Goal: Task Accomplishment & Management: Manage account settings

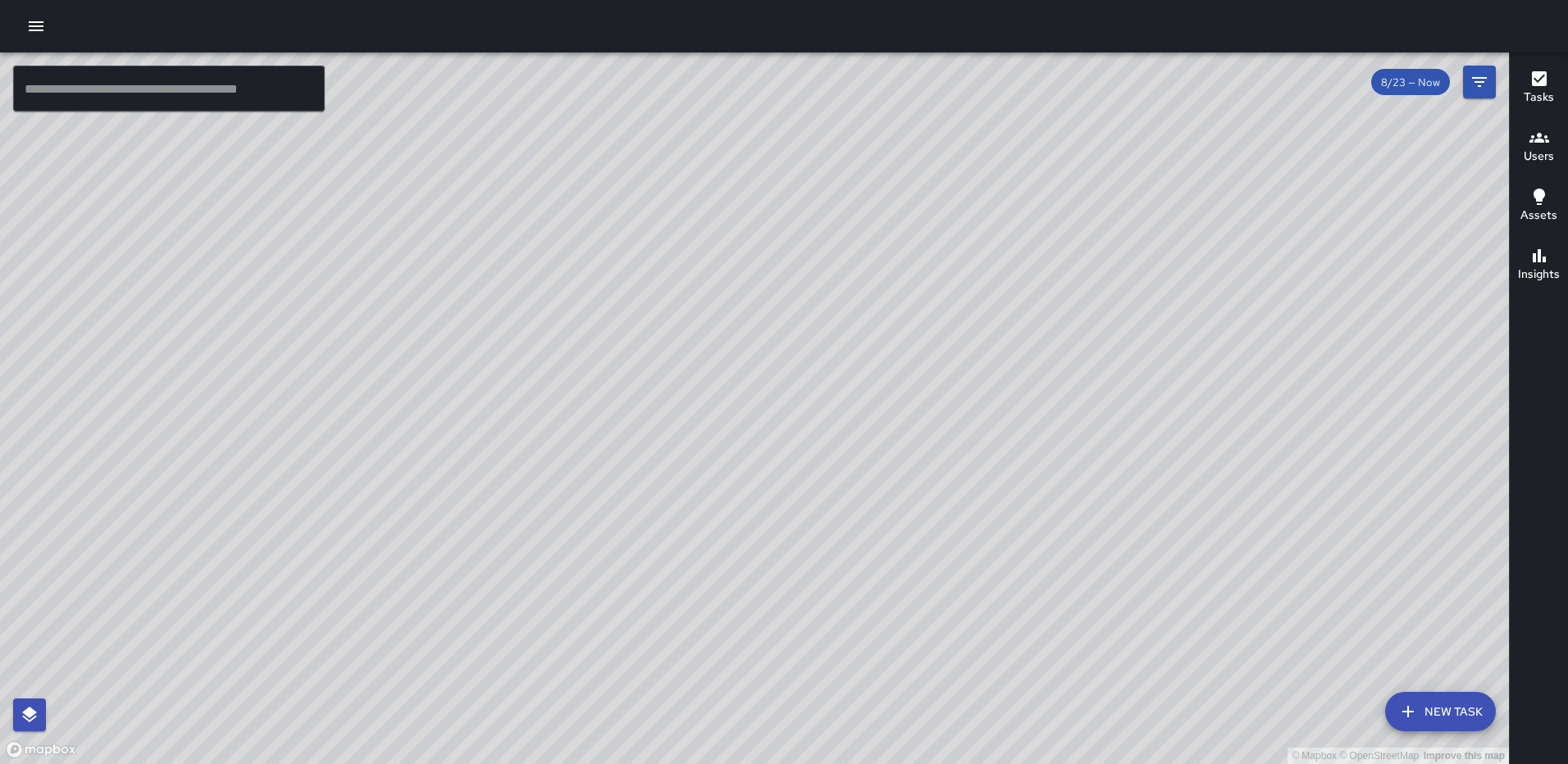
click at [1543, 82] on icon "button" at bounding box center [1538, 78] width 14 height 14
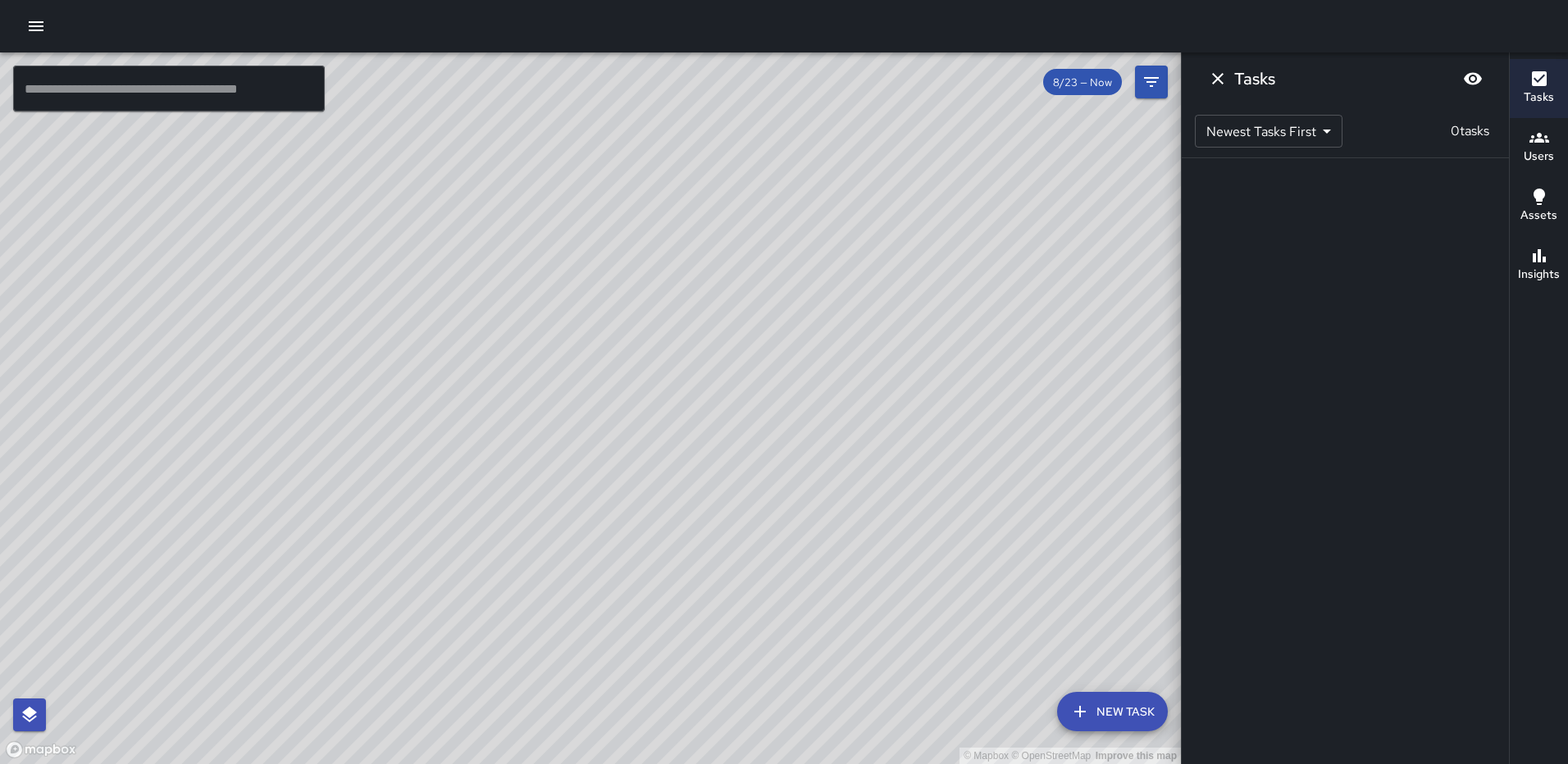
click at [39, 25] on icon "button" at bounding box center [36, 26] width 14 height 10
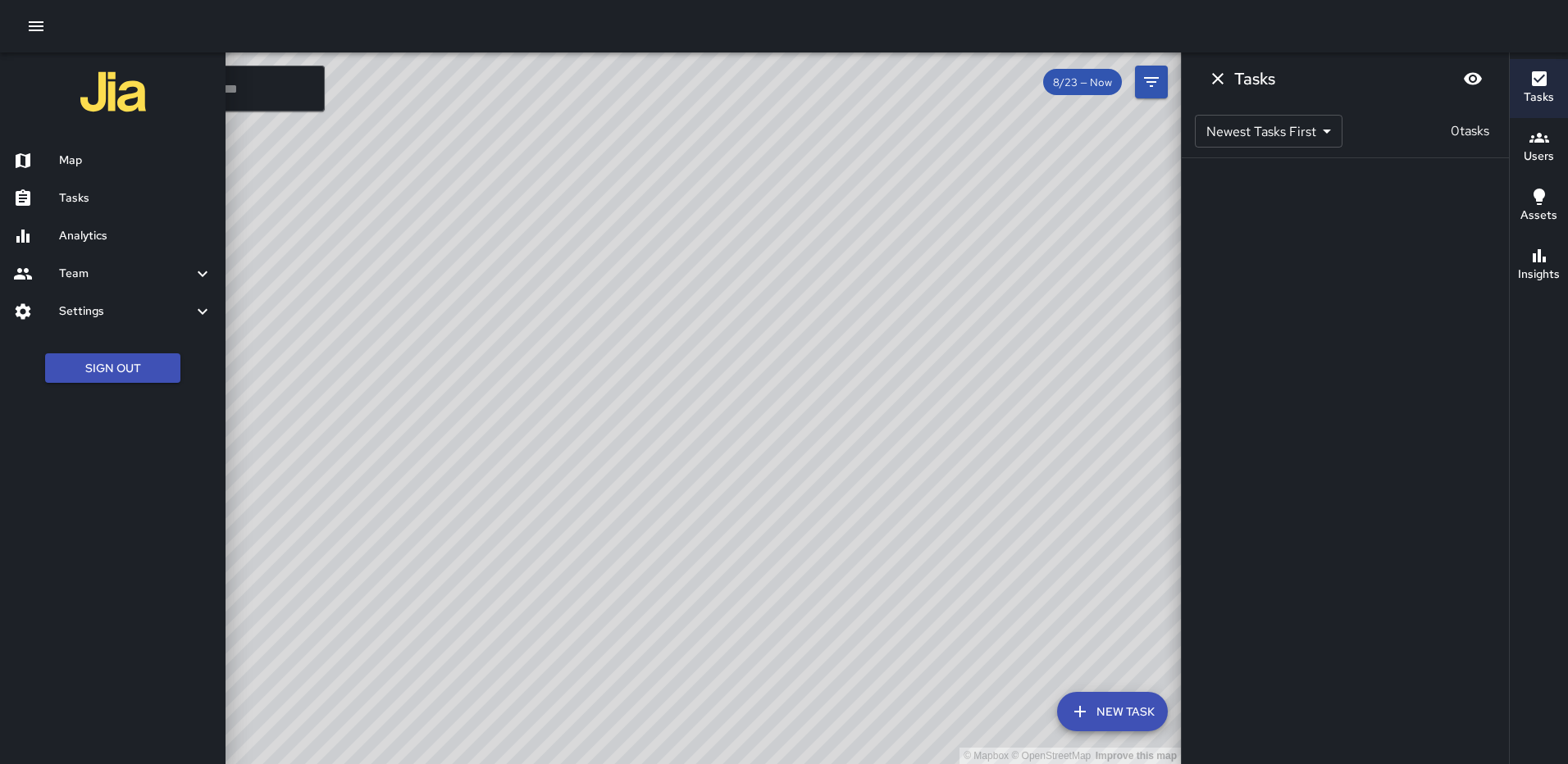
click at [944, 199] on div at bounding box center [784, 382] width 1568 height 764
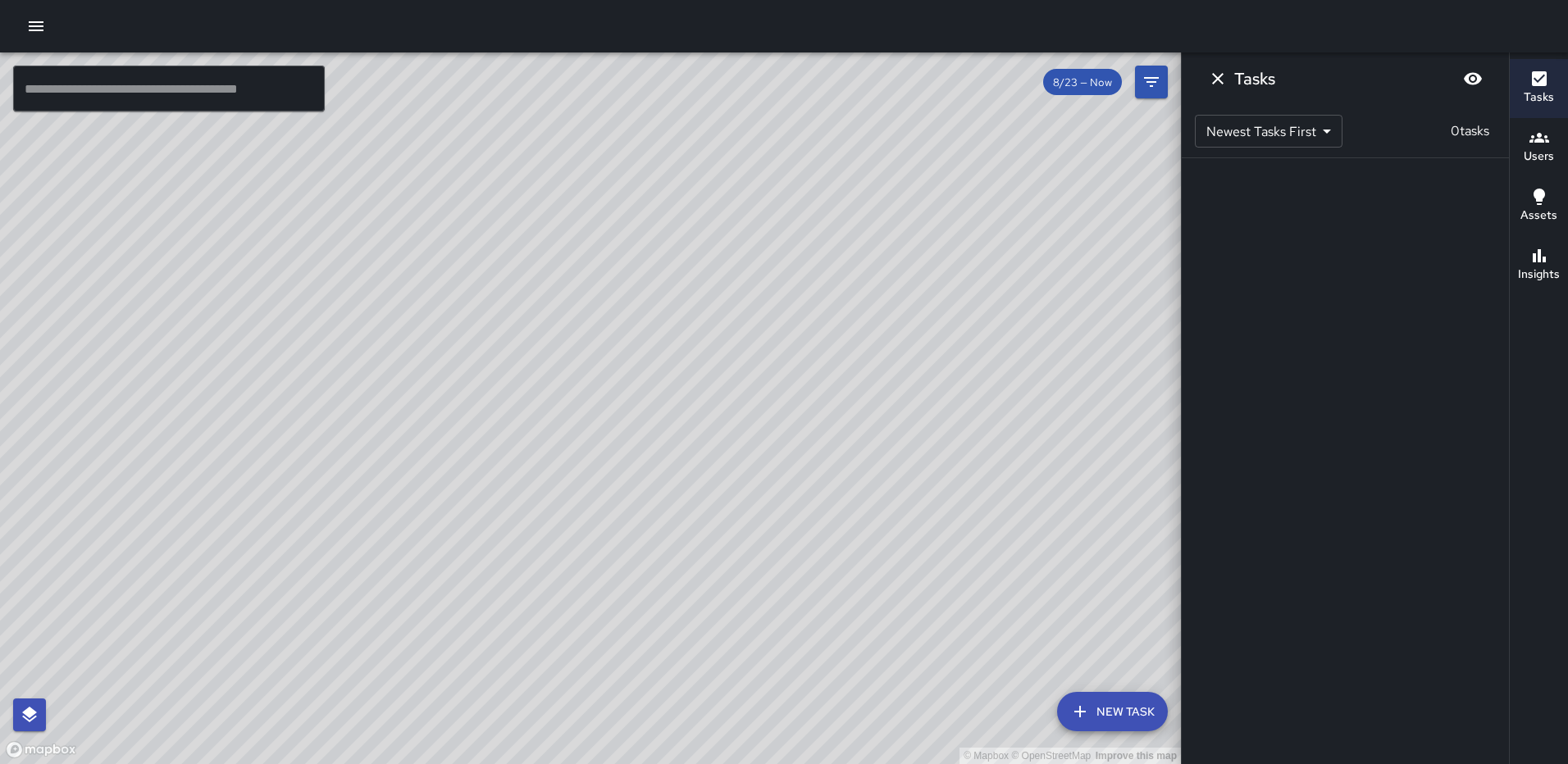
click at [385, 269] on div "© Mapbox © OpenStreetMap Improve this map" at bounding box center [590, 408] width 1181 height 712
click at [0, 309] on html "© Mapbox © OpenStreetMap Improve this map ​ New Task 8/23 — Now Map Layers Task…" at bounding box center [784, 382] width 1568 height 764
click at [1022, 68] on div "© Mapbox © OpenStreetMap Improve this map" at bounding box center [590, 408] width 1181 height 712
click at [1567, 48] on html "© Mapbox © OpenStreetMap Improve this map ​ New Task 8/23 — Now Map Layers Task…" at bounding box center [784, 382] width 1568 height 764
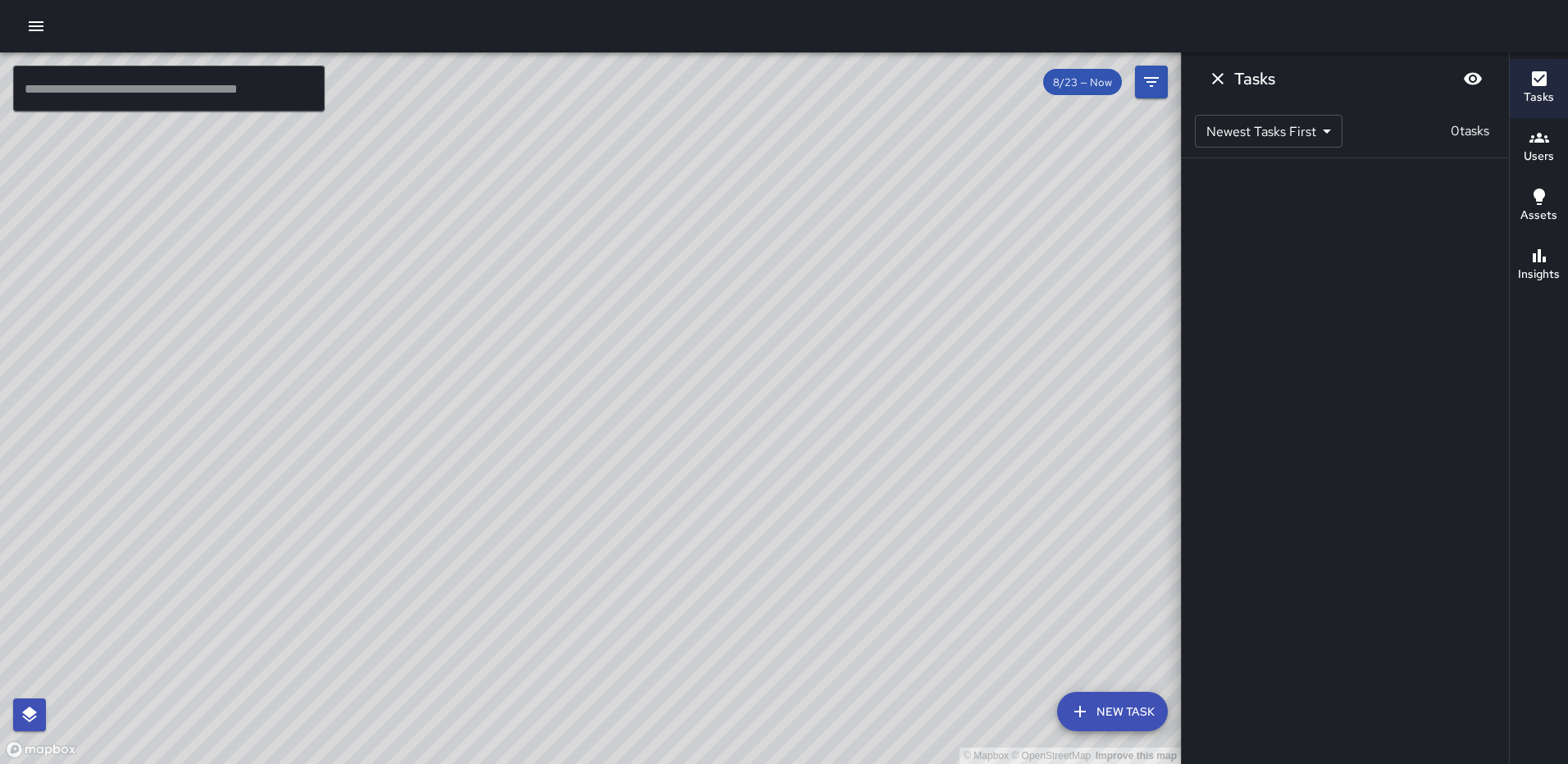
click at [564, 150] on div "© Mapbox © OpenStreetMap Improve this map" at bounding box center [590, 408] width 1181 height 712
click at [1214, 81] on icon "Dismiss" at bounding box center [1217, 78] width 19 height 19
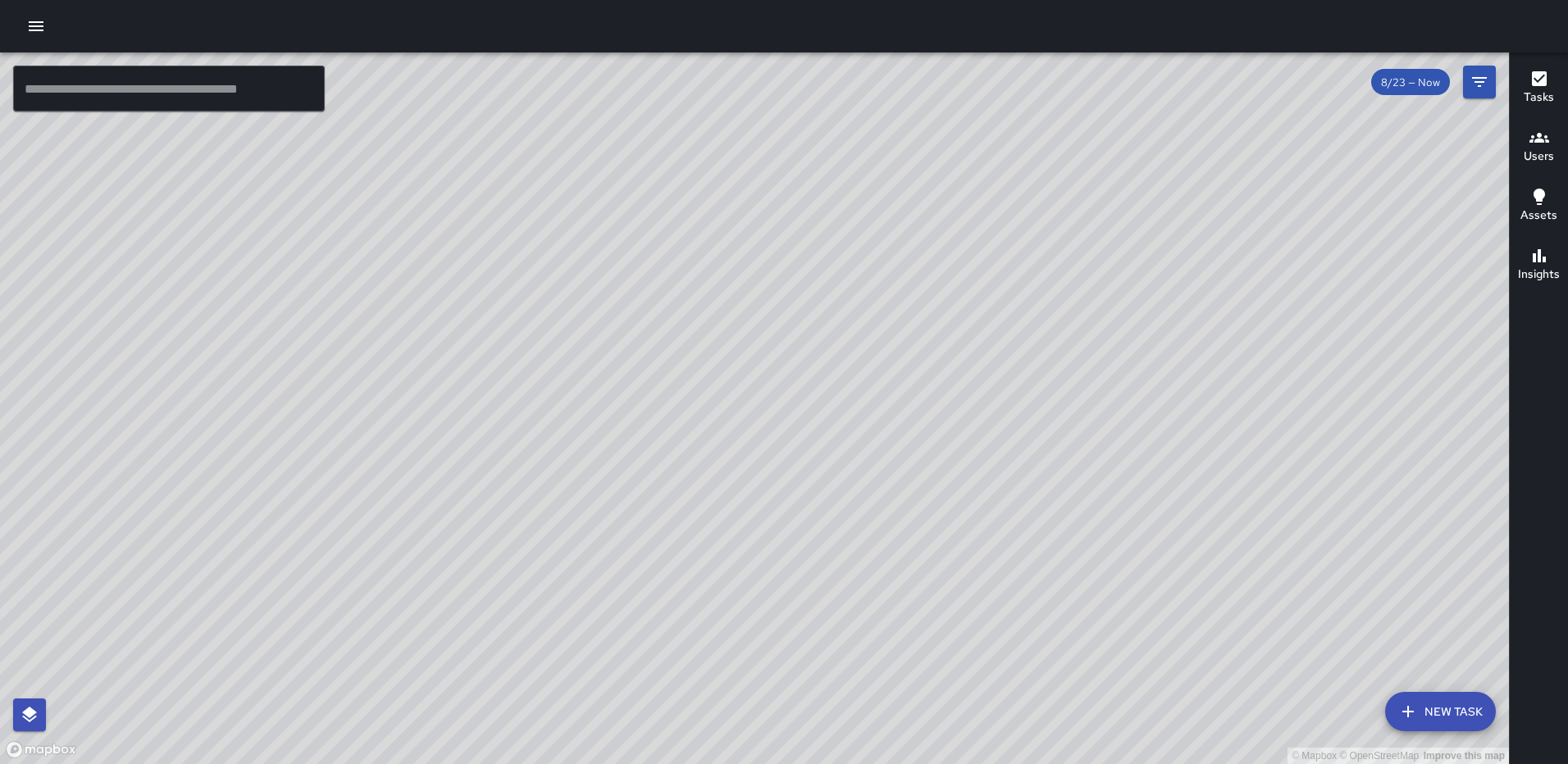
click at [44, 20] on icon "button" at bounding box center [36, 25] width 19 height 19
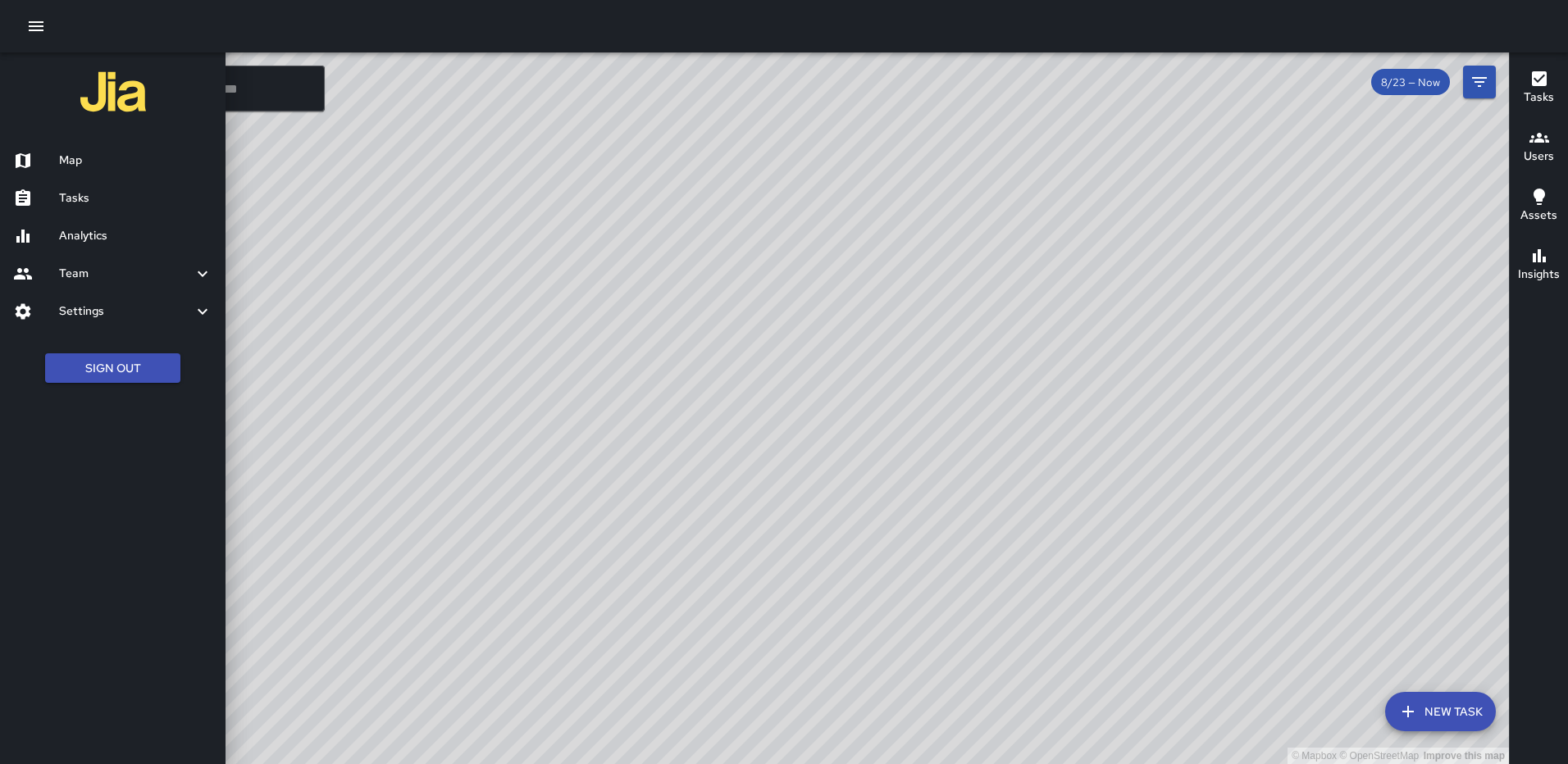
click at [107, 167] on h6 "Map" at bounding box center [135, 160] width 153 height 18
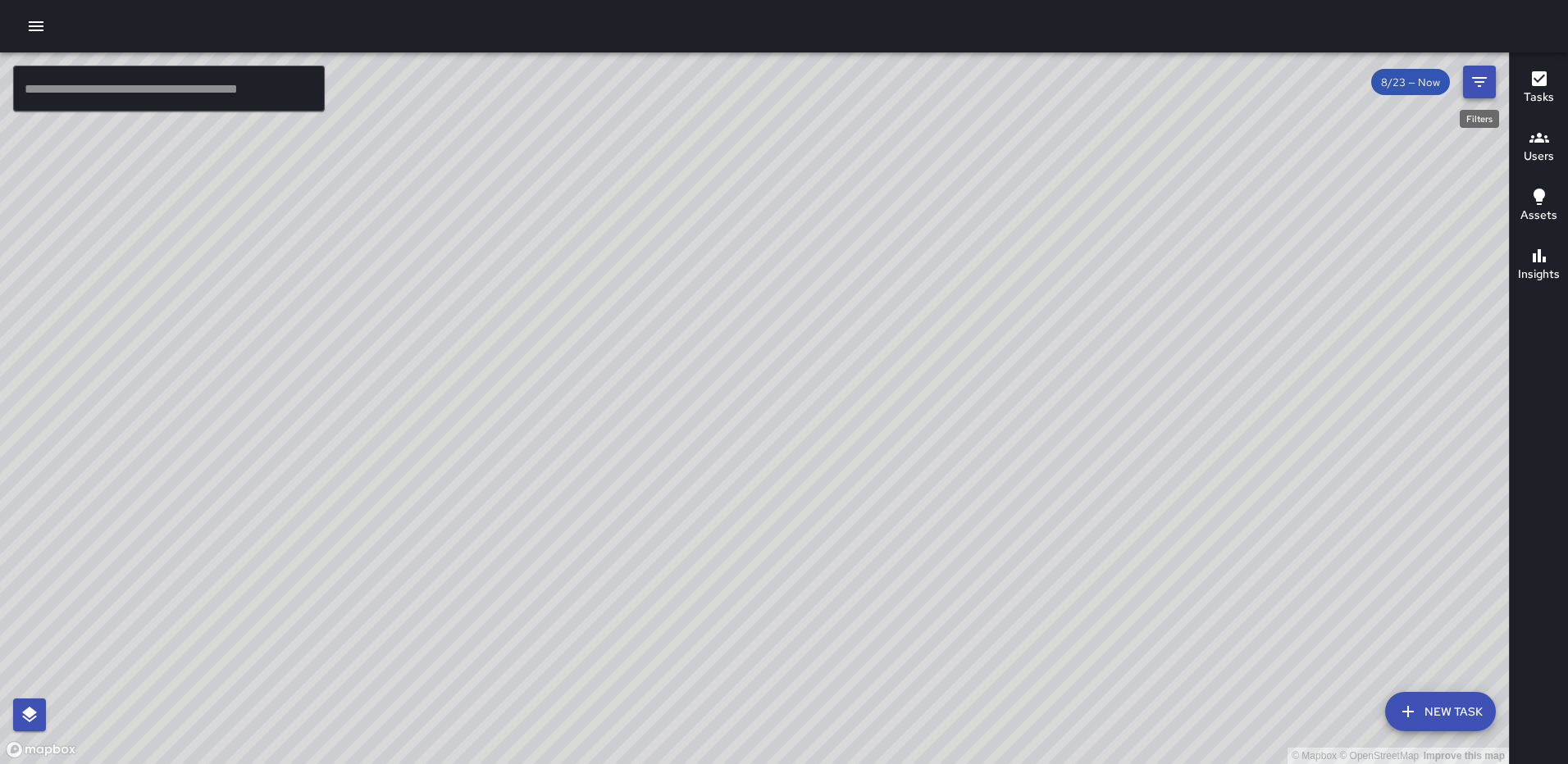
click at [1472, 86] on icon "Filters" at bounding box center [1478, 81] width 19 height 19
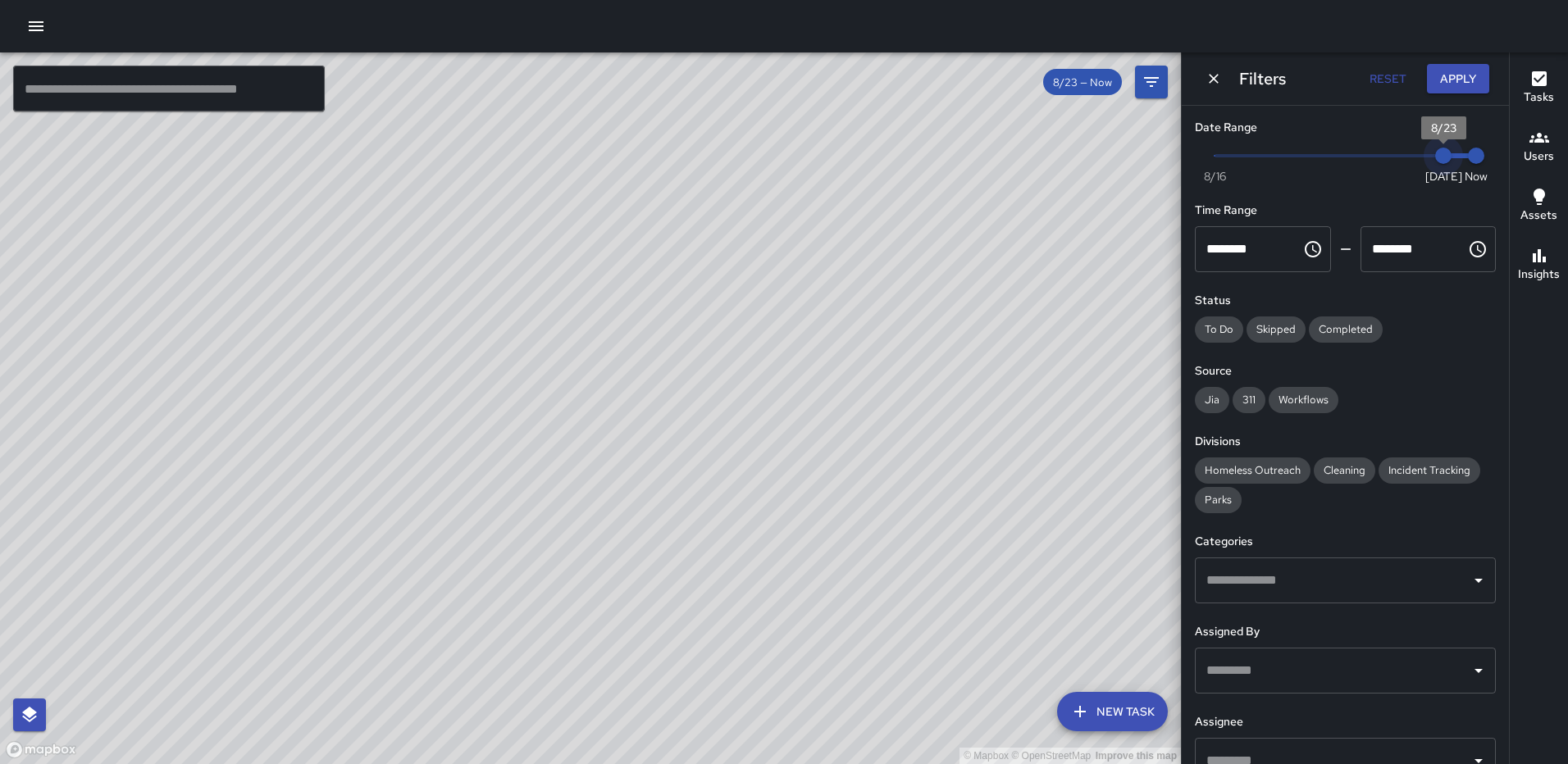
type input "*"
drag, startPoint x: 1428, startPoint y: 152, endPoint x: 1391, endPoint y: 155, distance: 37.1
click at [1402, 155] on span "8/22" at bounding box center [1410, 156] width 16 height 16
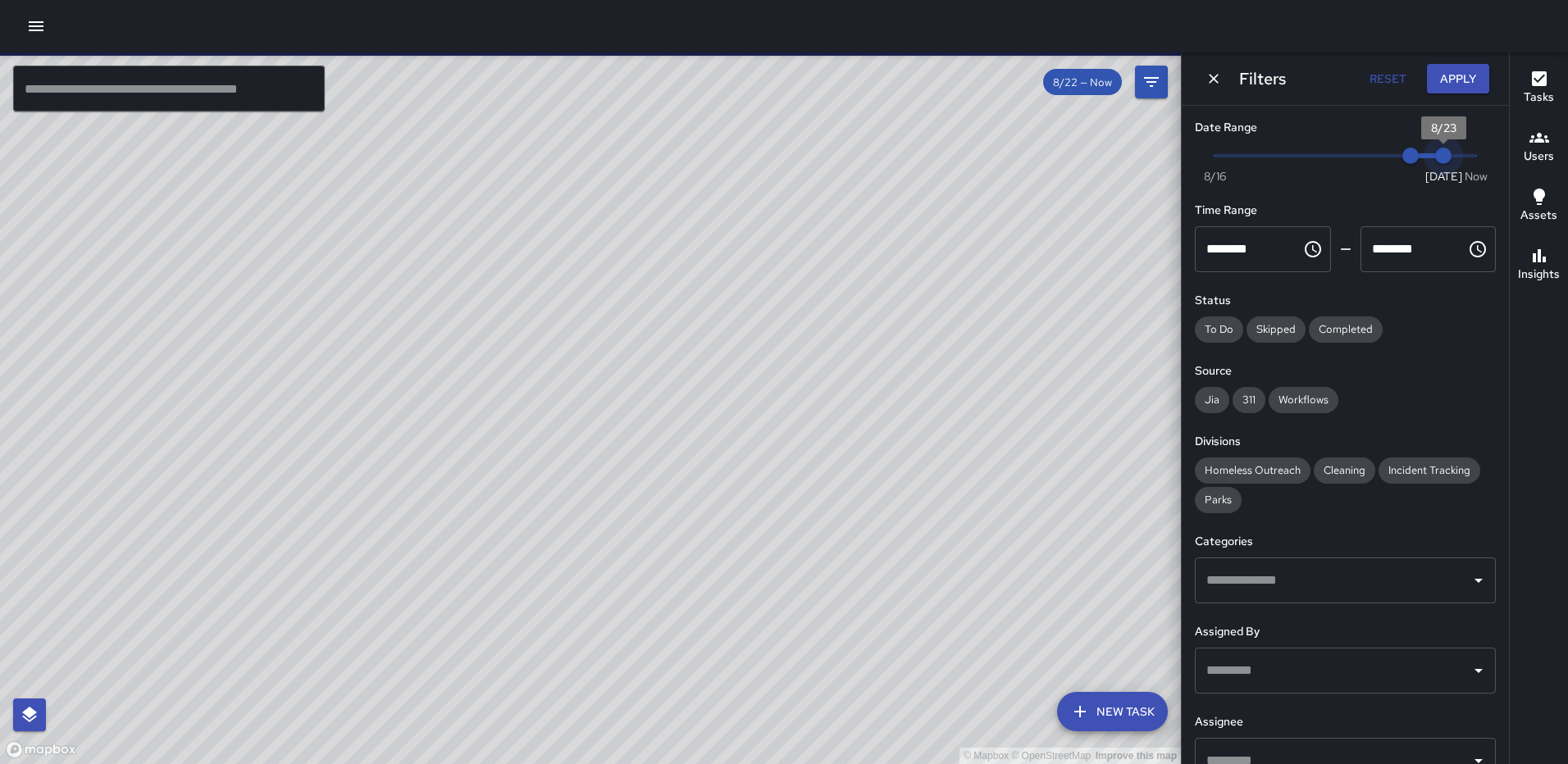
type input "*"
drag, startPoint x: 1455, startPoint y: 153, endPoint x: 1424, endPoint y: 157, distance: 31.3
click at [1435, 157] on span "8/23" at bounding box center [1443, 156] width 16 height 16
click at [1456, 74] on button "Apply" at bounding box center [1458, 79] width 63 height 30
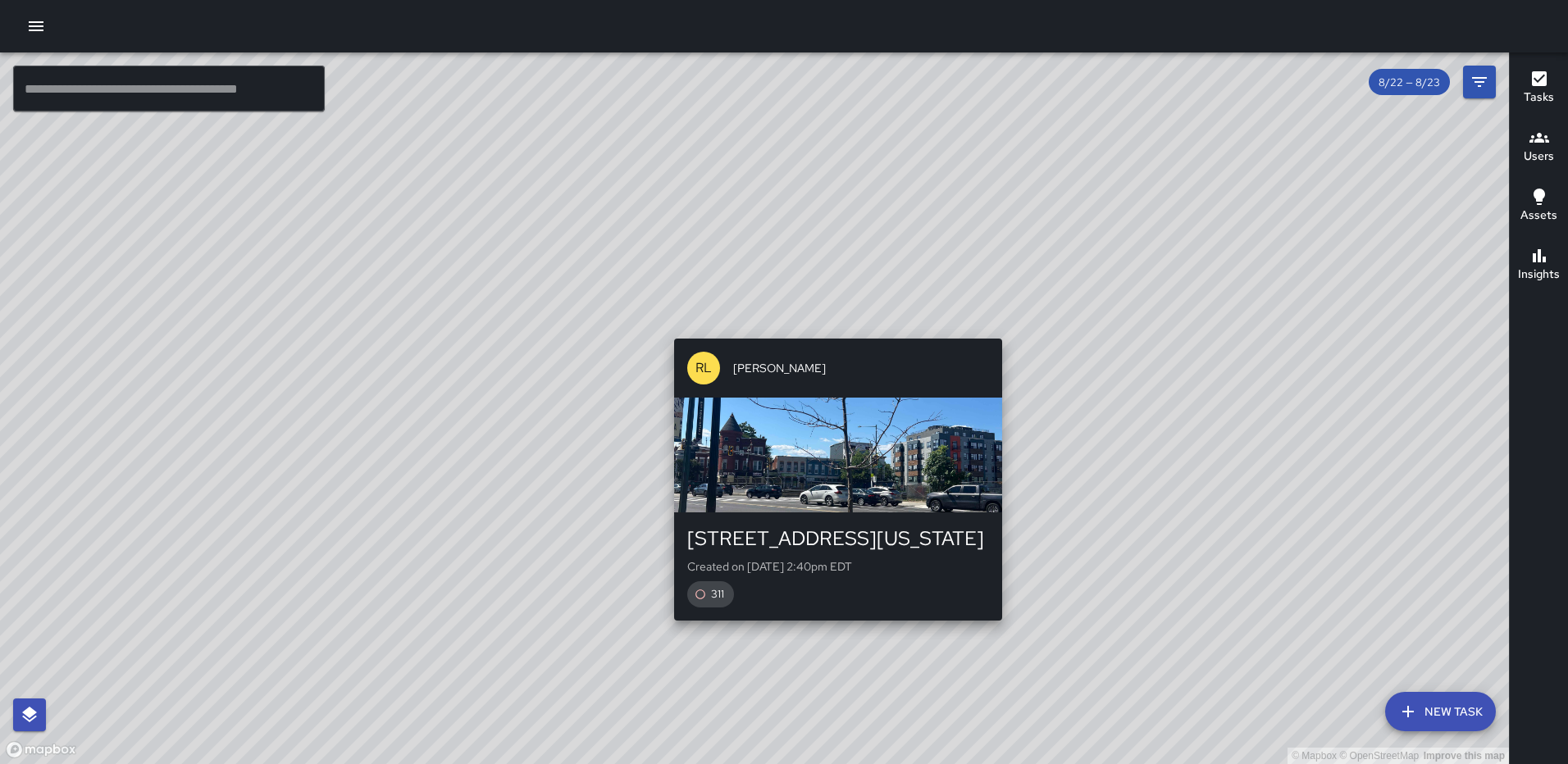
click at [995, 327] on div "© Mapbox © OpenStreetMap Improve this map [PERSON_NAME] [STREET_ADDRESS][GEOGRA…" at bounding box center [754, 408] width 1509 height 712
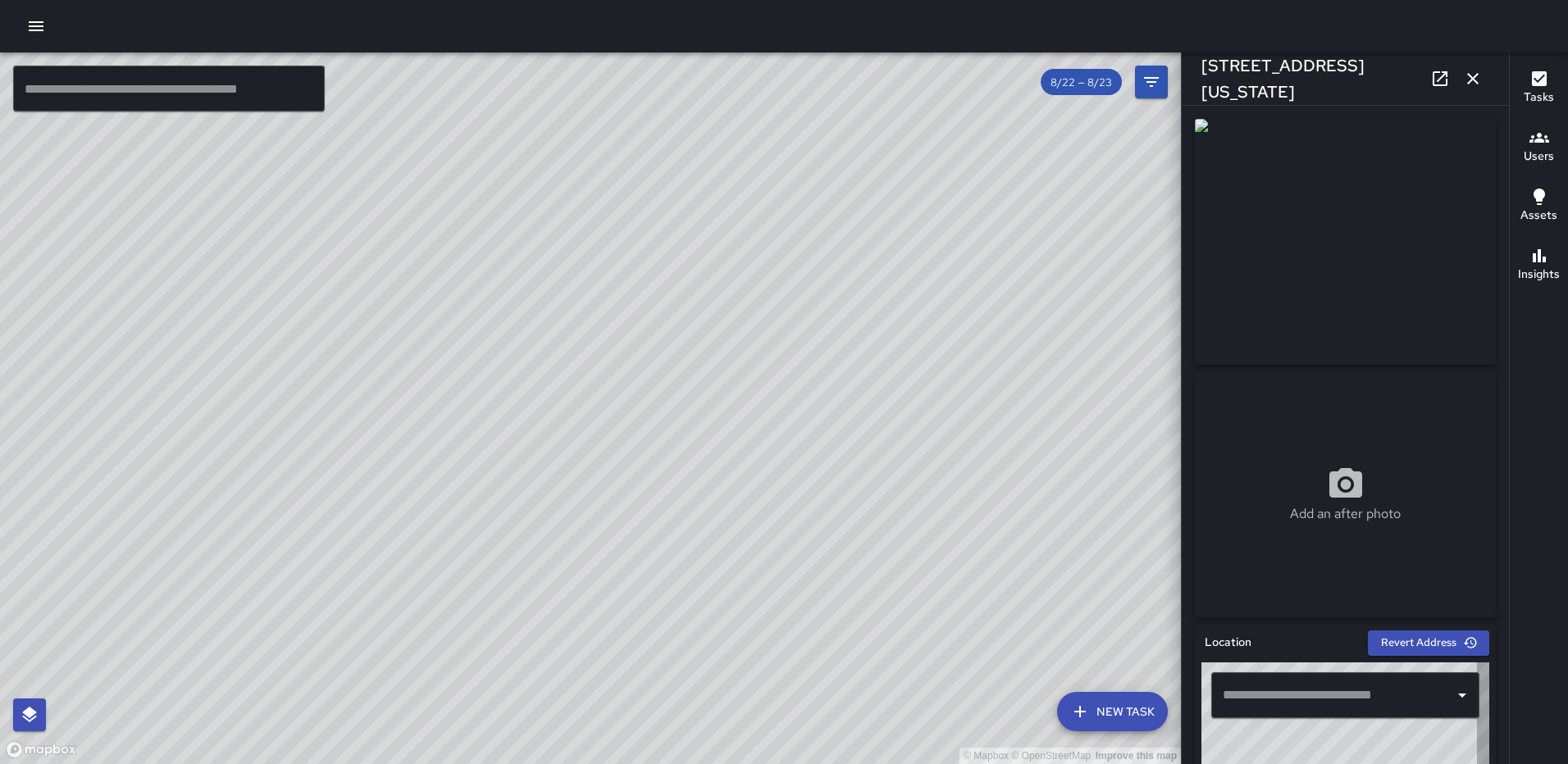
type input "**********"
click at [1467, 73] on icon "button" at bounding box center [1472, 78] width 19 height 19
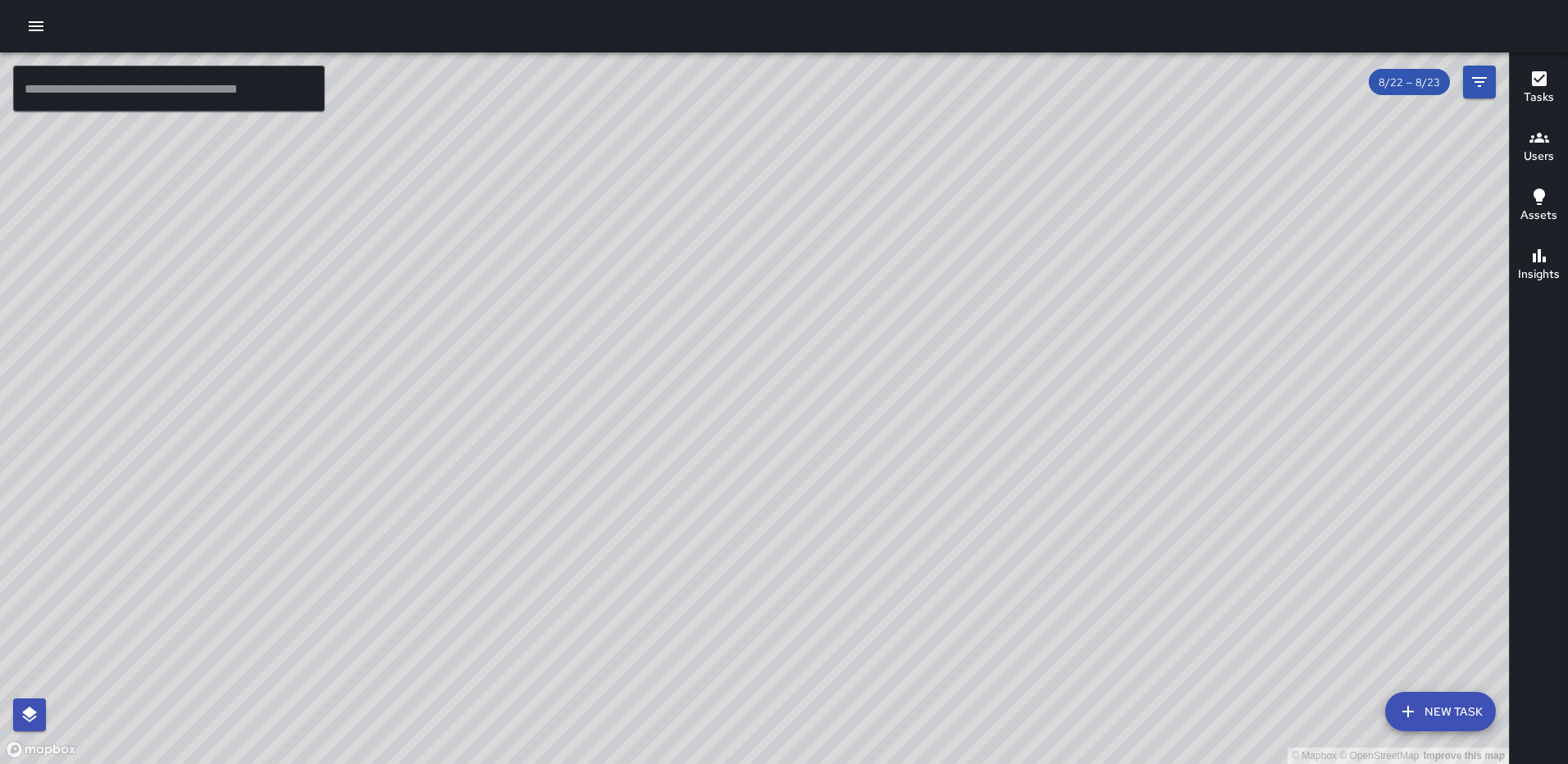
click at [35, 26] on icon "button" at bounding box center [36, 26] width 14 height 10
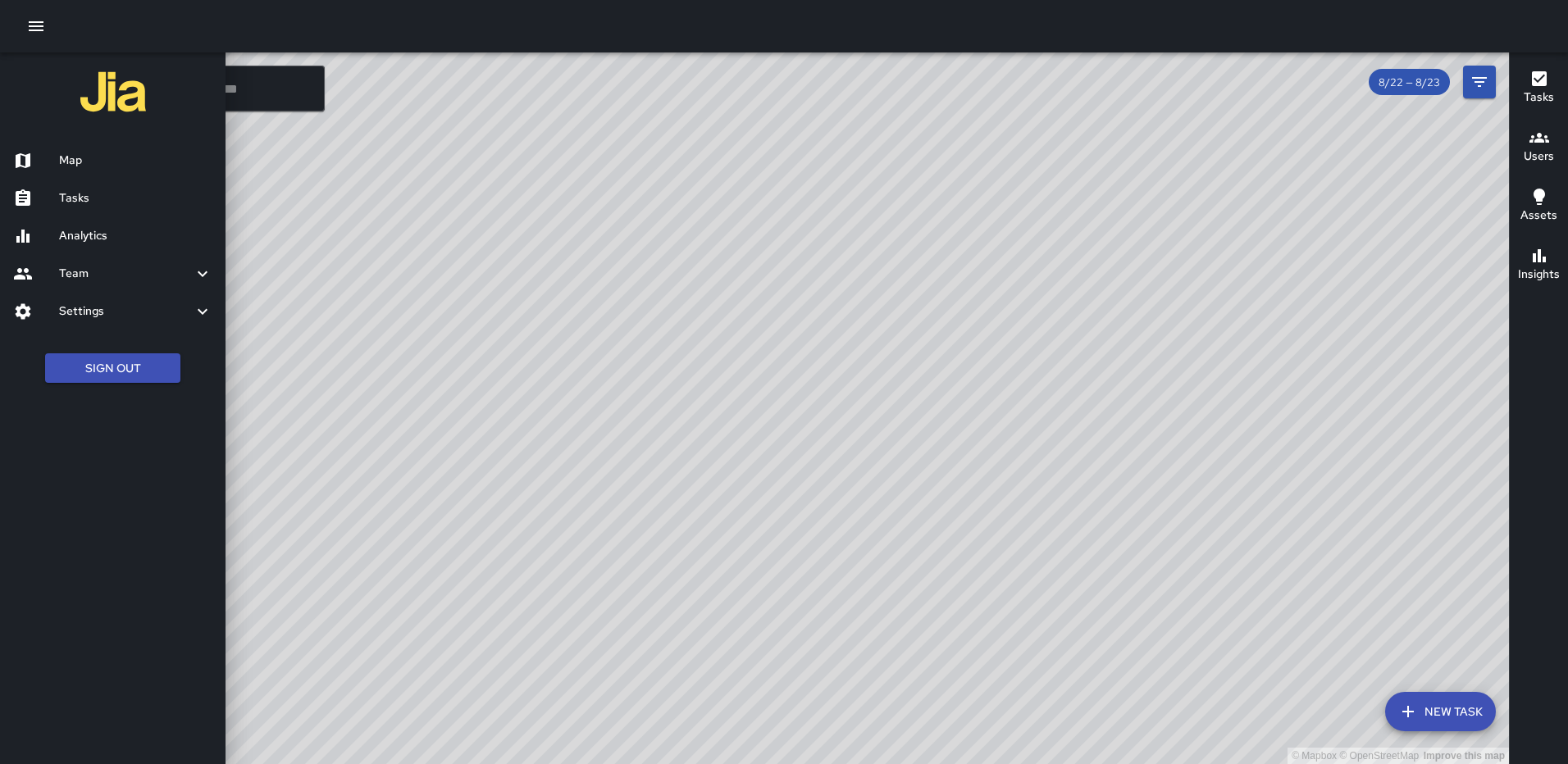
click at [140, 243] on h6 "Analytics" at bounding box center [135, 236] width 153 height 18
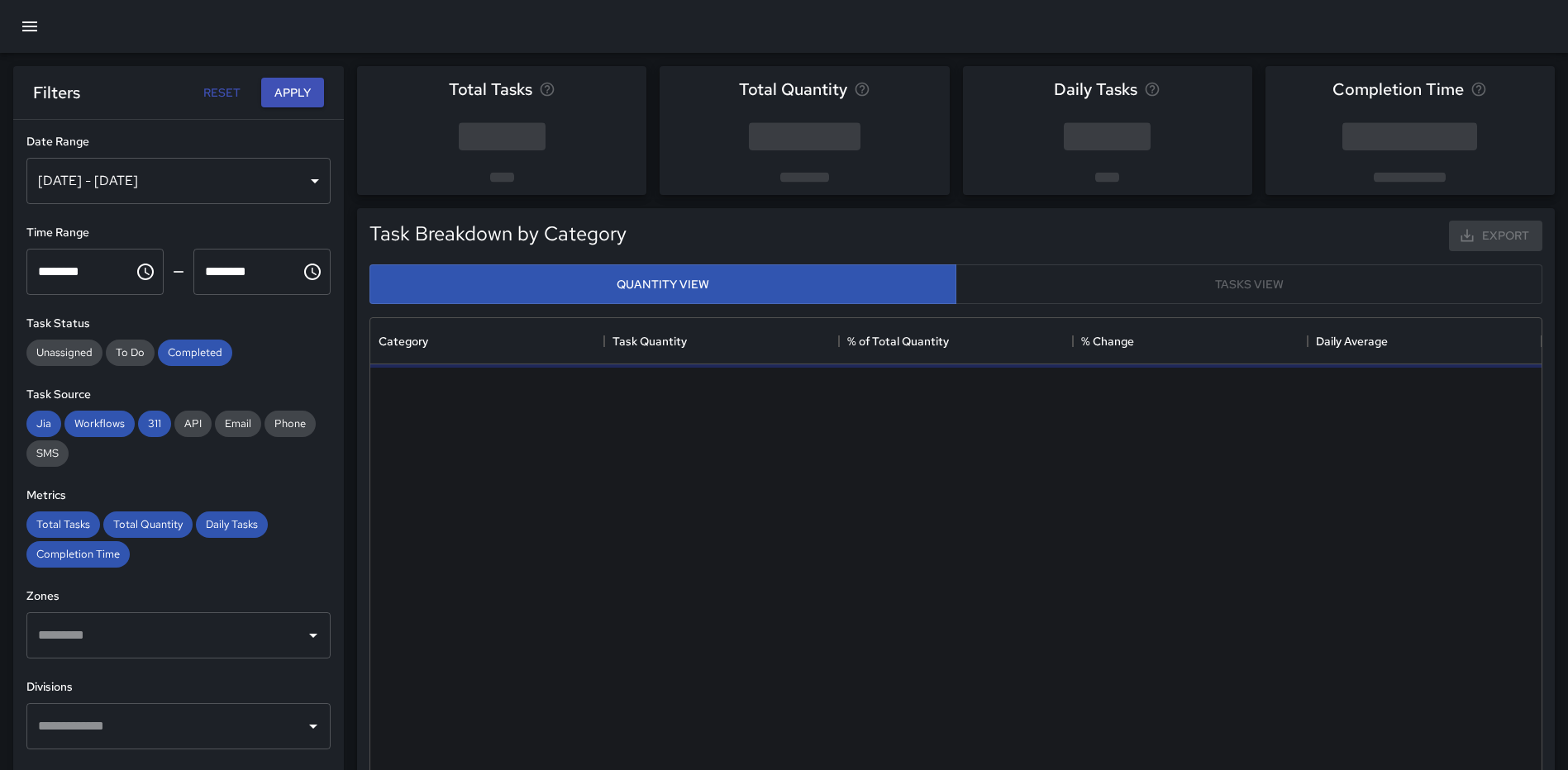
scroll to position [482, 1159]
click at [304, 185] on div "[DATE] - [DATE]" at bounding box center [178, 181] width 304 height 46
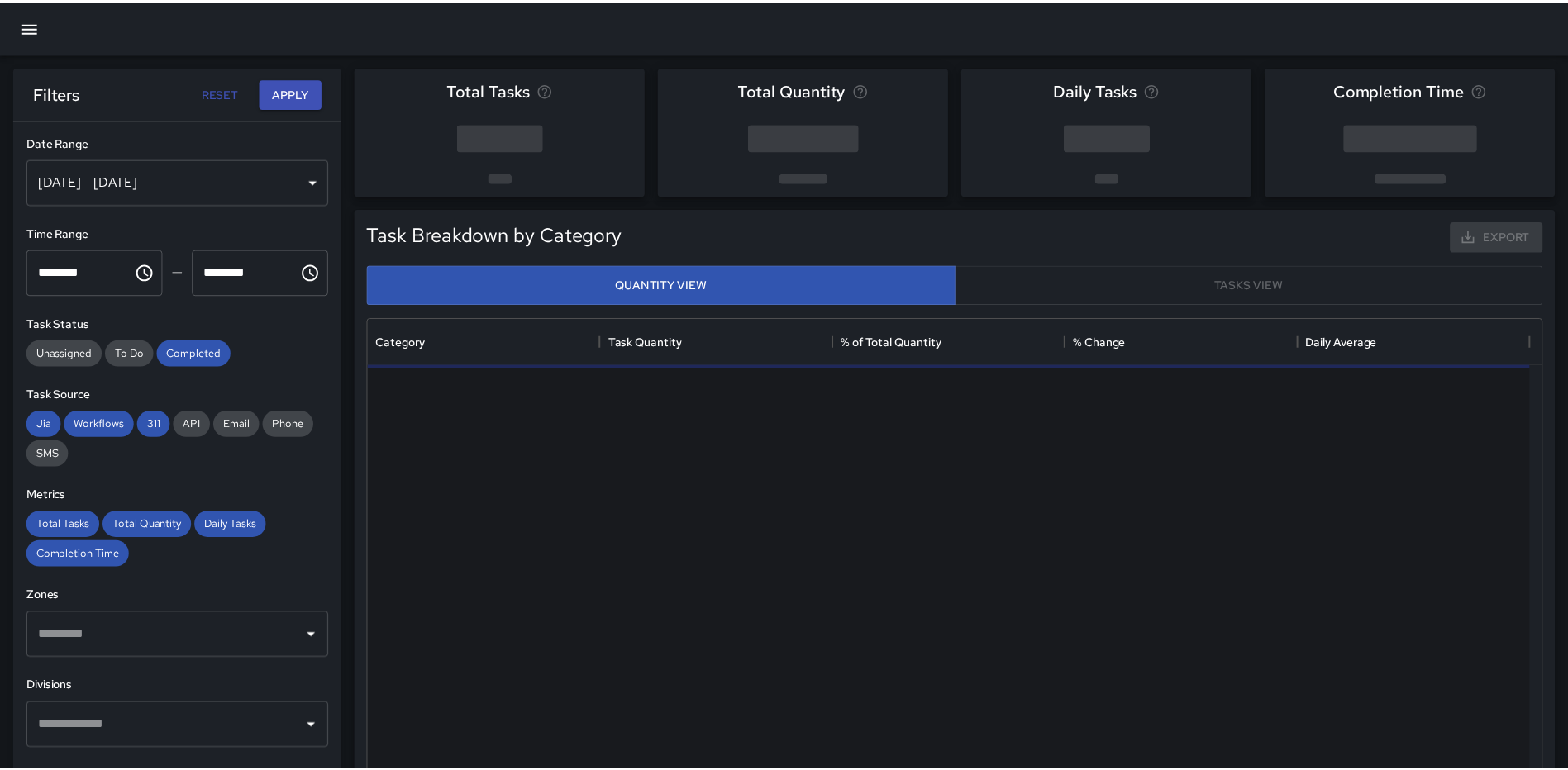
scroll to position [14, 14]
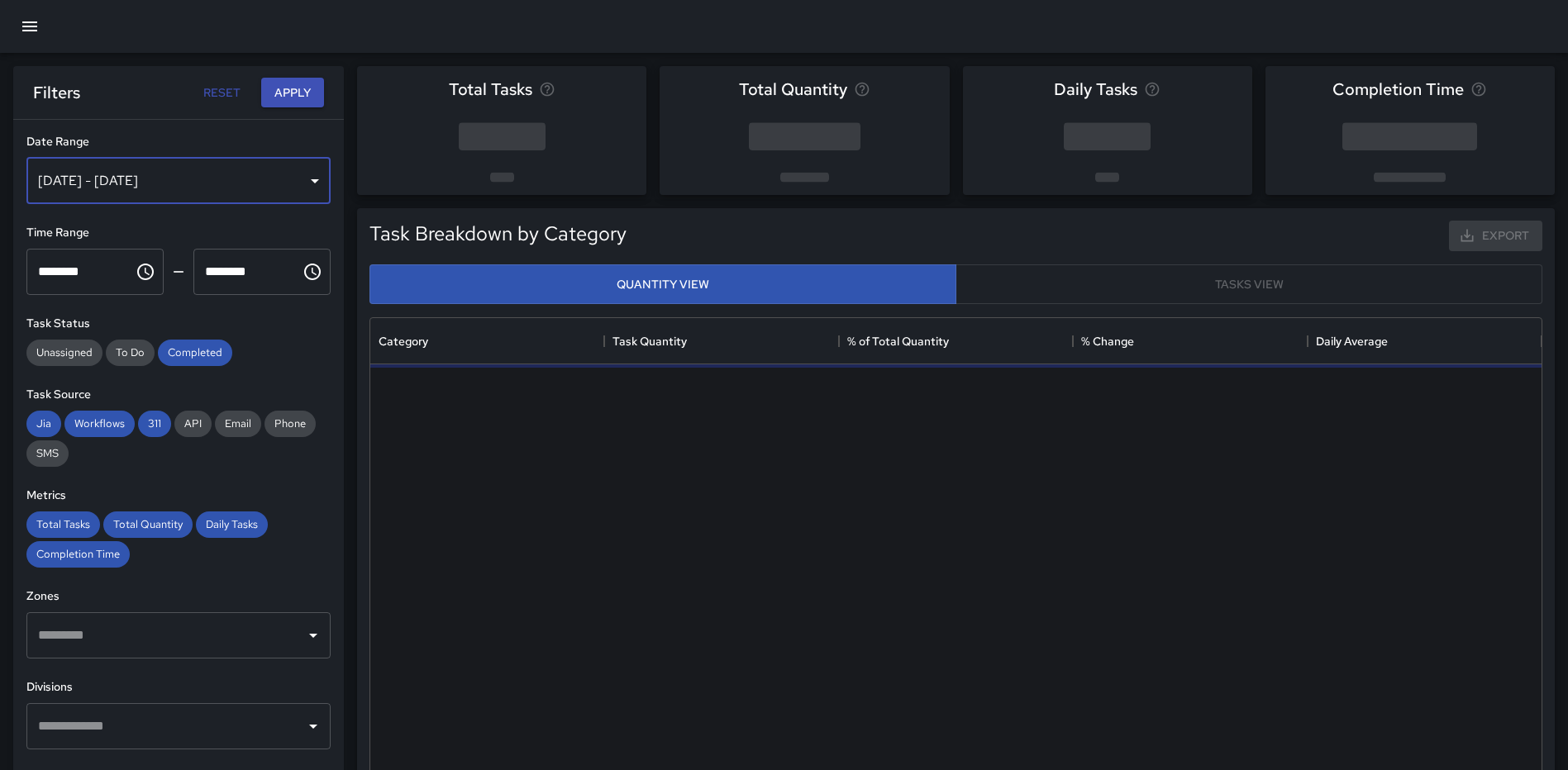
click at [301, 191] on div "[DATE] - [DATE]" at bounding box center [178, 181] width 304 height 46
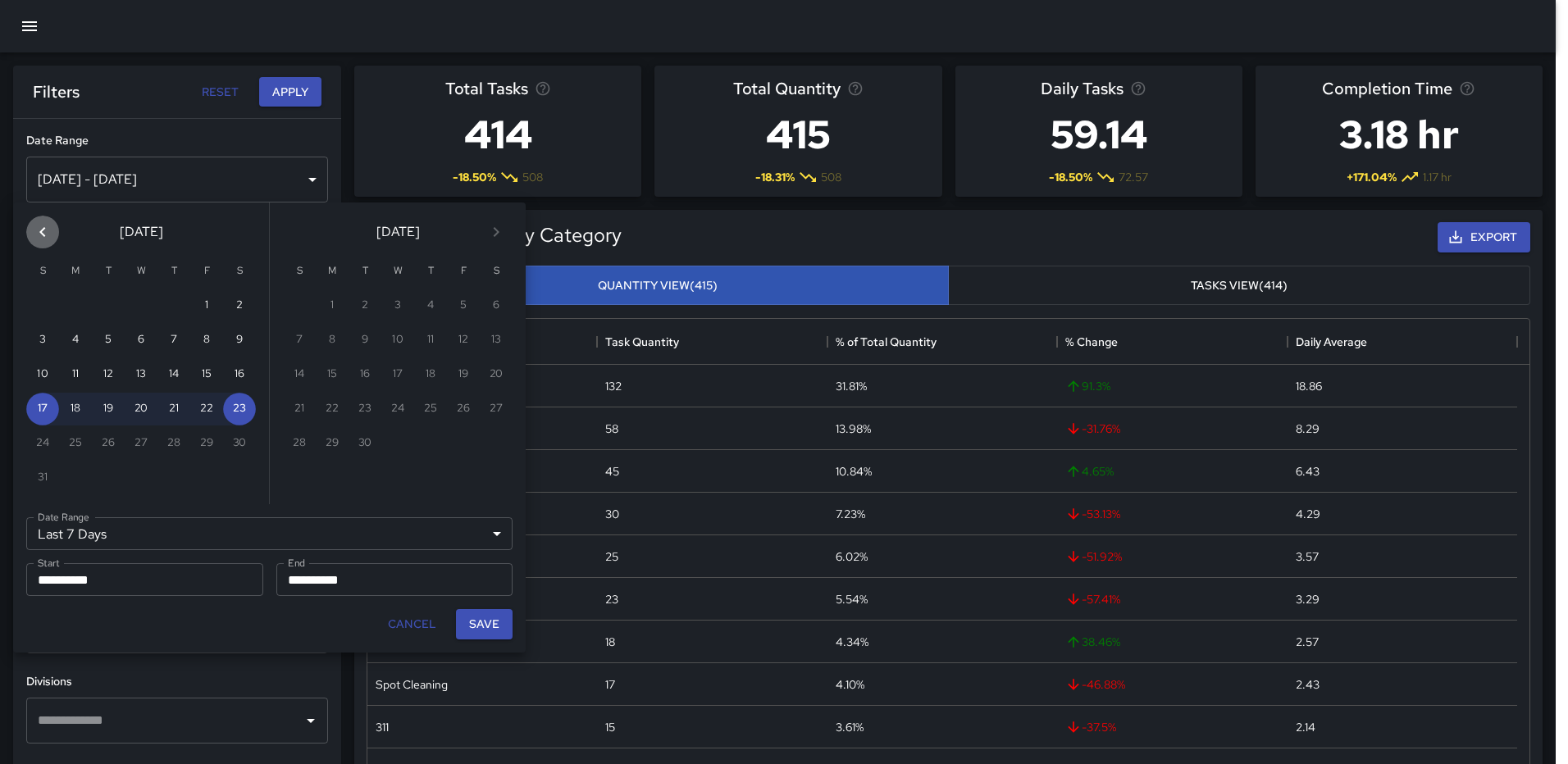
click at [51, 233] on icon "Previous month" at bounding box center [42, 232] width 19 height 19
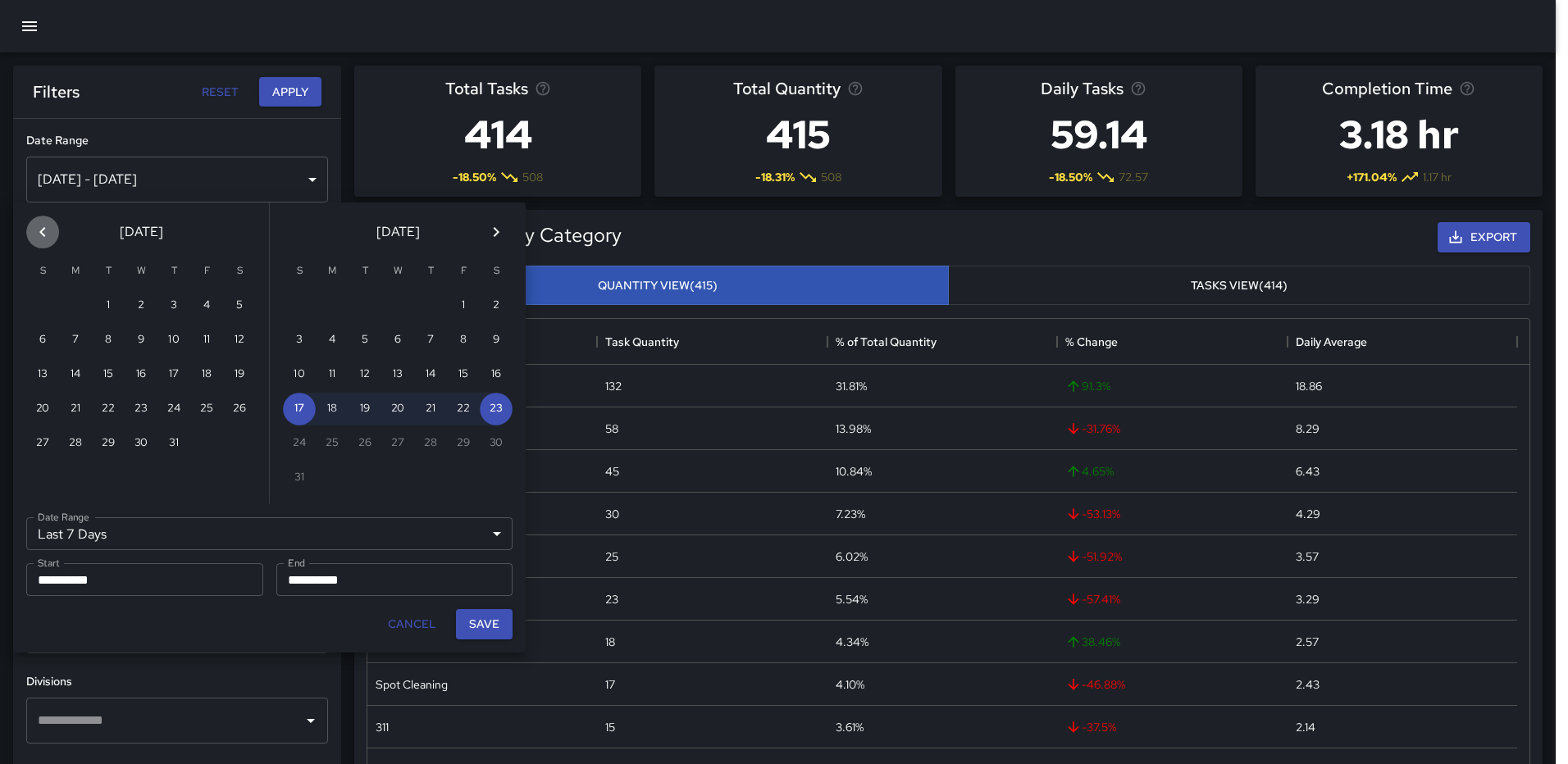
click at [51, 233] on icon "Previous month" at bounding box center [42, 232] width 19 height 19
click at [101, 303] on button "1" at bounding box center [108, 305] width 33 height 33
type input "******"
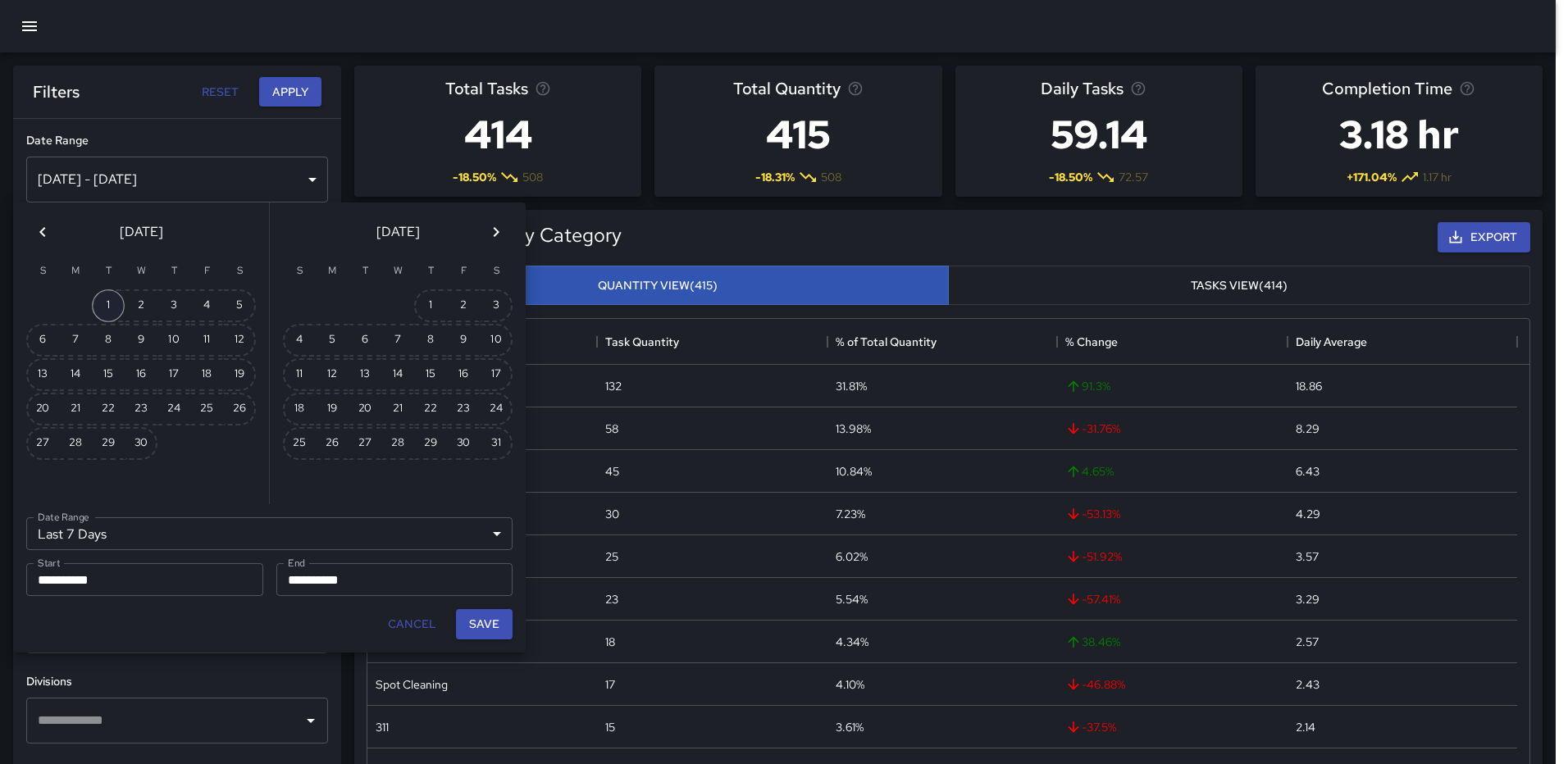
type input "**********"
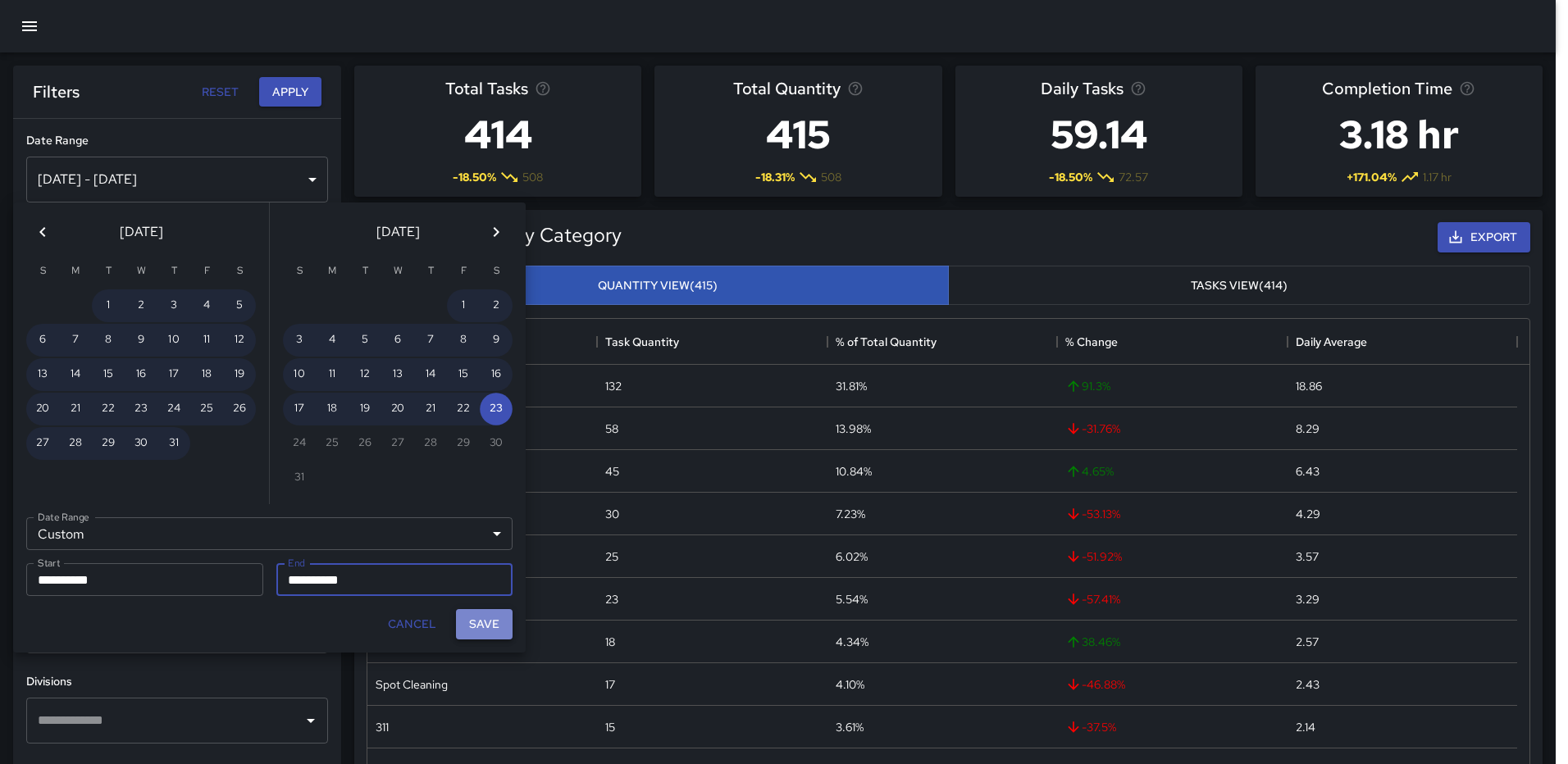
click at [483, 623] on button "Save" at bounding box center [484, 625] width 57 height 30
type input "**********"
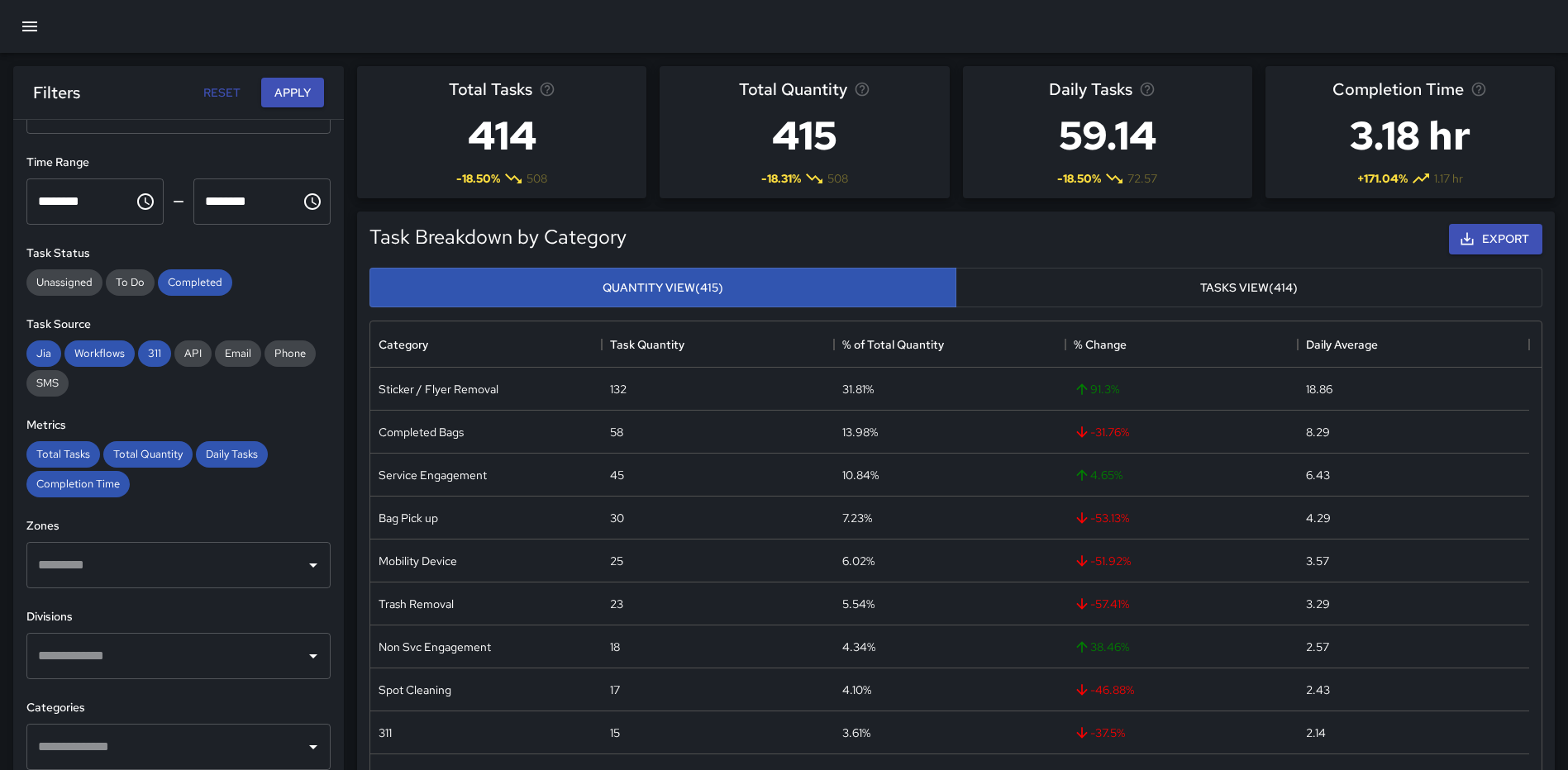
scroll to position [248, 0]
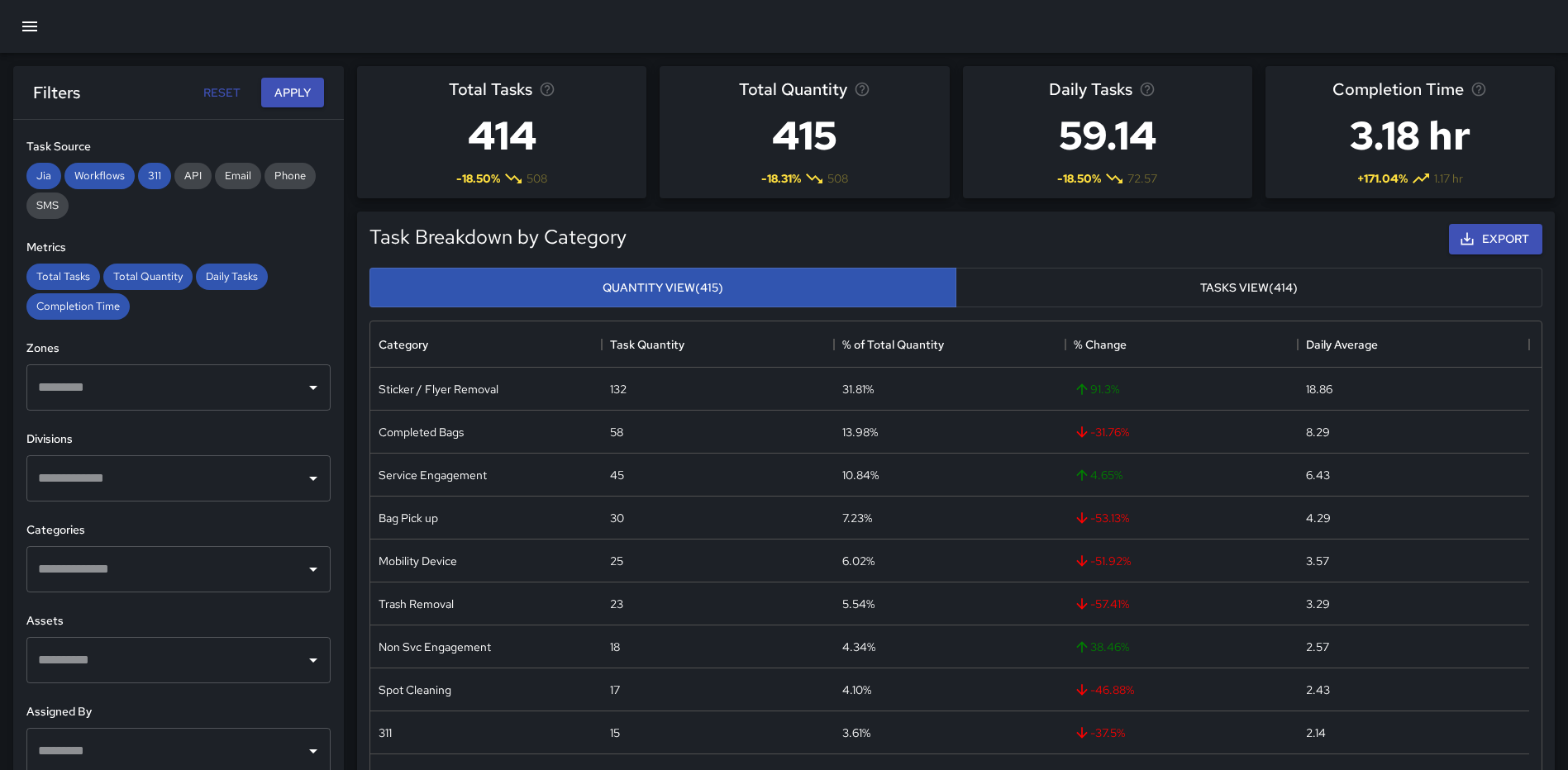
click at [182, 582] on input "text" at bounding box center [166, 569] width 264 height 32
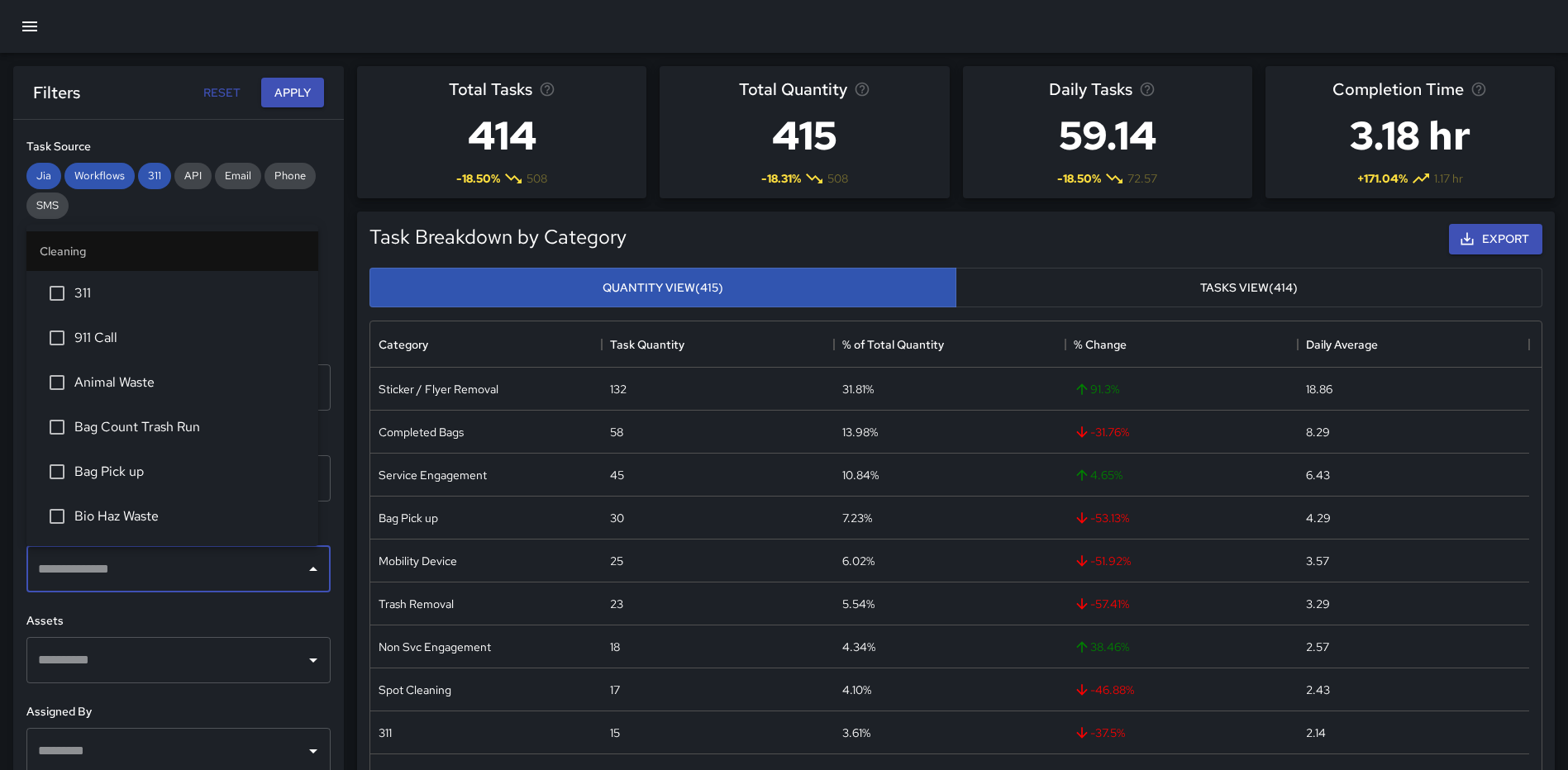
click at [124, 295] on span "311" at bounding box center [189, 293] width 231 height 20
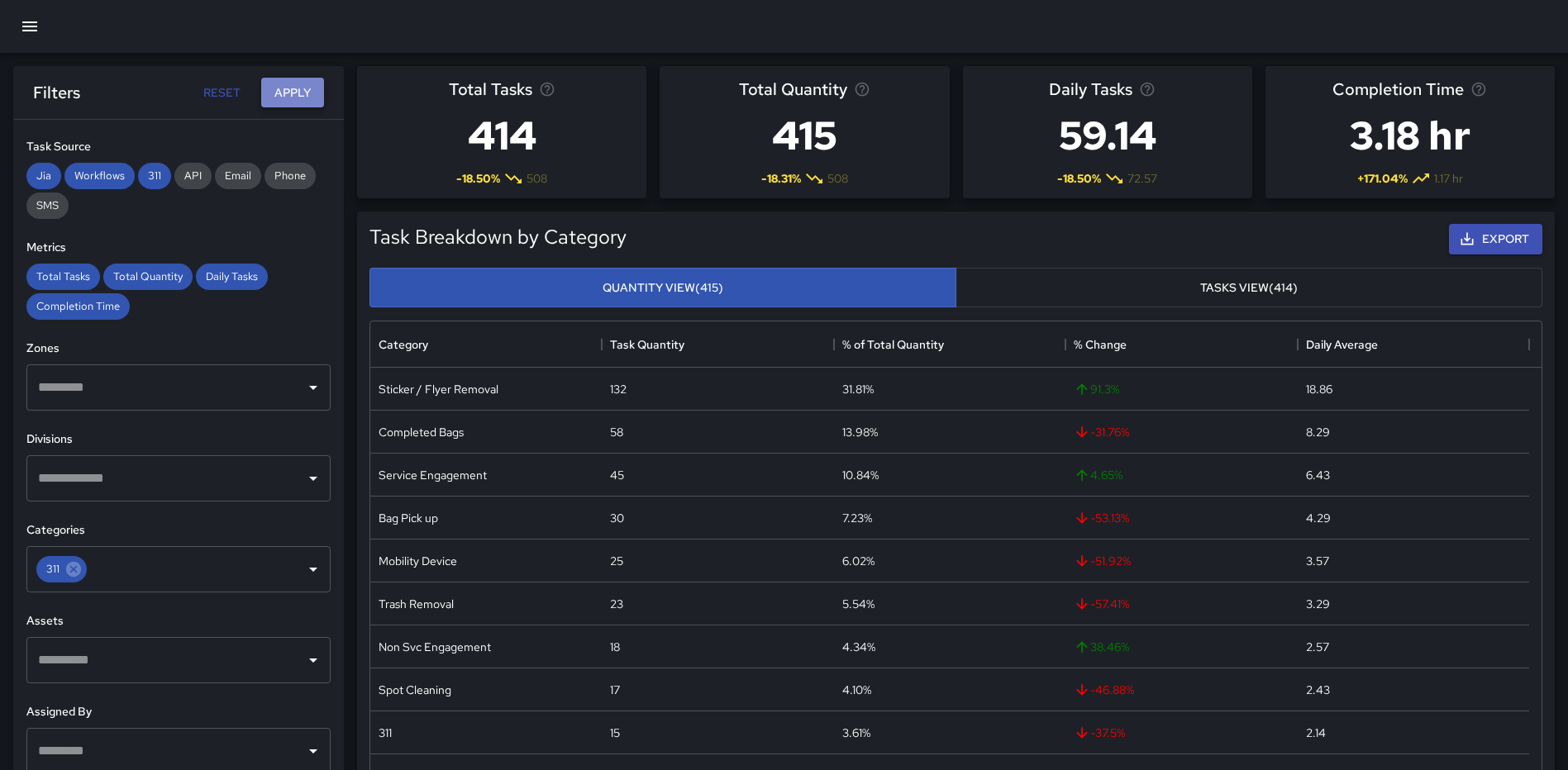
click at [291, 91] on button "Apply" at bounding box center [293, 93] width 63 height 31
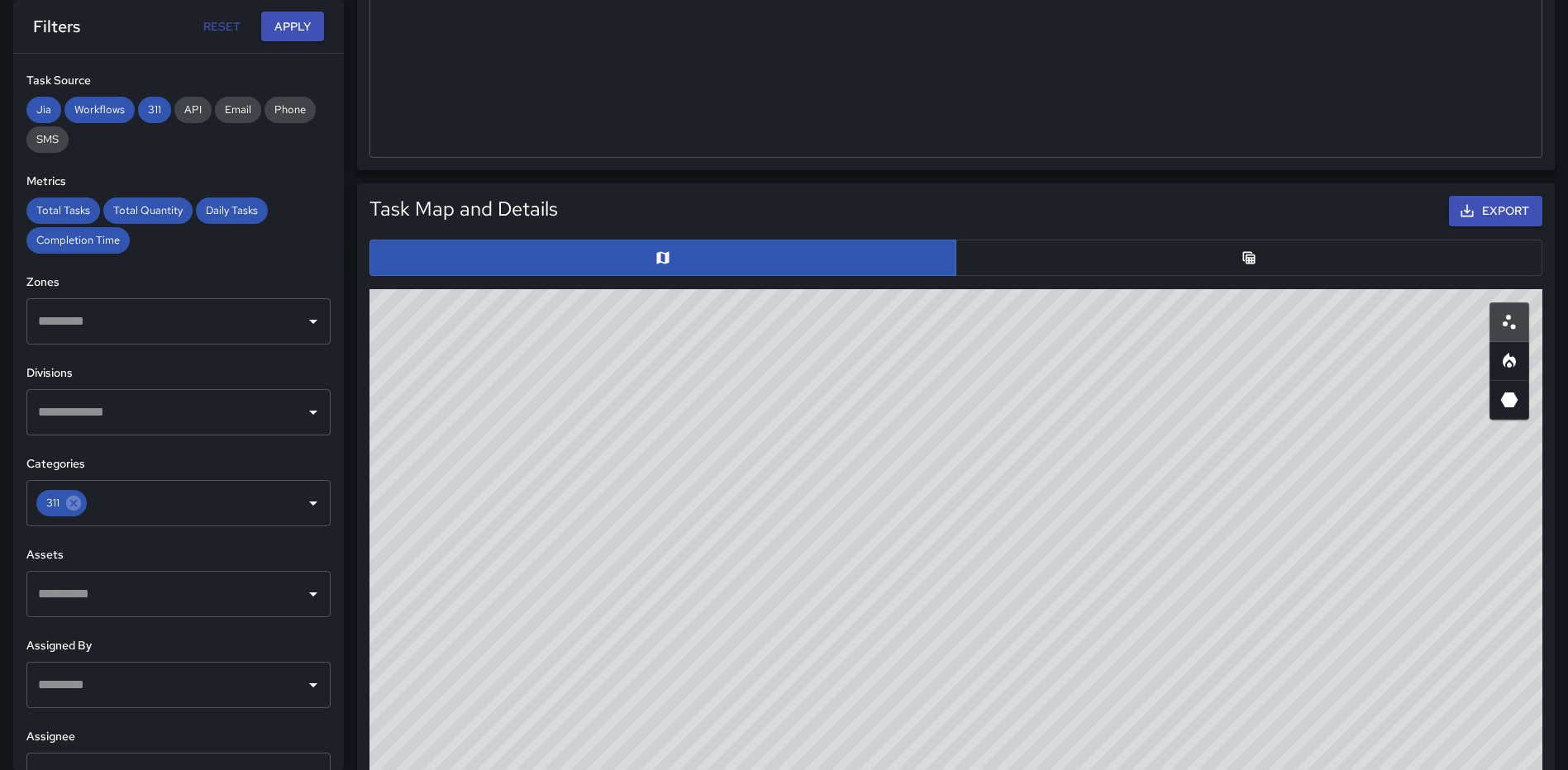
scroll to position [661, 0]
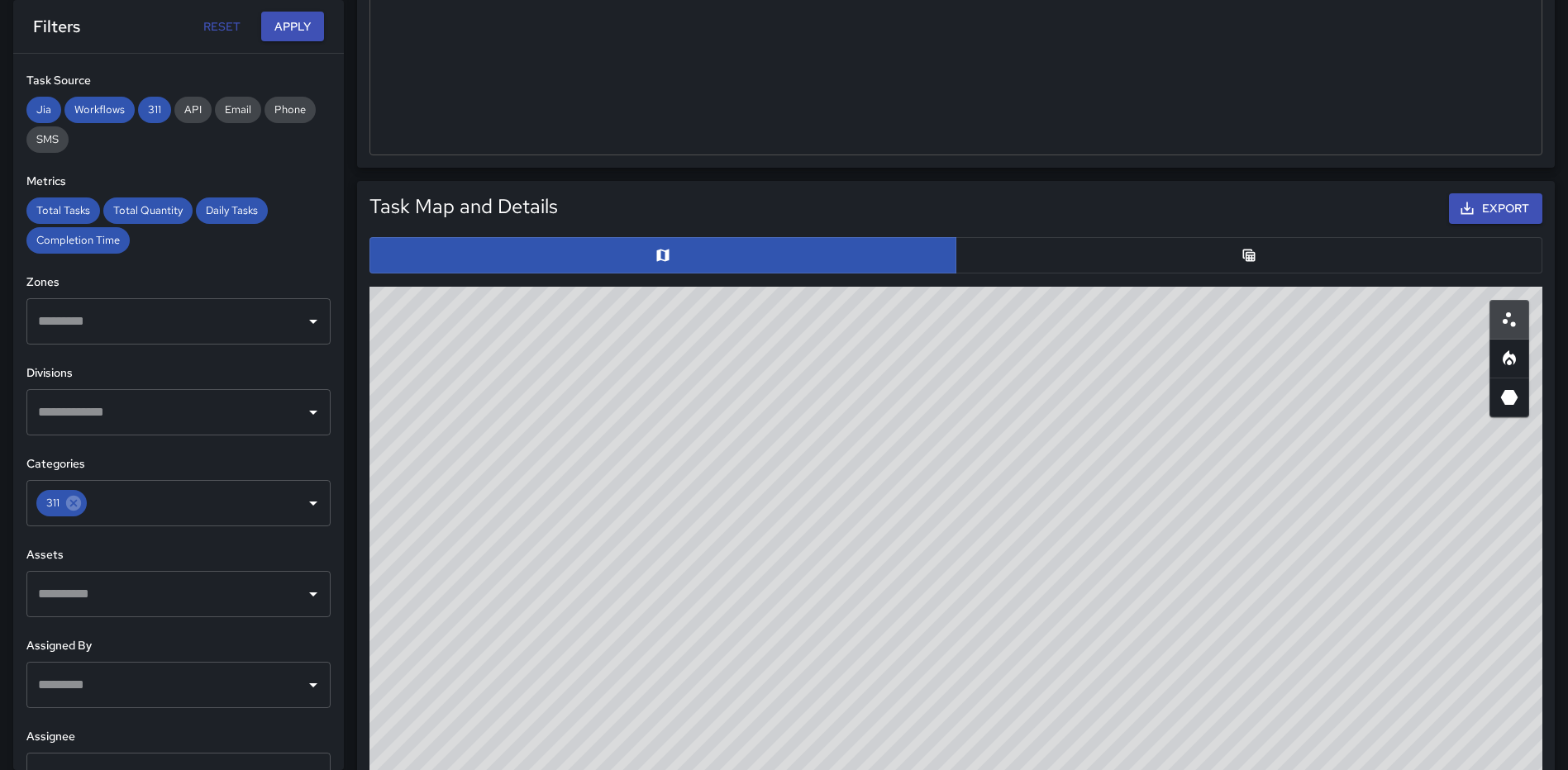
click at [1227, 264] on button "button" at bounding box center [1248, 255] width 587 height 37
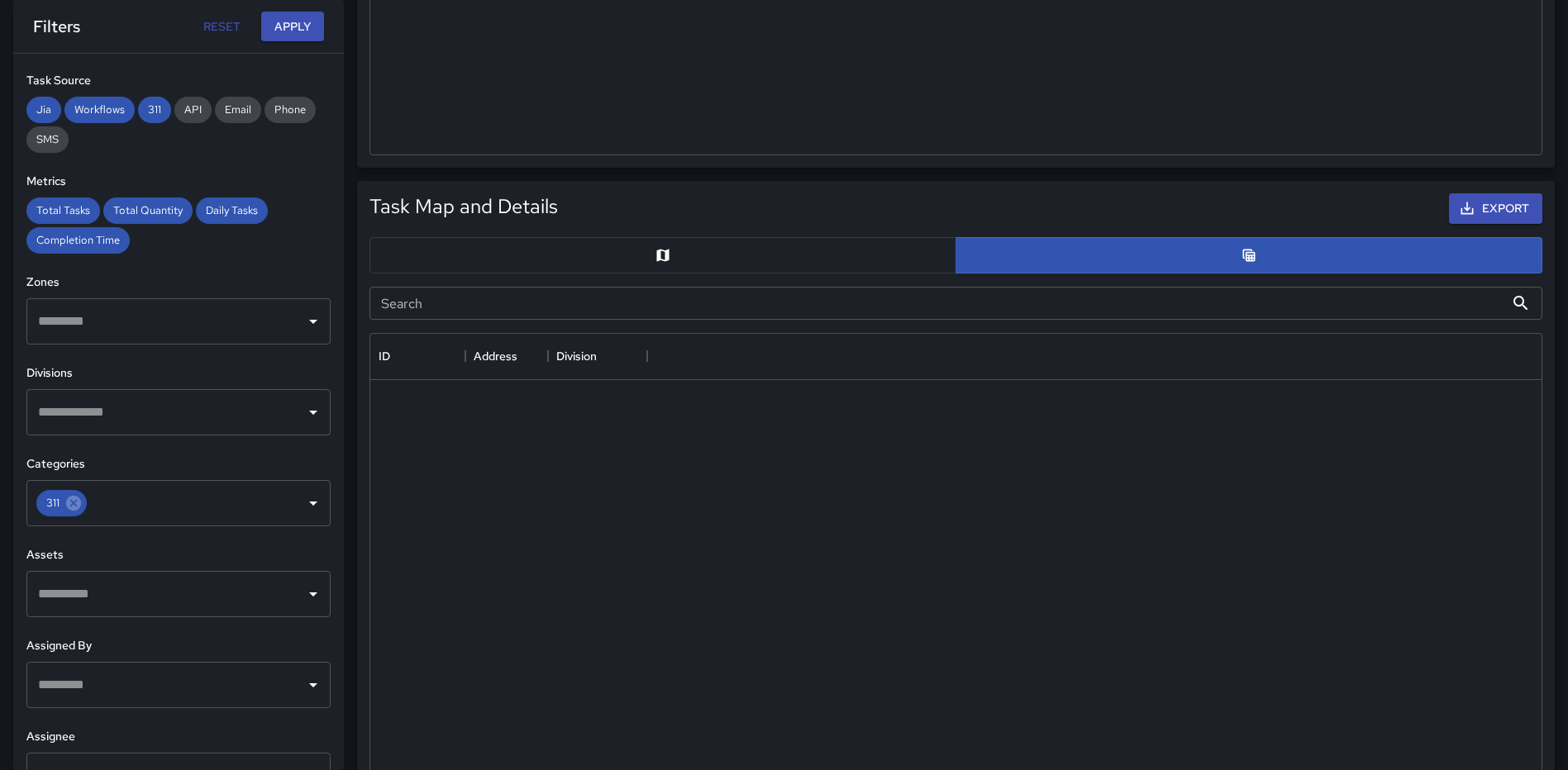
scroll to position [14, 14]
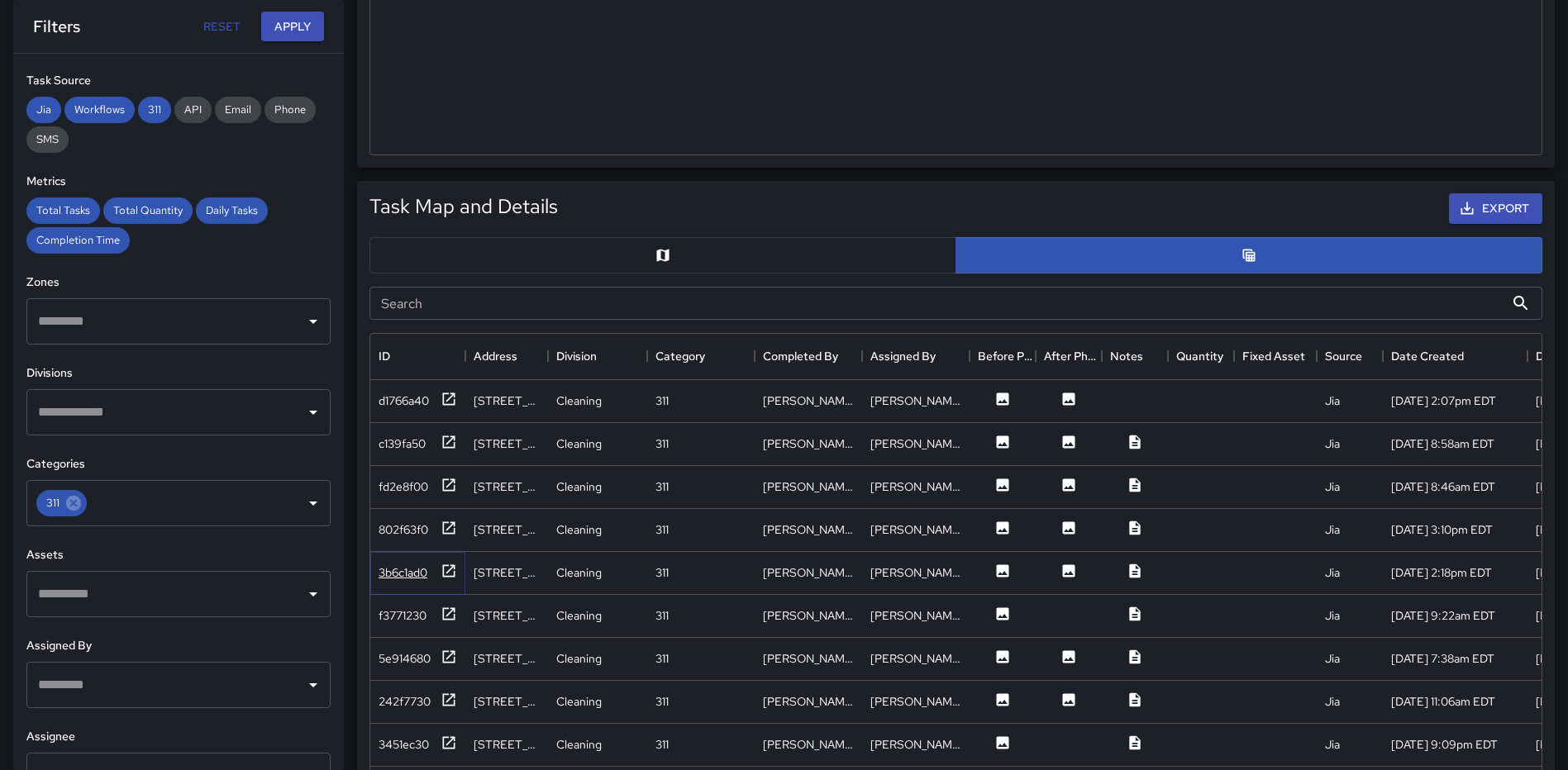
click at [451, 566] on icon at bounding box center [448, 571] width 16 height 16
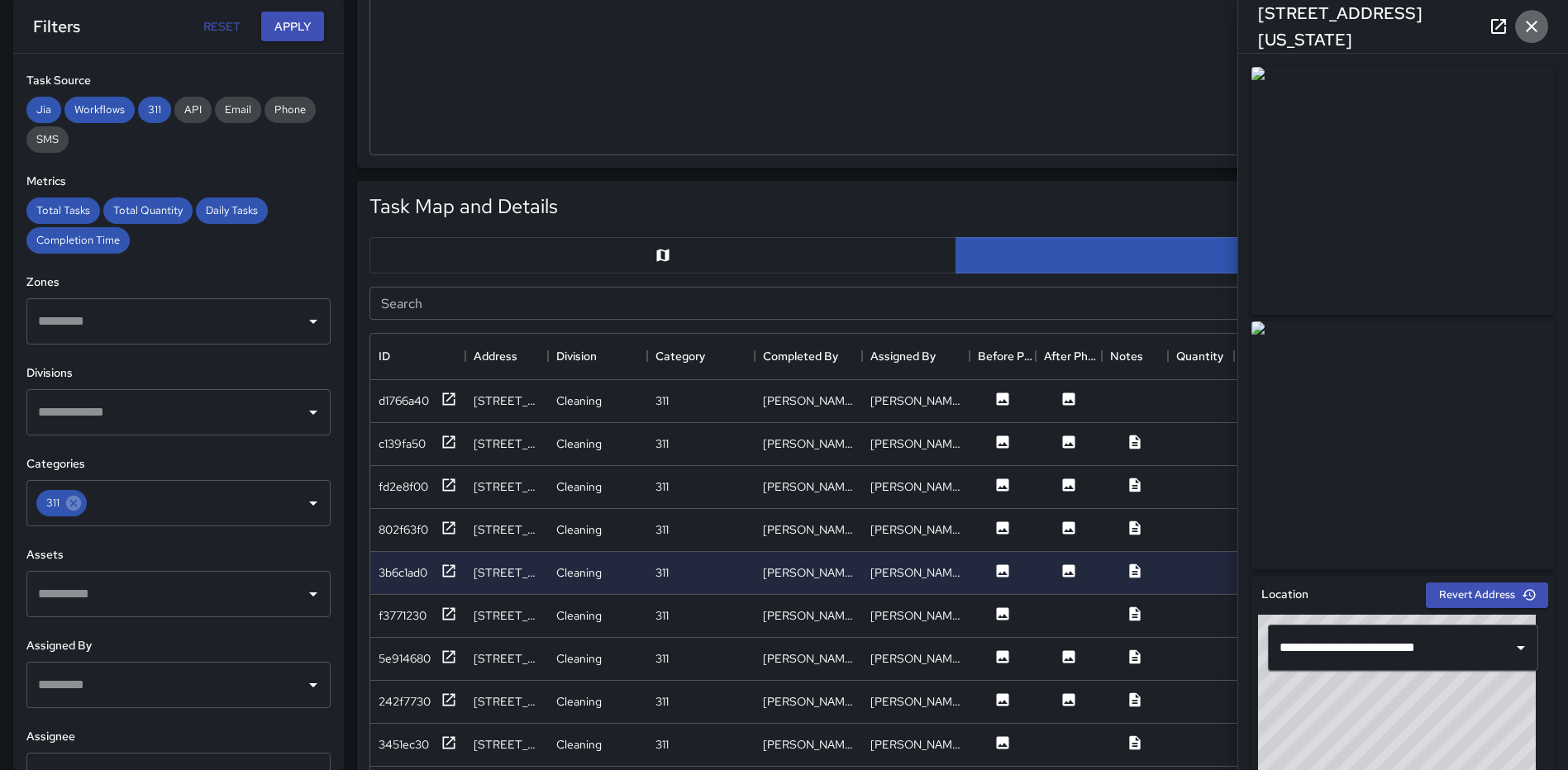
click at [1534, 18] on icon "button" at bounding box center [1531, 26] width 20 height 20
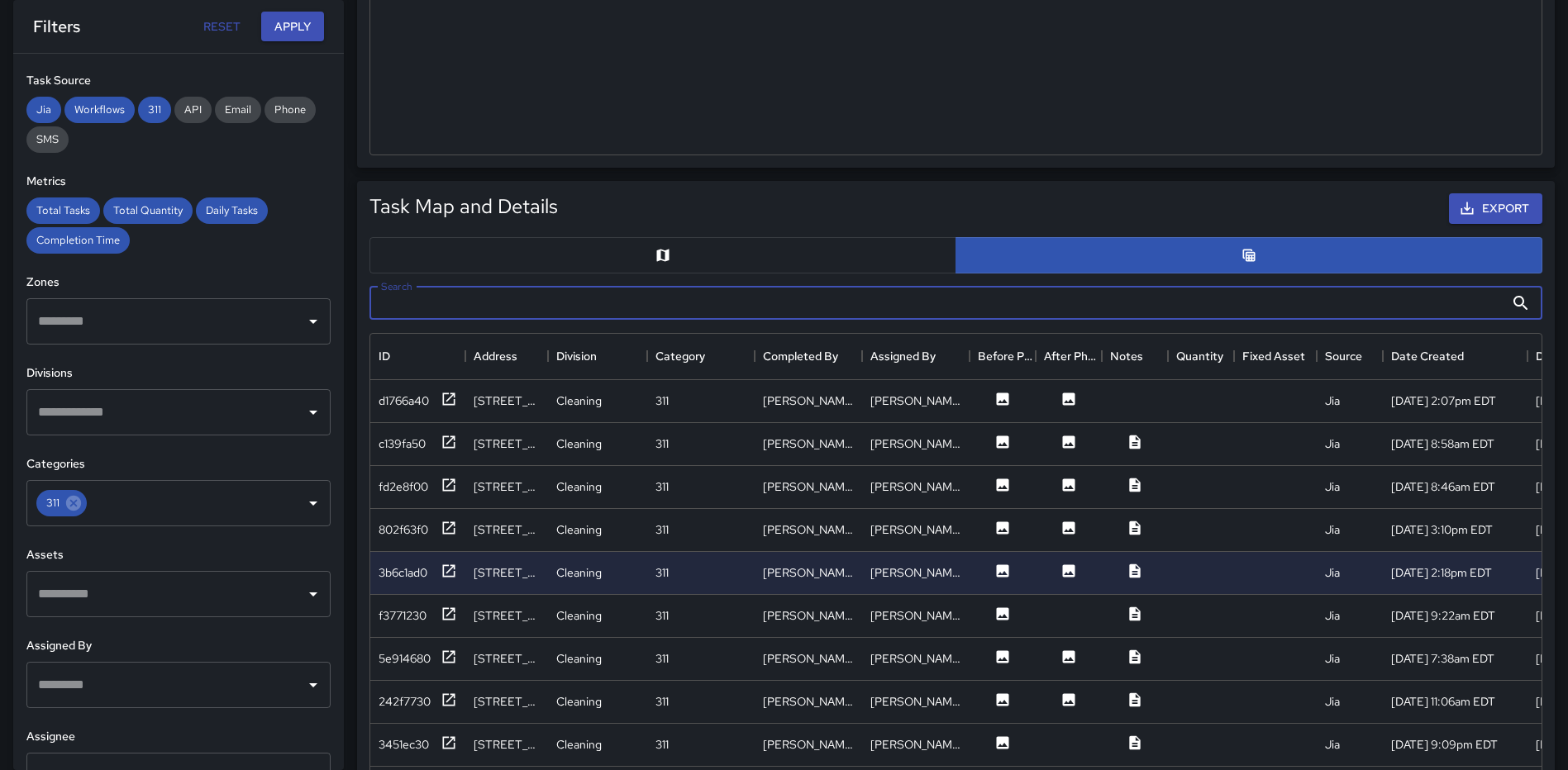
click at [676, 308] on input "Search" at bounding box center [937, 303] width 1135 height 33
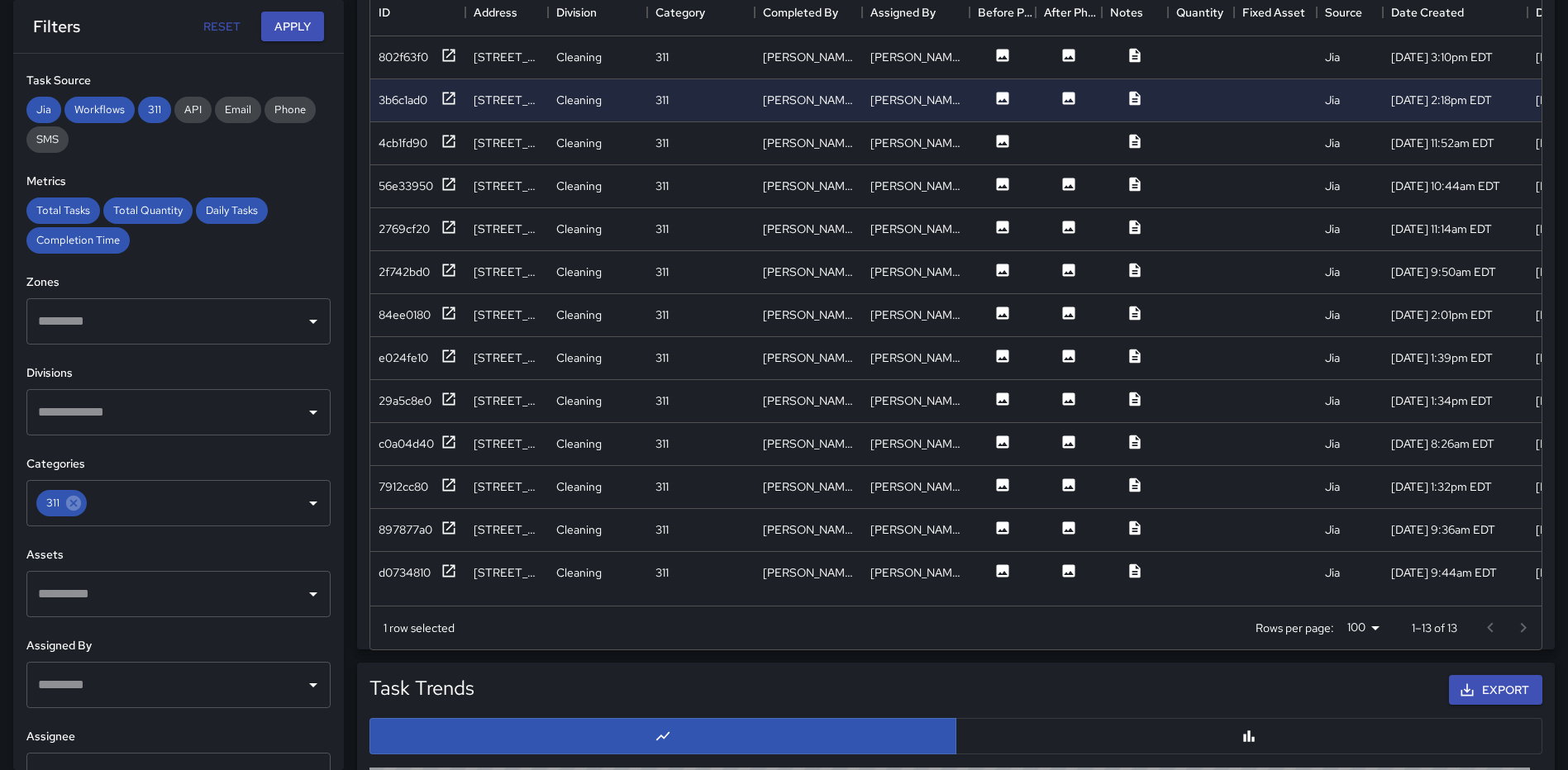
scroll to position [0, 0]
type input "***"
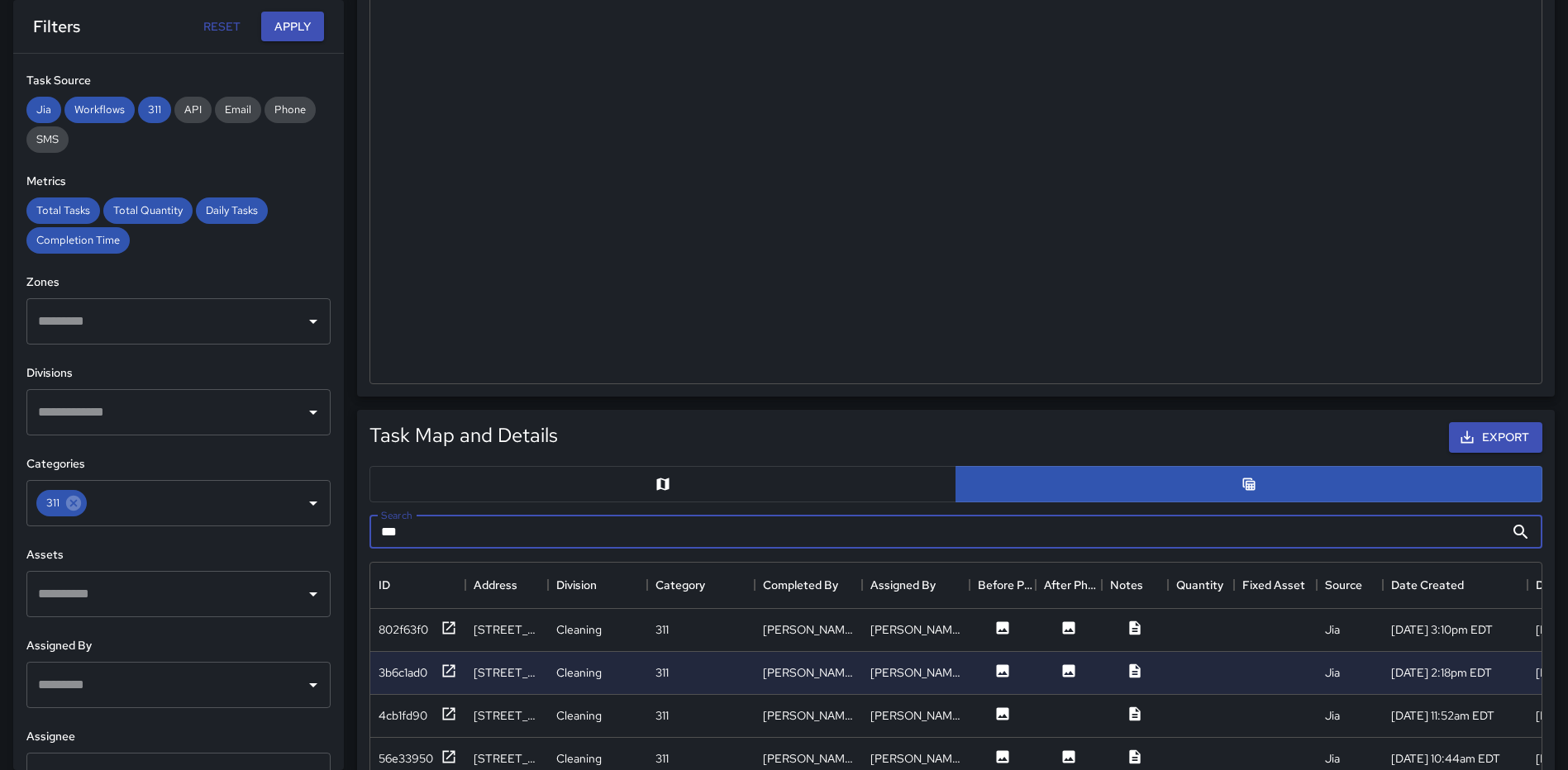
scroll to position [427, 0]
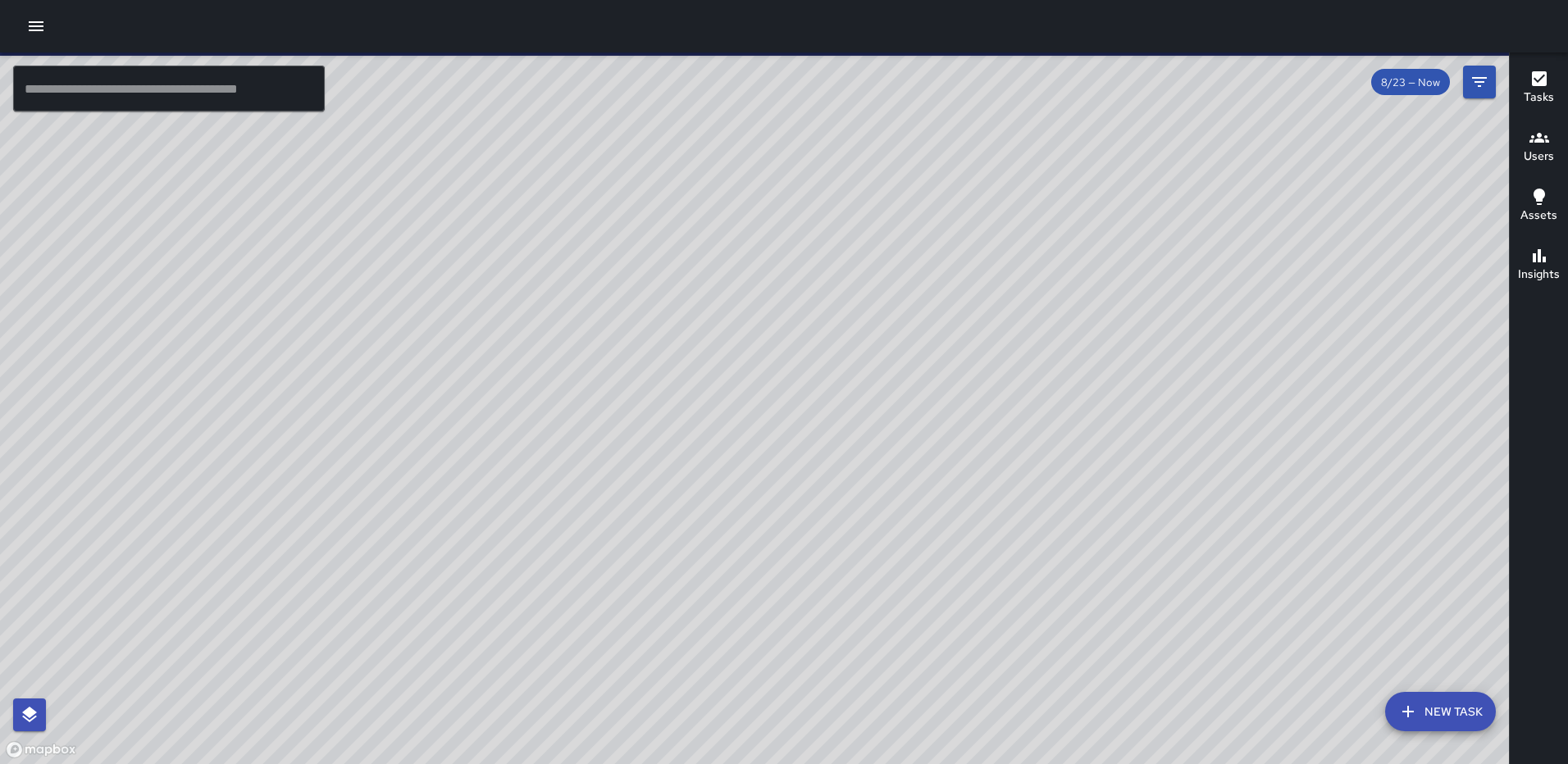
click at [1480, 78] on icon "Filters" at bounding box center [1478, 82] width 14 height 10
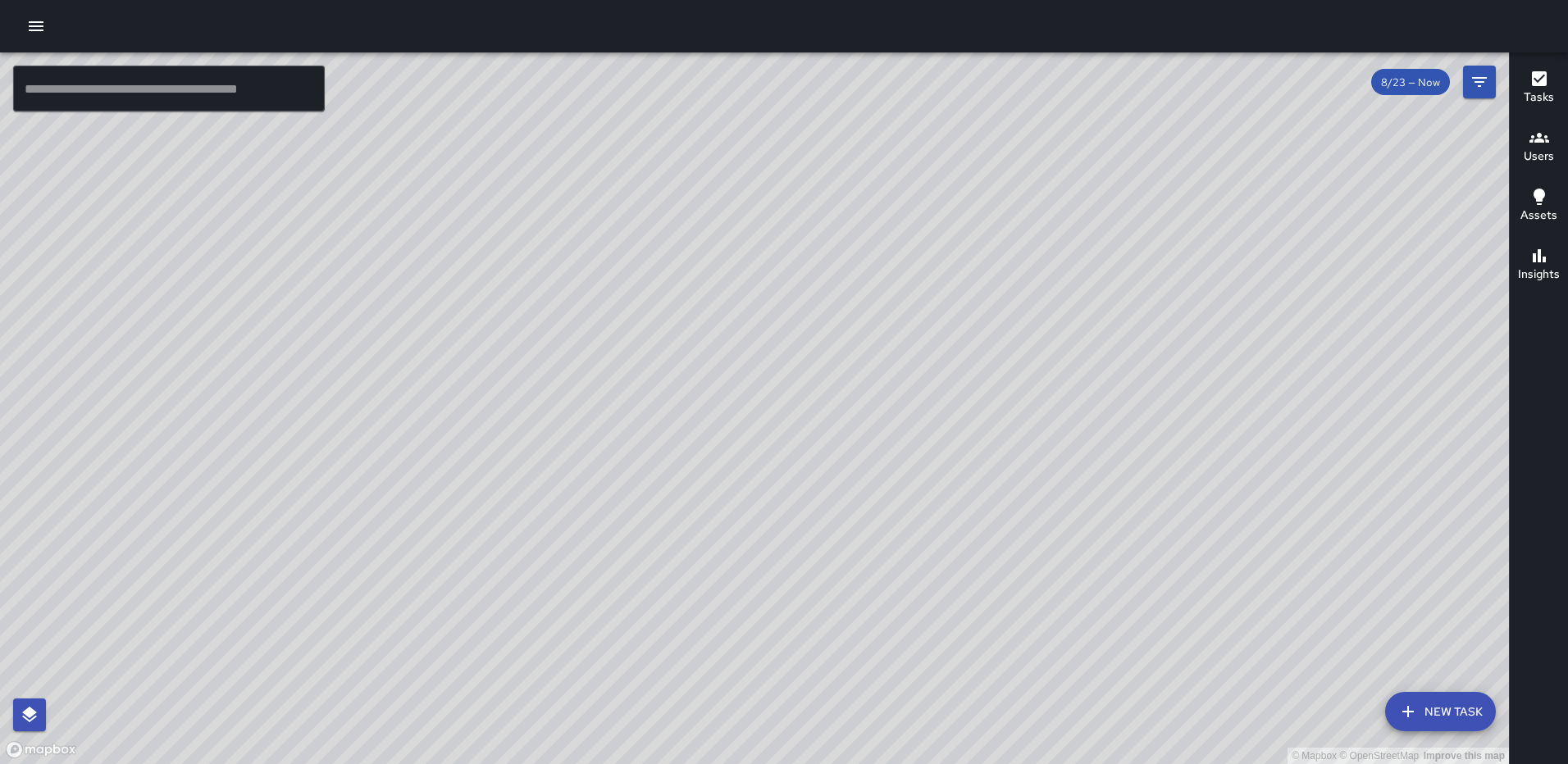
click at [34, 29] on icon "button" at bounding box center [36, 25] width 19 height 19
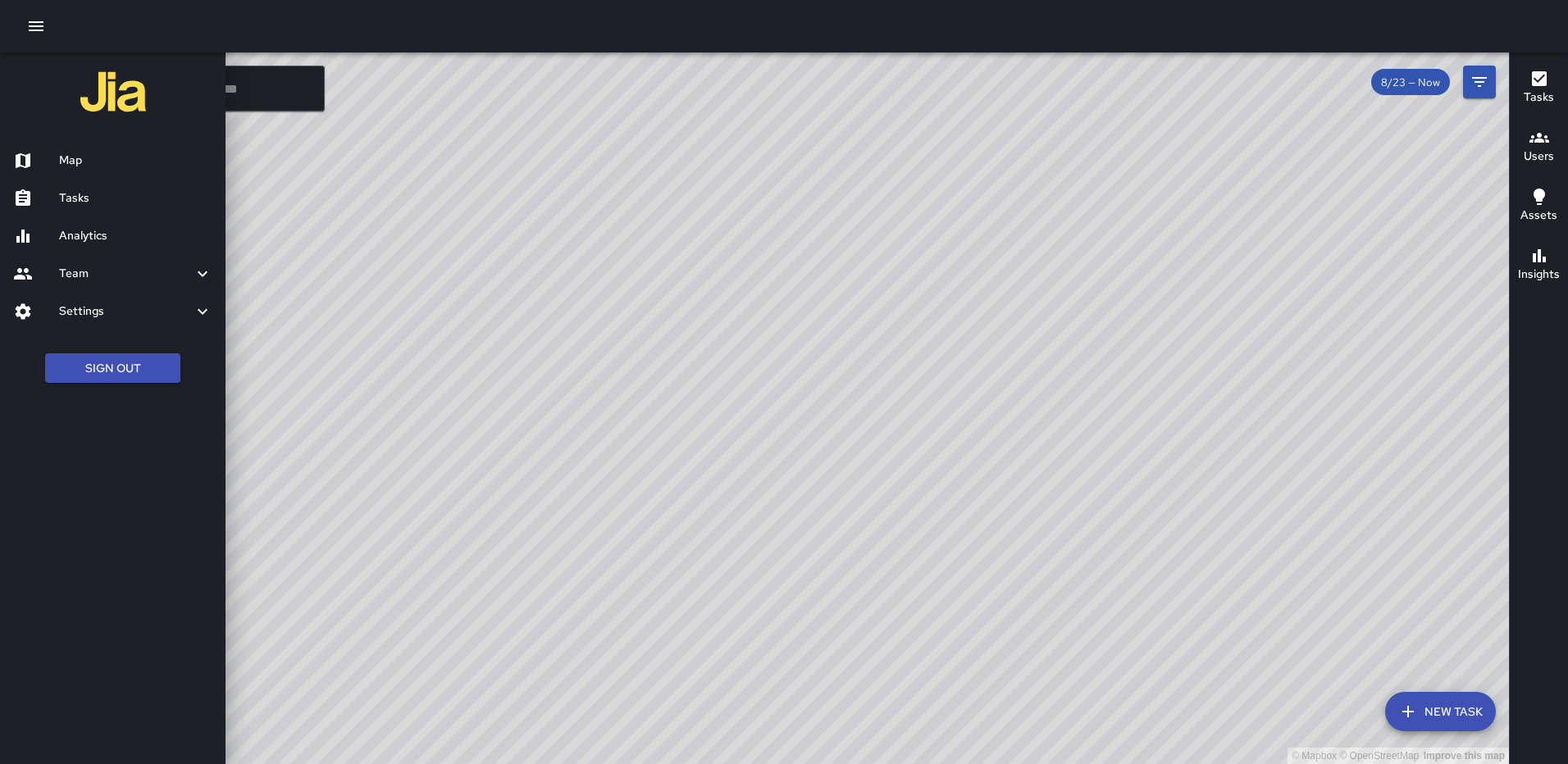
click at [1481, 79] on div at bounding box center [784, 382] width 1568 height 764
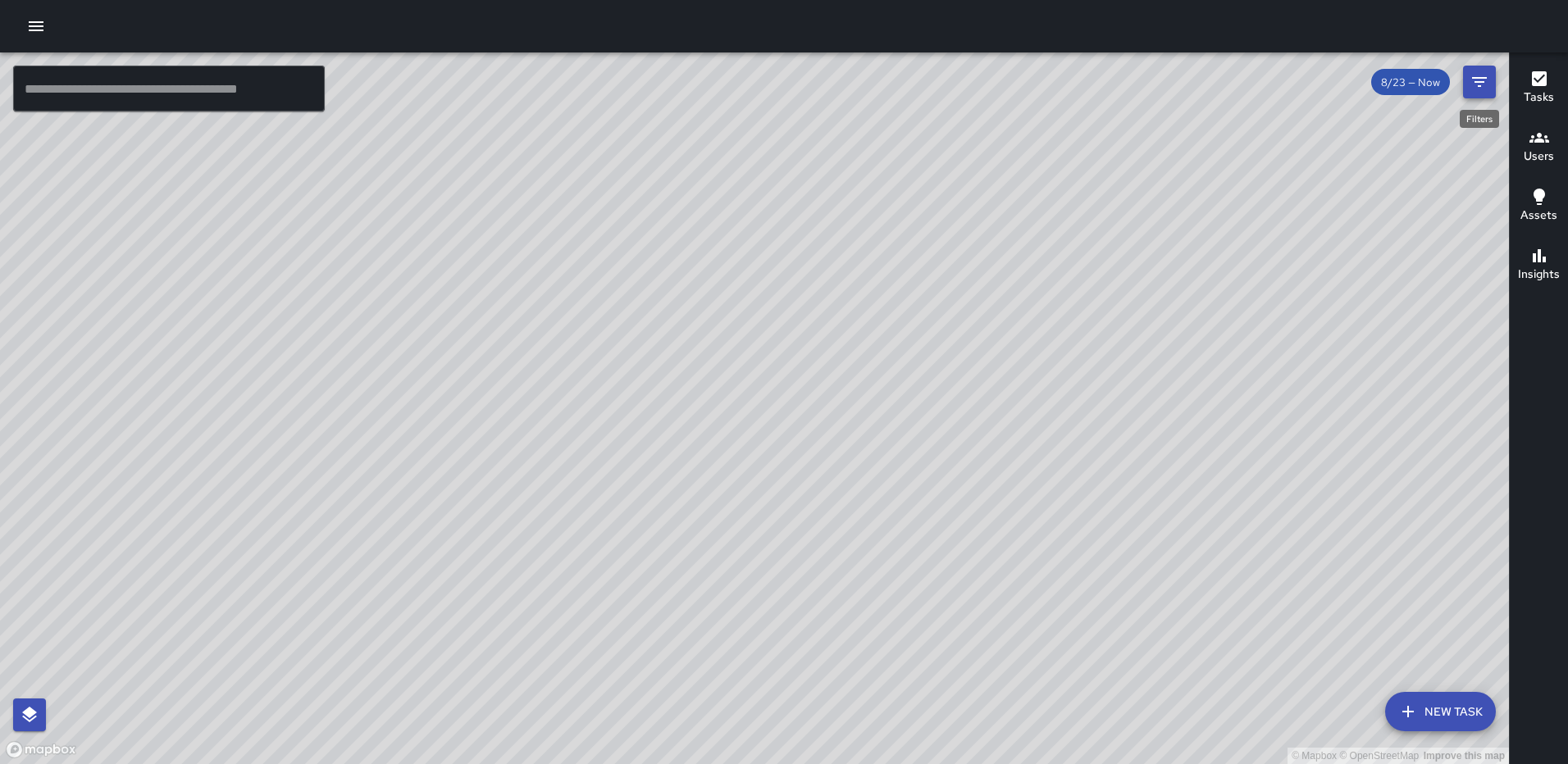
click at [1479, 84] on icon "Filters" at bounding box center [1478, 81] width 19 height 19
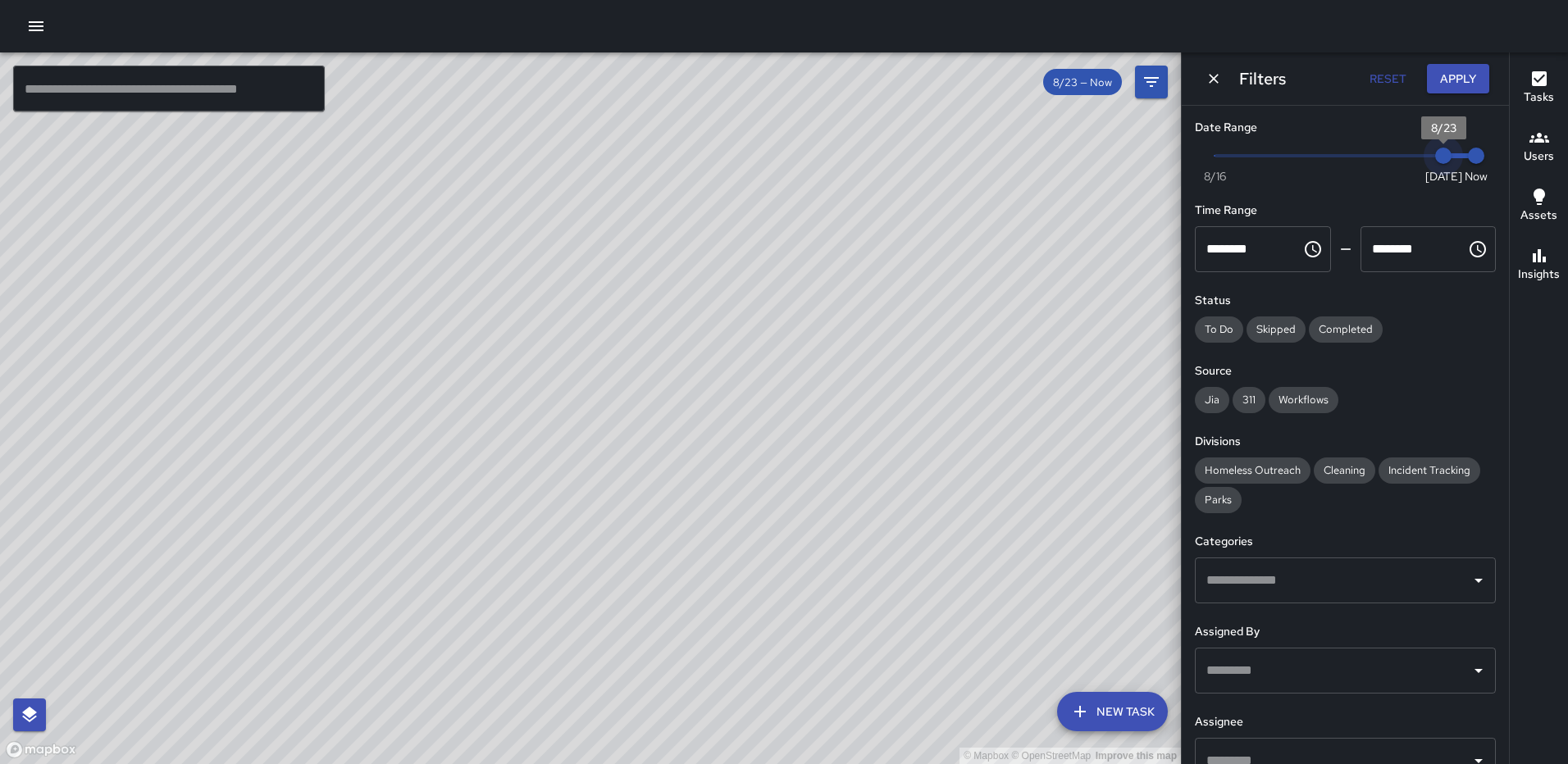
type input "*"
drag, startPoint x: 1425, startPoint y: 158, endPoint x: 1411, endPoint y: 159, distance: 14.0
click at [1411, 159] on span "8/22" at bounding box center [1410, 156] width 16 height 16
type input "*"
drag, startPoint x: 1454, startPoint y: 153, endPoint x: 1434, endPoint y: 156, distance: 20.2
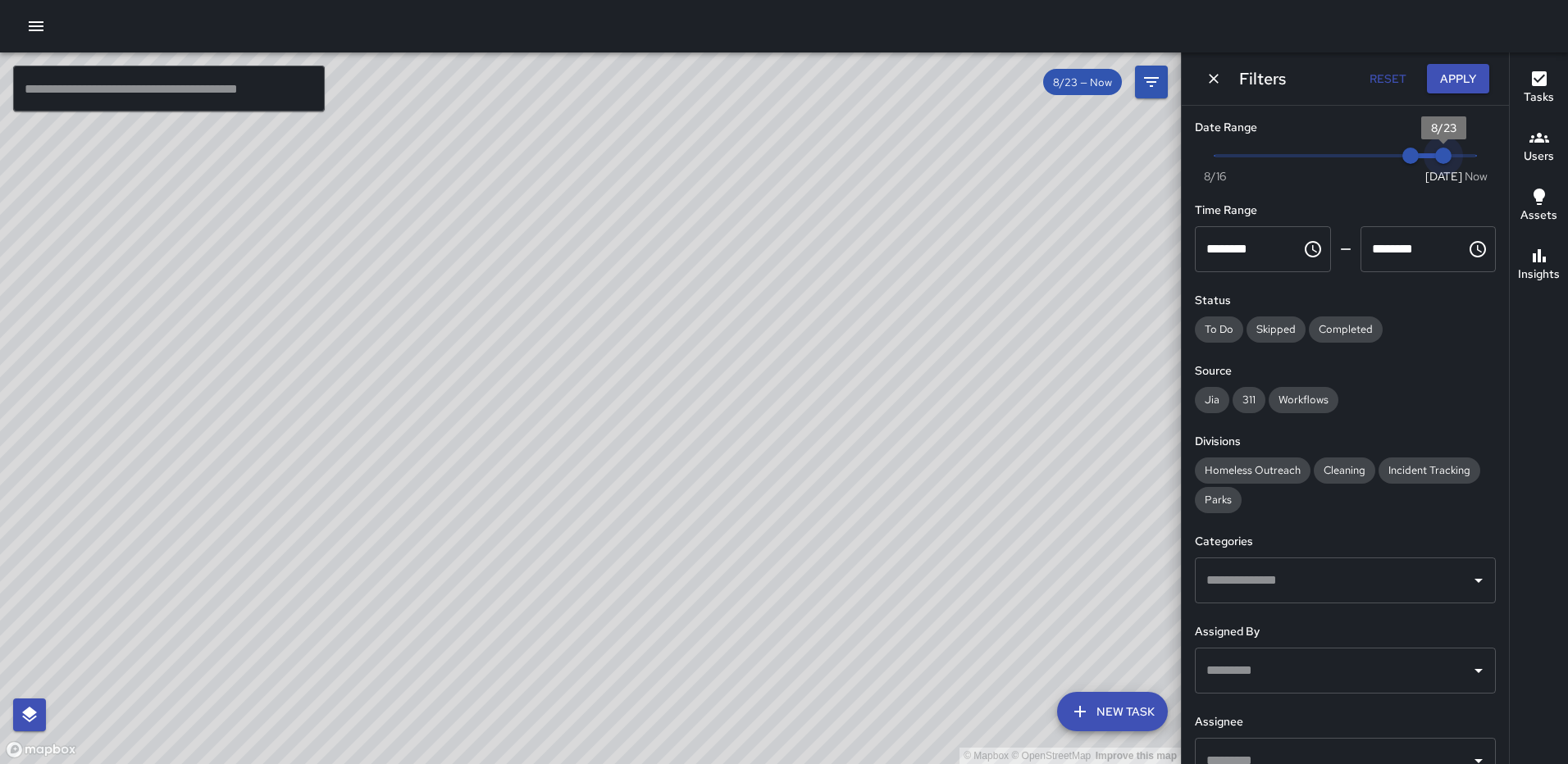
click at [1435, 156] on span "8/23" at bounding box center [1443, 156] width 16 height 16
click at [1448, 79] on button "Apply" at bounding box center [1458, 79] width 63 height 30
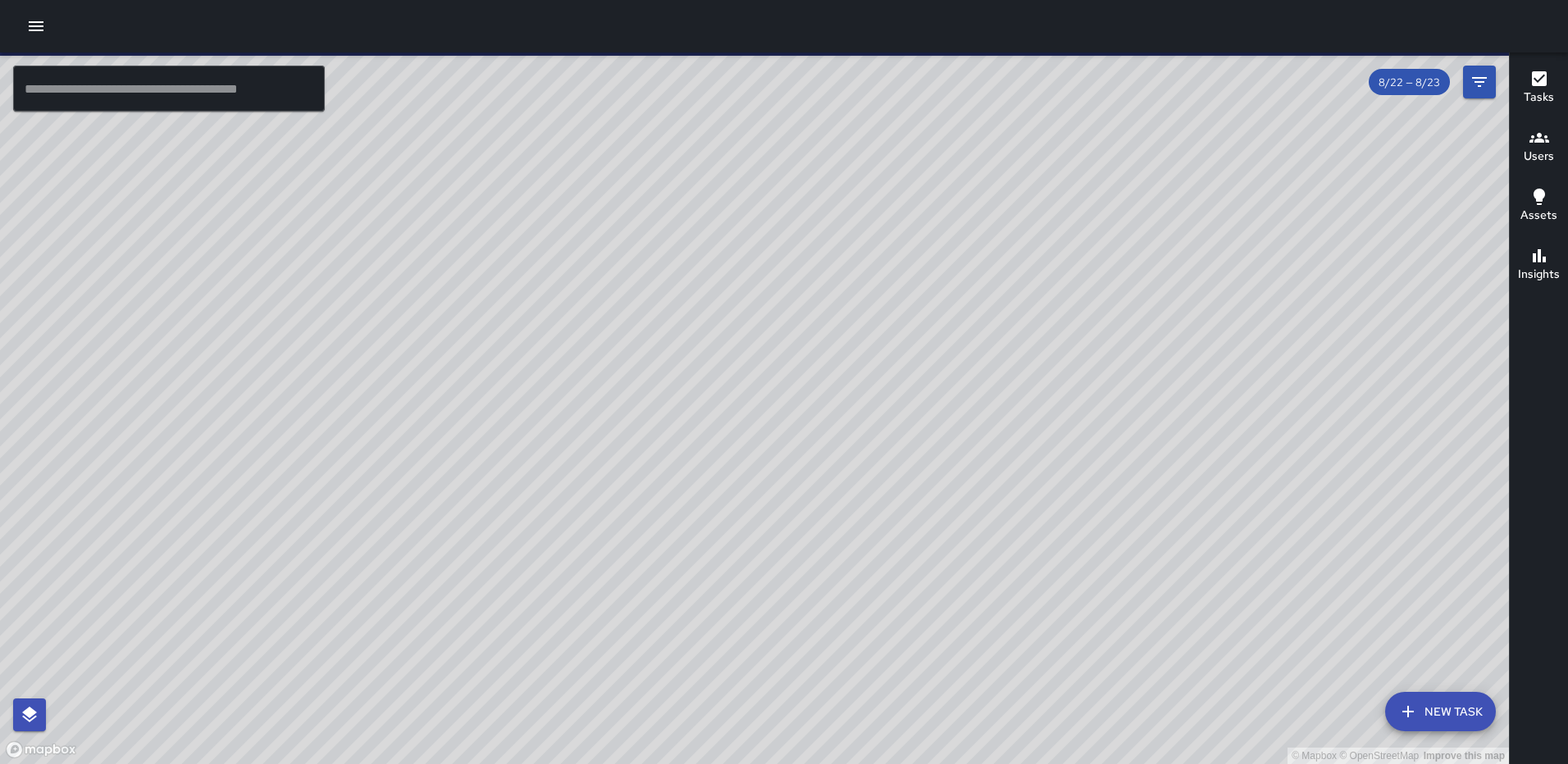
click at [700, 292] on div "© Mapbox © OpenStreetMap Improve this map [PERSON_NAME] [STREET_ADDRESS][GEOGRA…" at bounding box center [754, 408] width 1509 height 712
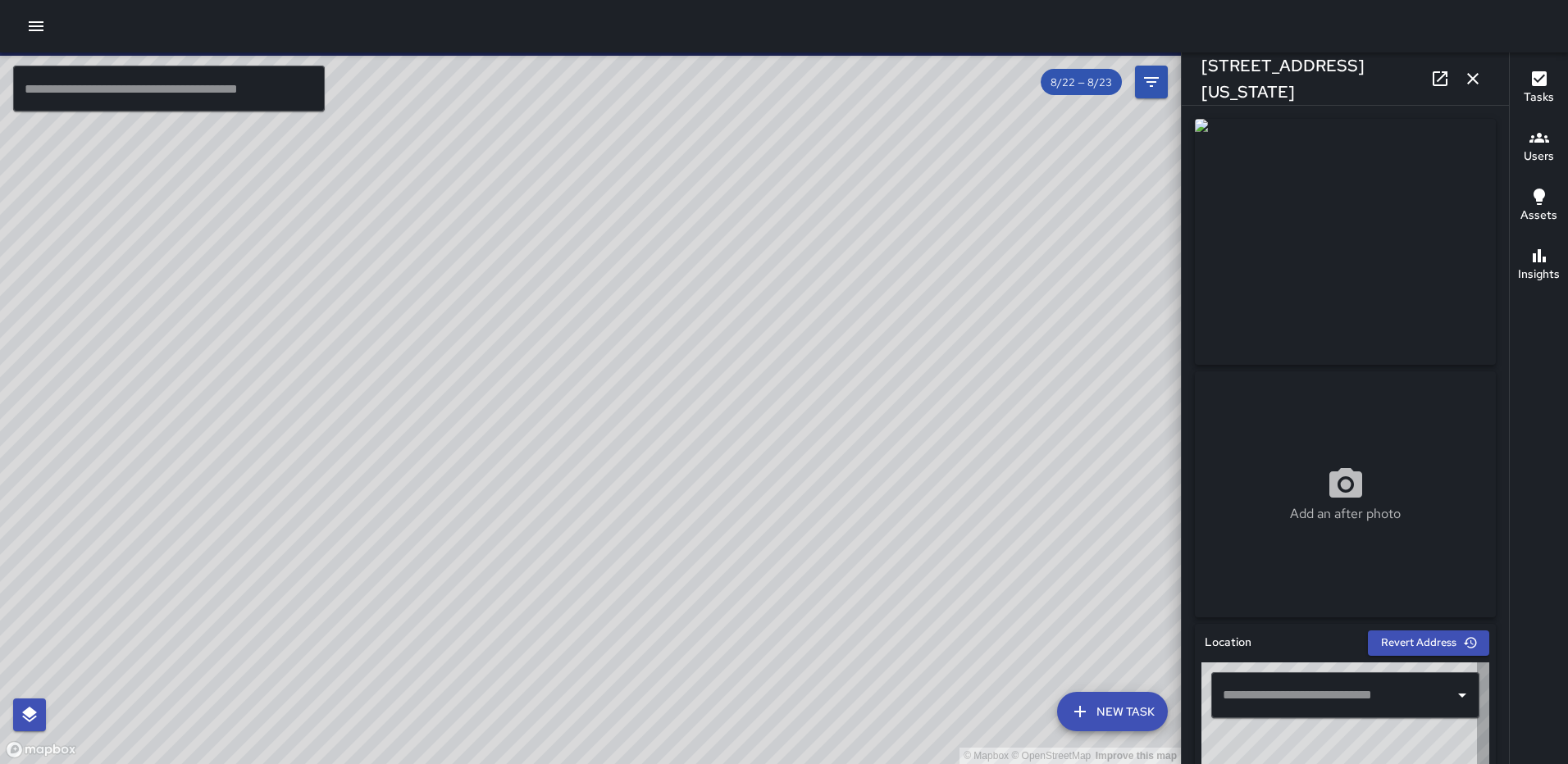
type input "**********"
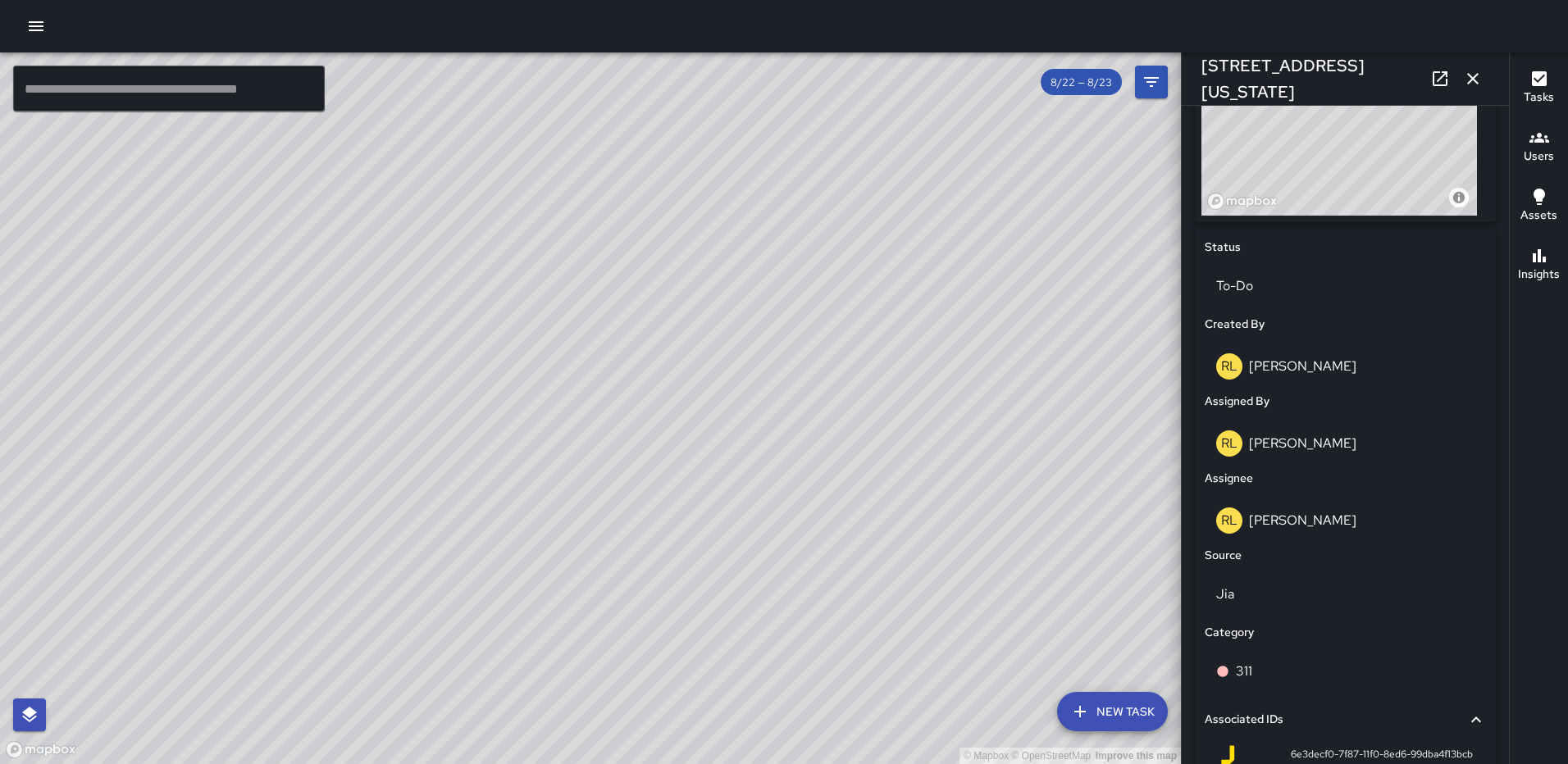
scroll to position [832, 0]
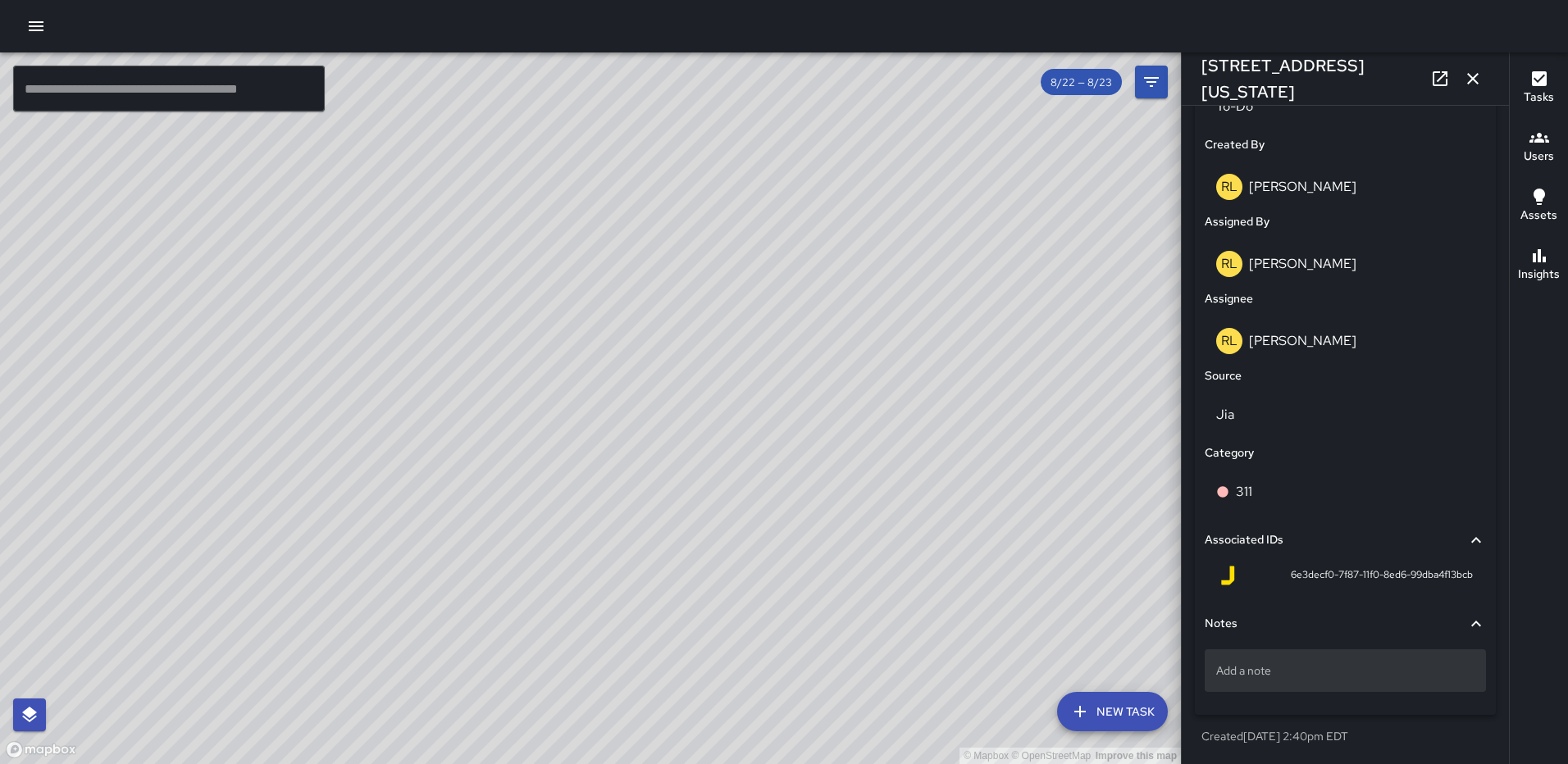
click at [1278, 672] on p "Add a note" at bounding box center [1346, 670] width 259 height 16
type textarea "**********"
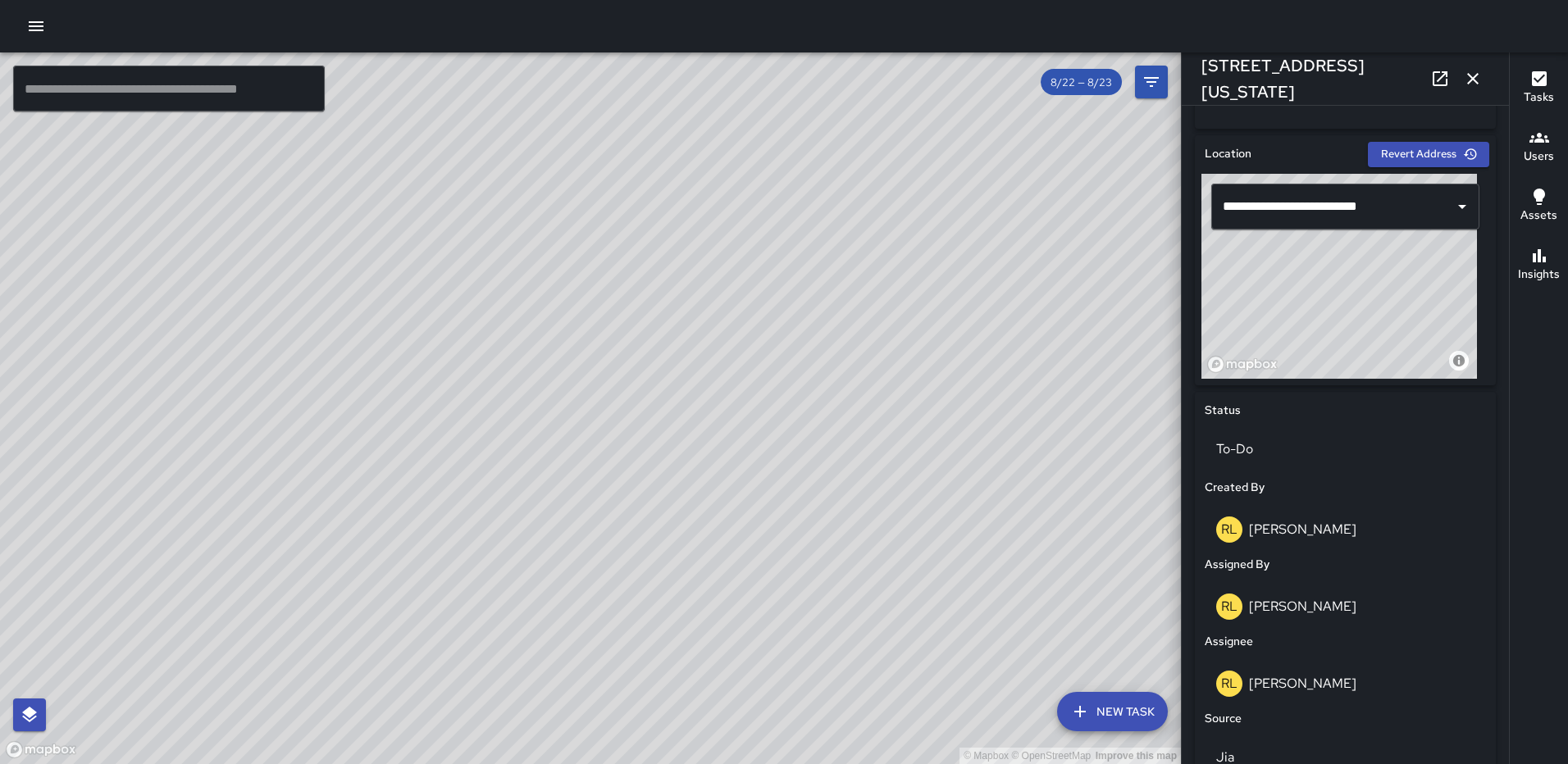
scroll to position [493, 0]
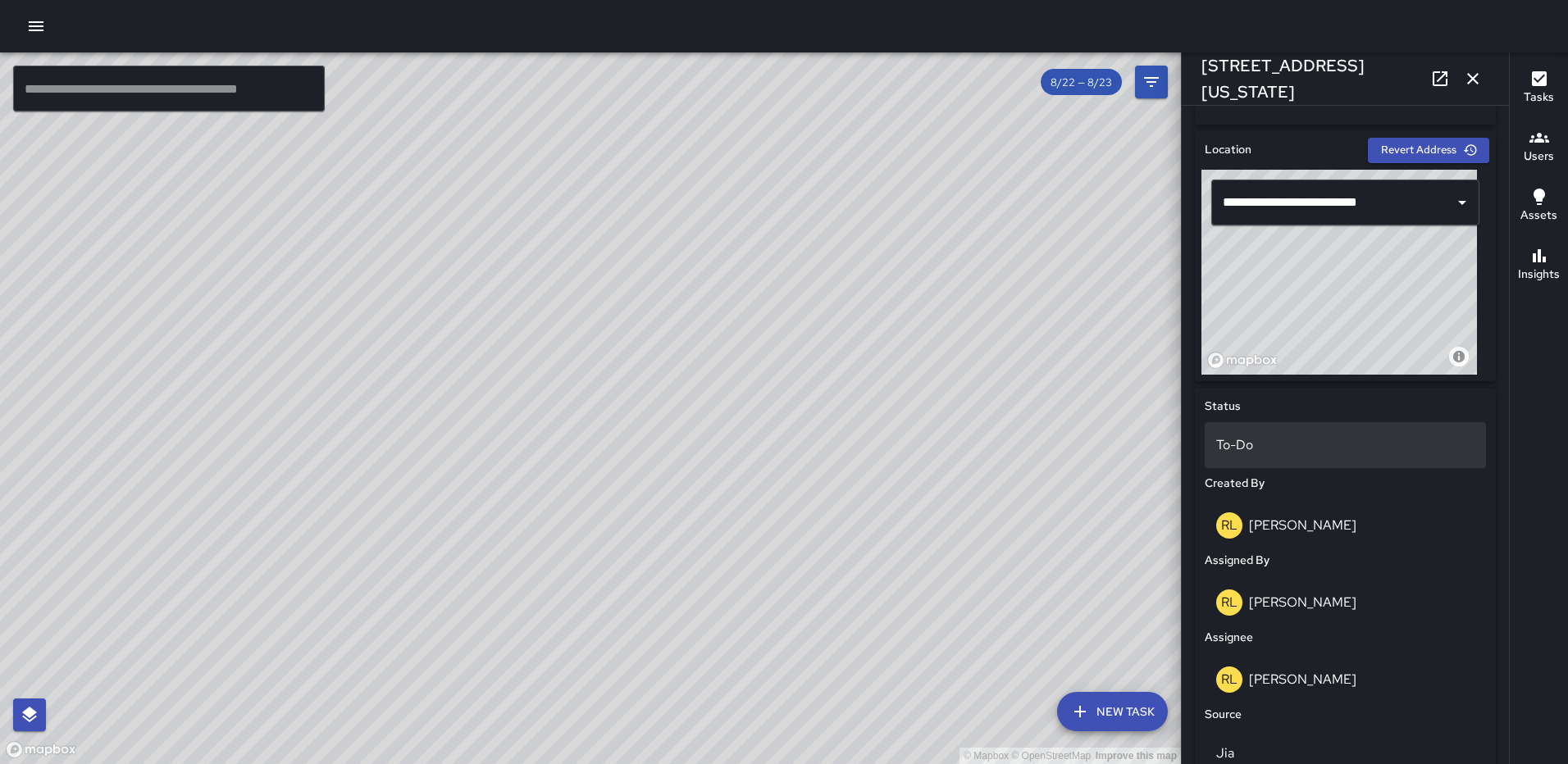
click at [1335, 447] on p "To-Do" at bounding box center [1346, 445] width 259 height 19
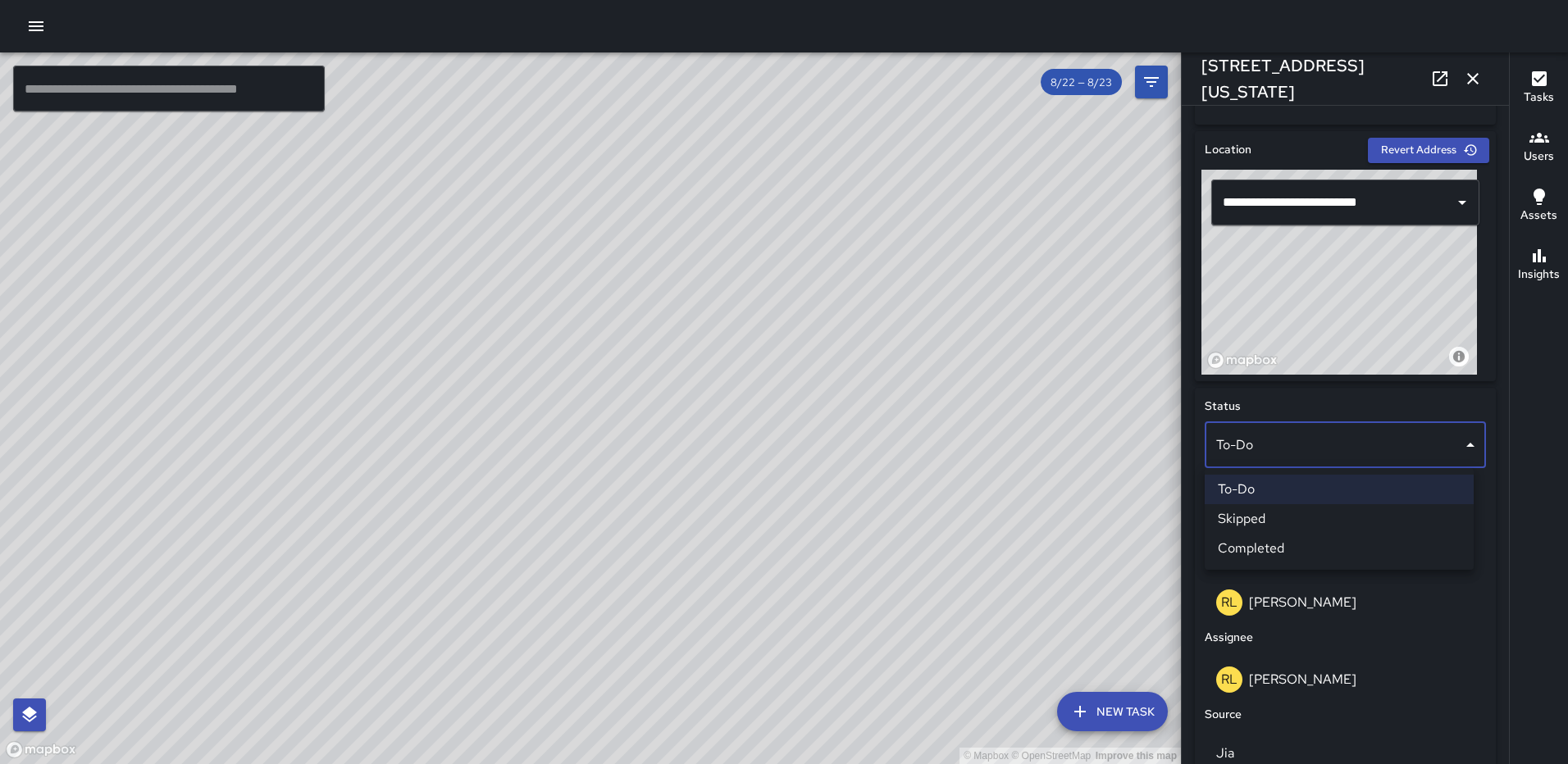
click at [1283, 535] on li "Completed" at bounding box center [1339, 548] width 269 height 30
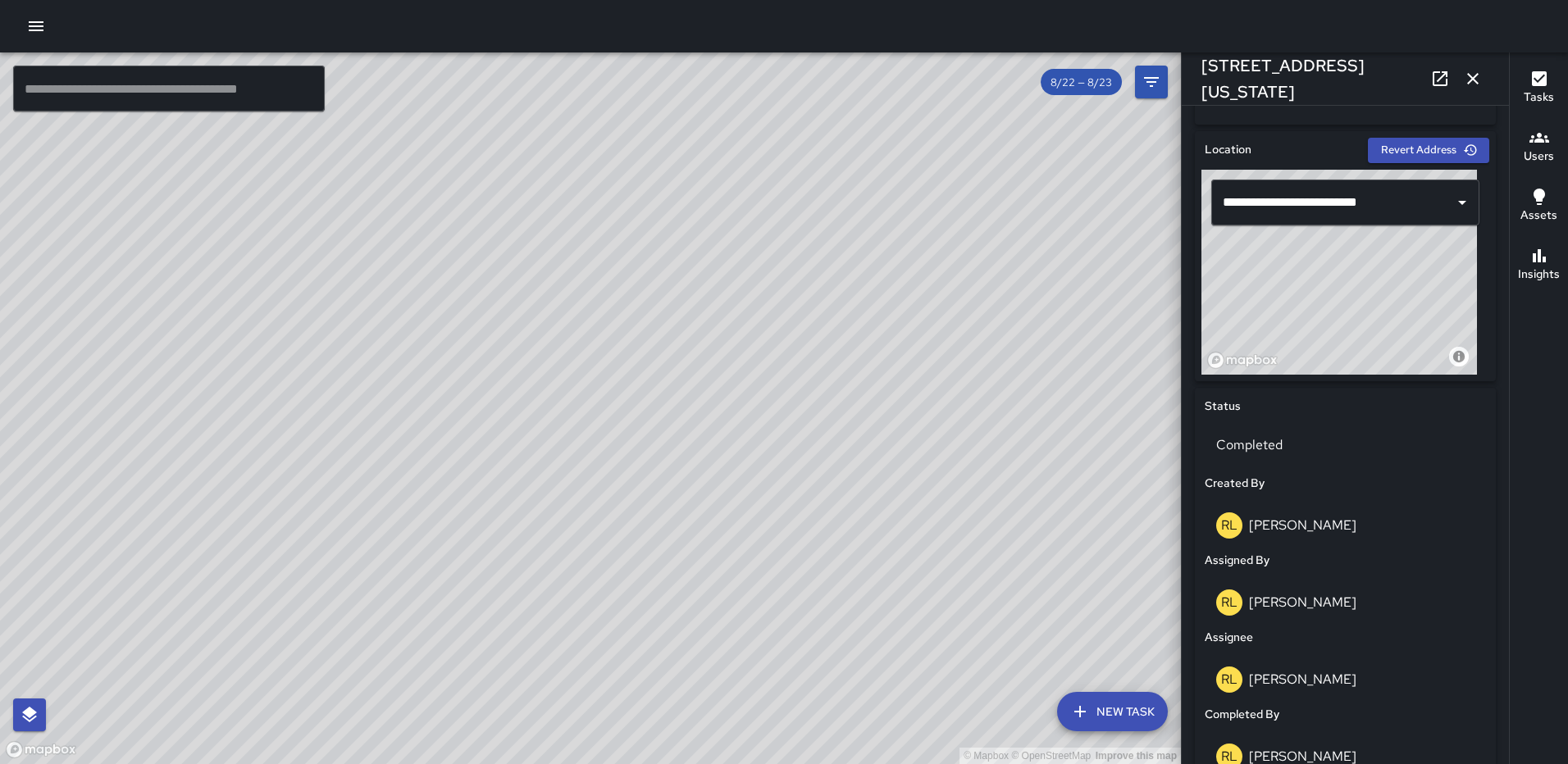
click at [1467, 71] on icon "button" at bounding box center [1472, 78] width 19 height 19
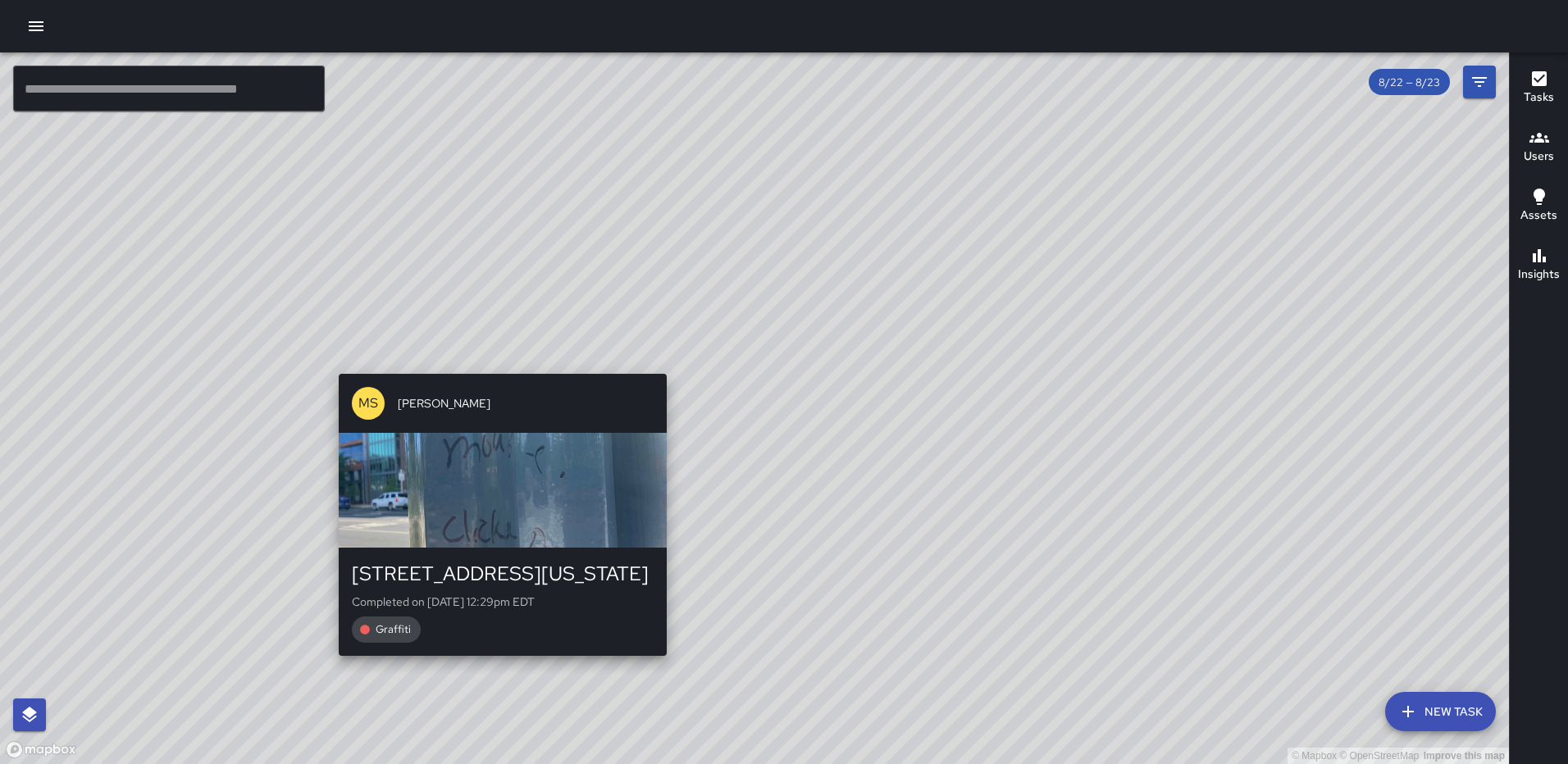
click at [658, 360] on div "© Mapbox © OpenStreetMap Improve this map MS Mekhi Smith 10 New York Avenue Nor…" at bounding box center [754, 408] width 1509 height 712
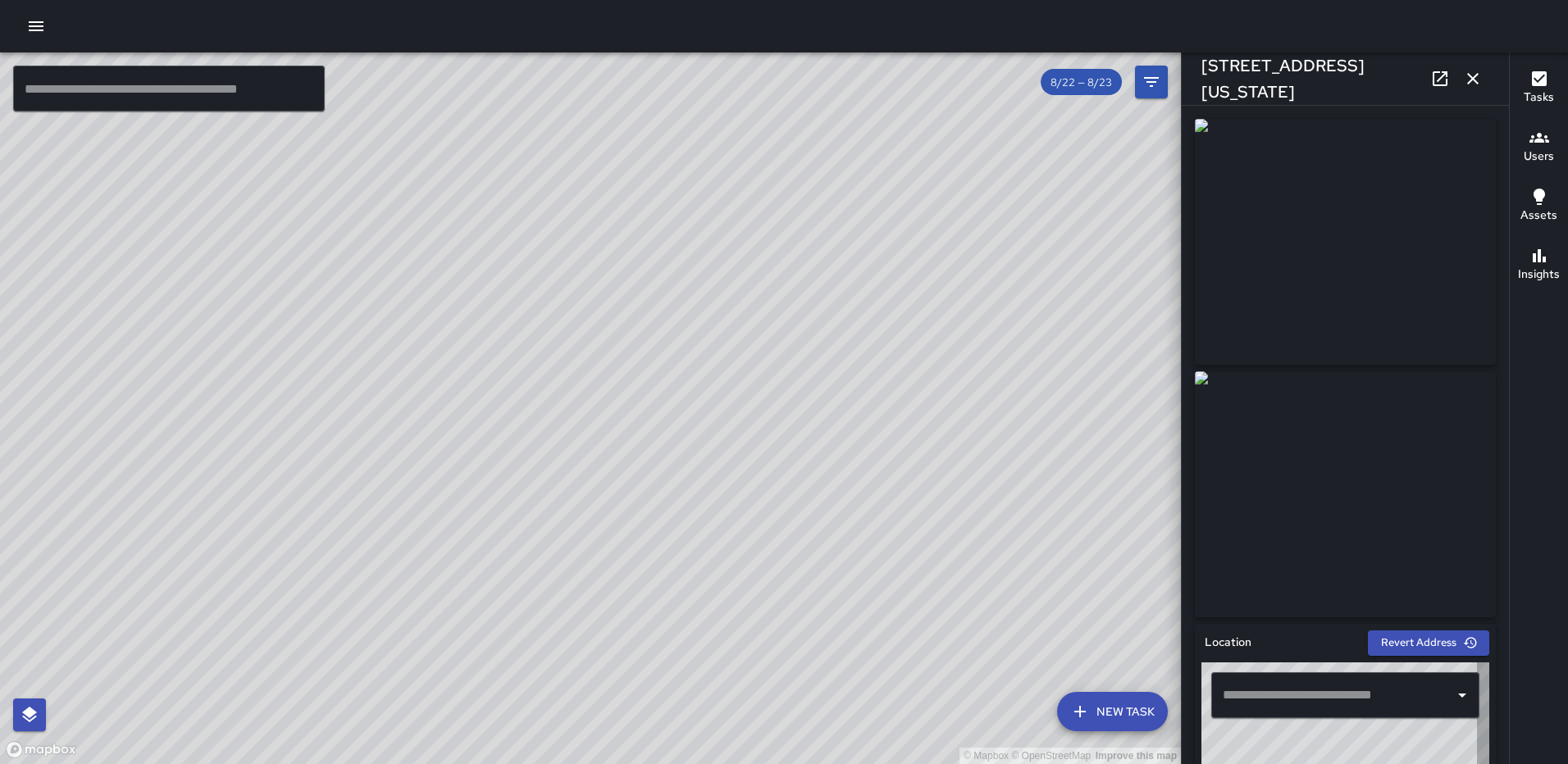
type input "**********"
click at [1483, 72] on button "button" at bounding box center [1472, 79] width 33 height 33
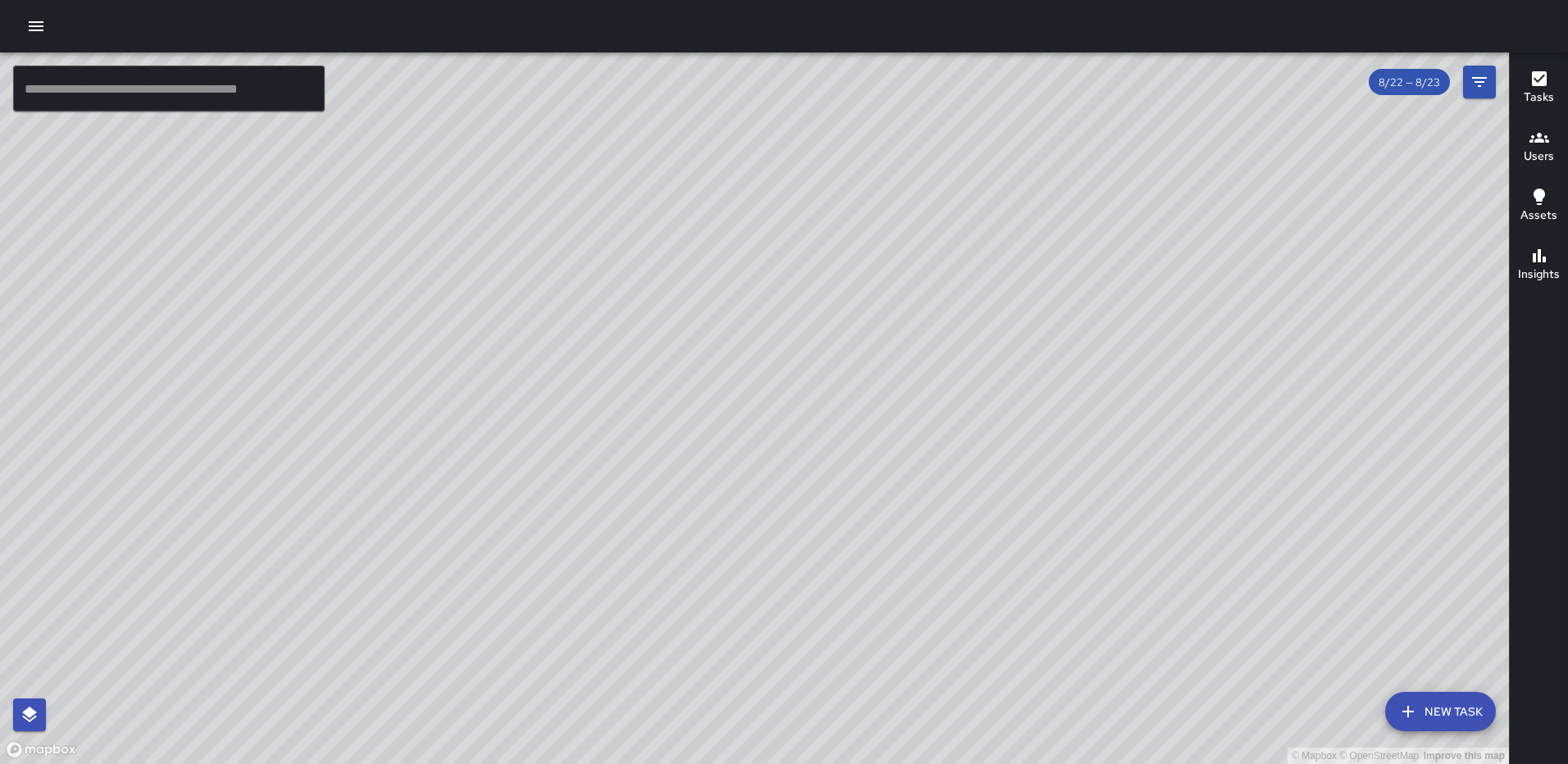
click at [804, 384] on div "© Mapbox © OpenStreetMap Improve this map MS Mekhi Smith 10 New York Avenue Nor…" at bounding box center [754, 408] width 1509 height 712
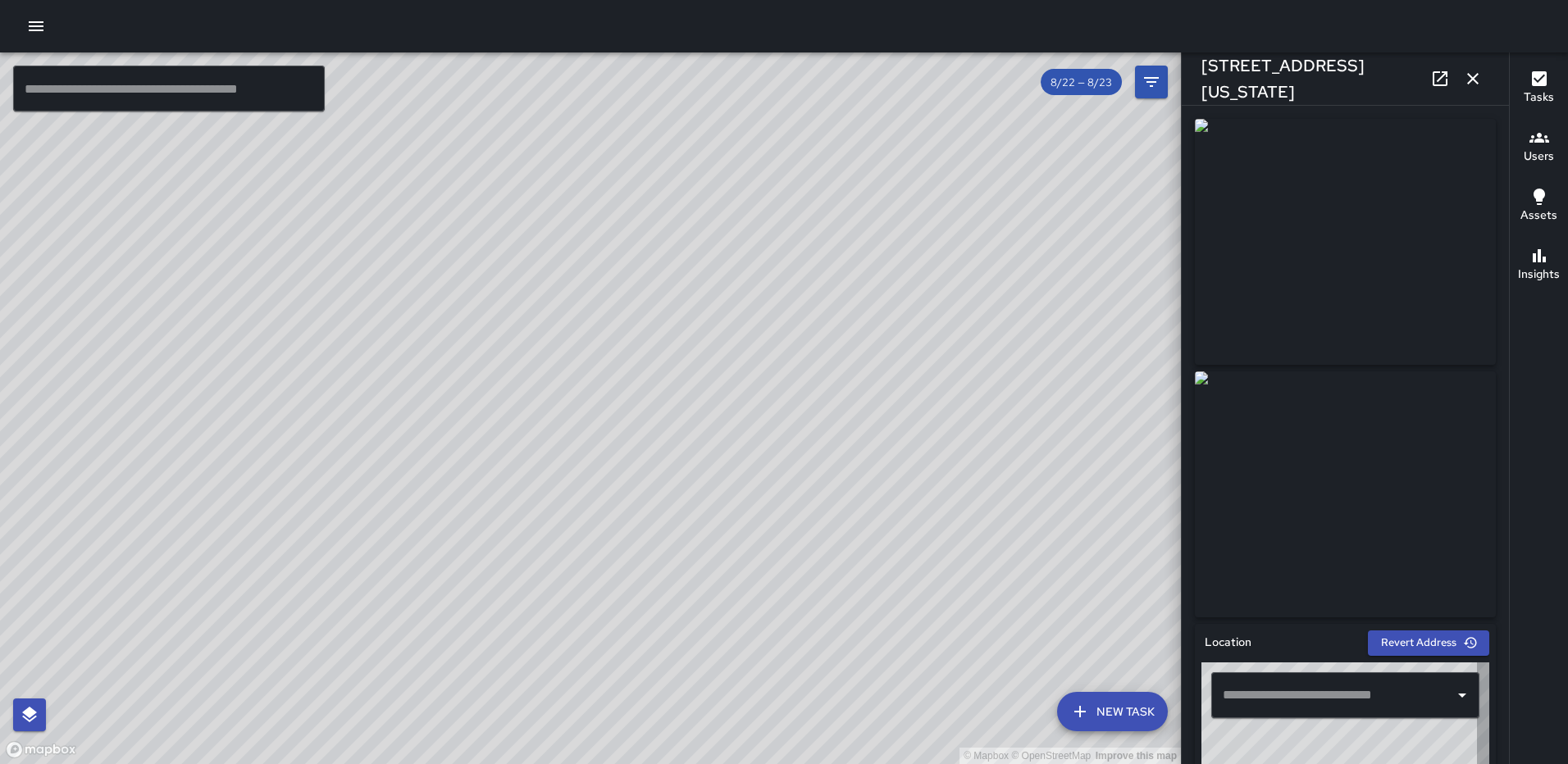
type input "**********"
click at [1485, 86] on button "button" at bounding box center [1472, 79] width 33 height 33
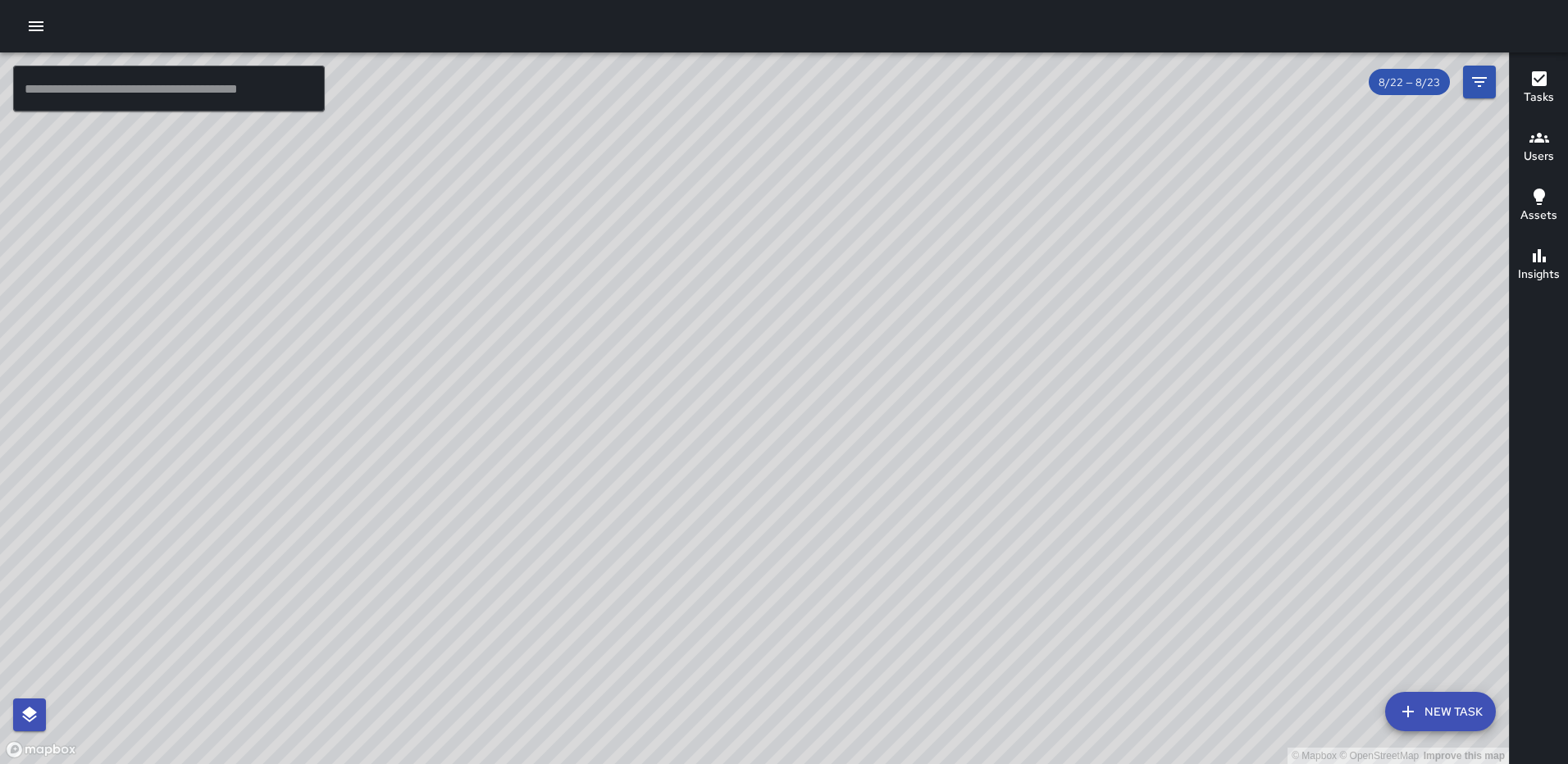
click at [957, 565] on div "© Mapbox © OpenStreetMap Improve this map RM Rodney Mcneil 35 N Street Northeas…" at bounding box center [754, 408] width 1509 height 712
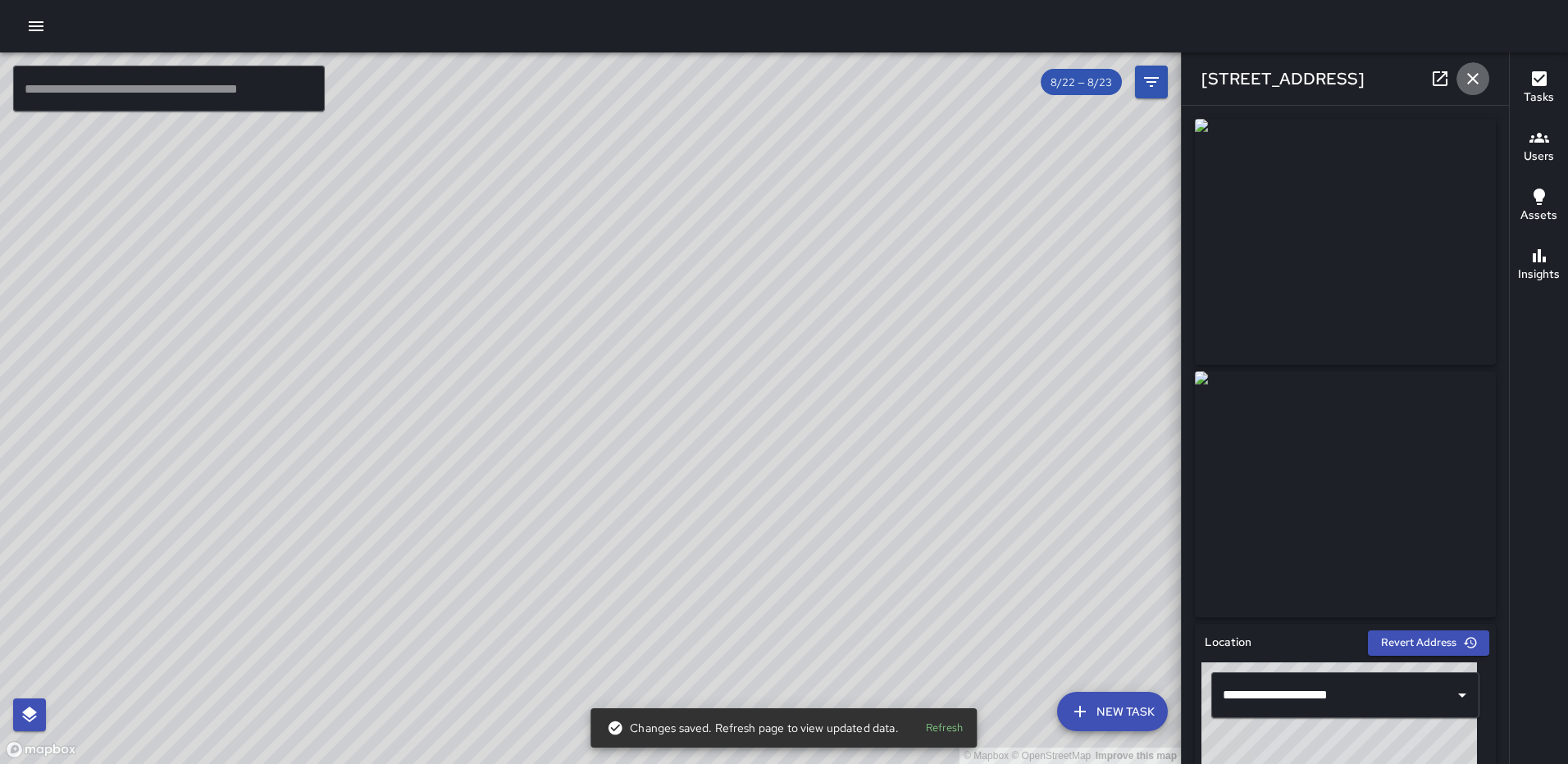
click at [1472, 70] on icon "button" at bounding box center [1472, 78] width 19 height 19
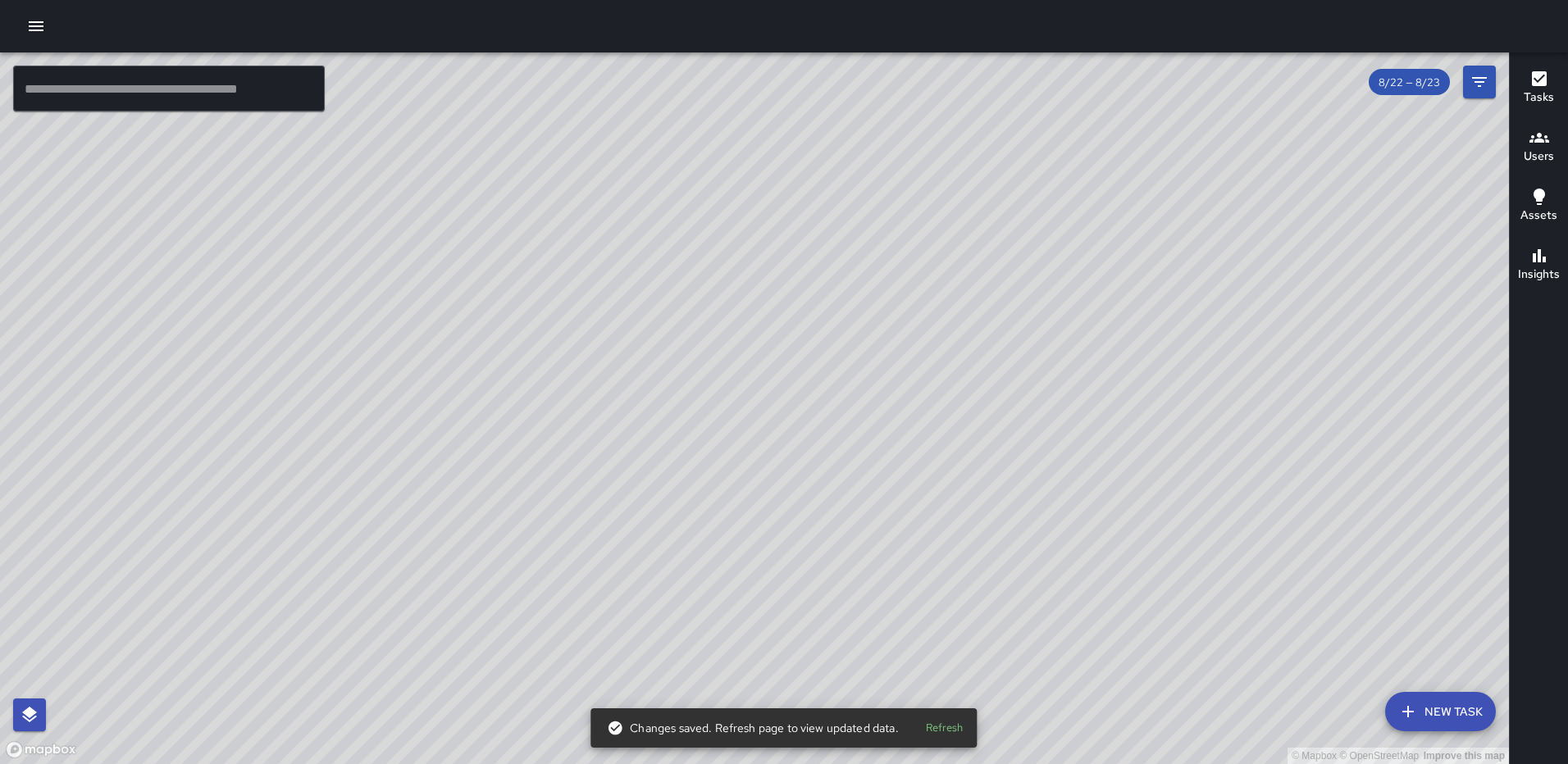
click at [876, 346] on div "© Mapbox © OpenStreetMap Improve this map RM Rodney Mcneil 40 N Street Northeas…" at bounding box center [754, 408] width 1509 height 712
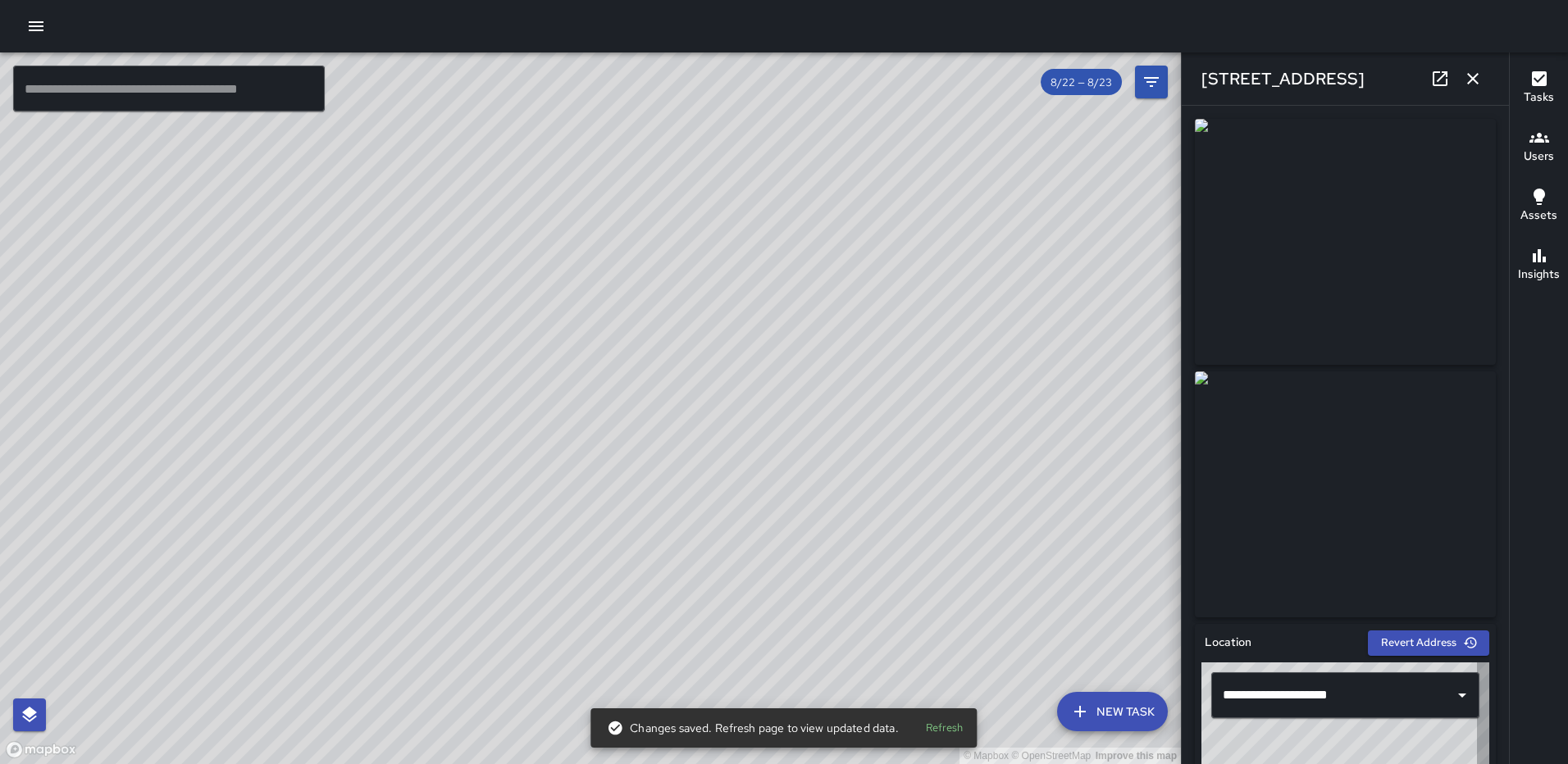
type input "**********"
click at [1476, 79] on icon "button" at bounding box center [1472, 78] width 19 height 19
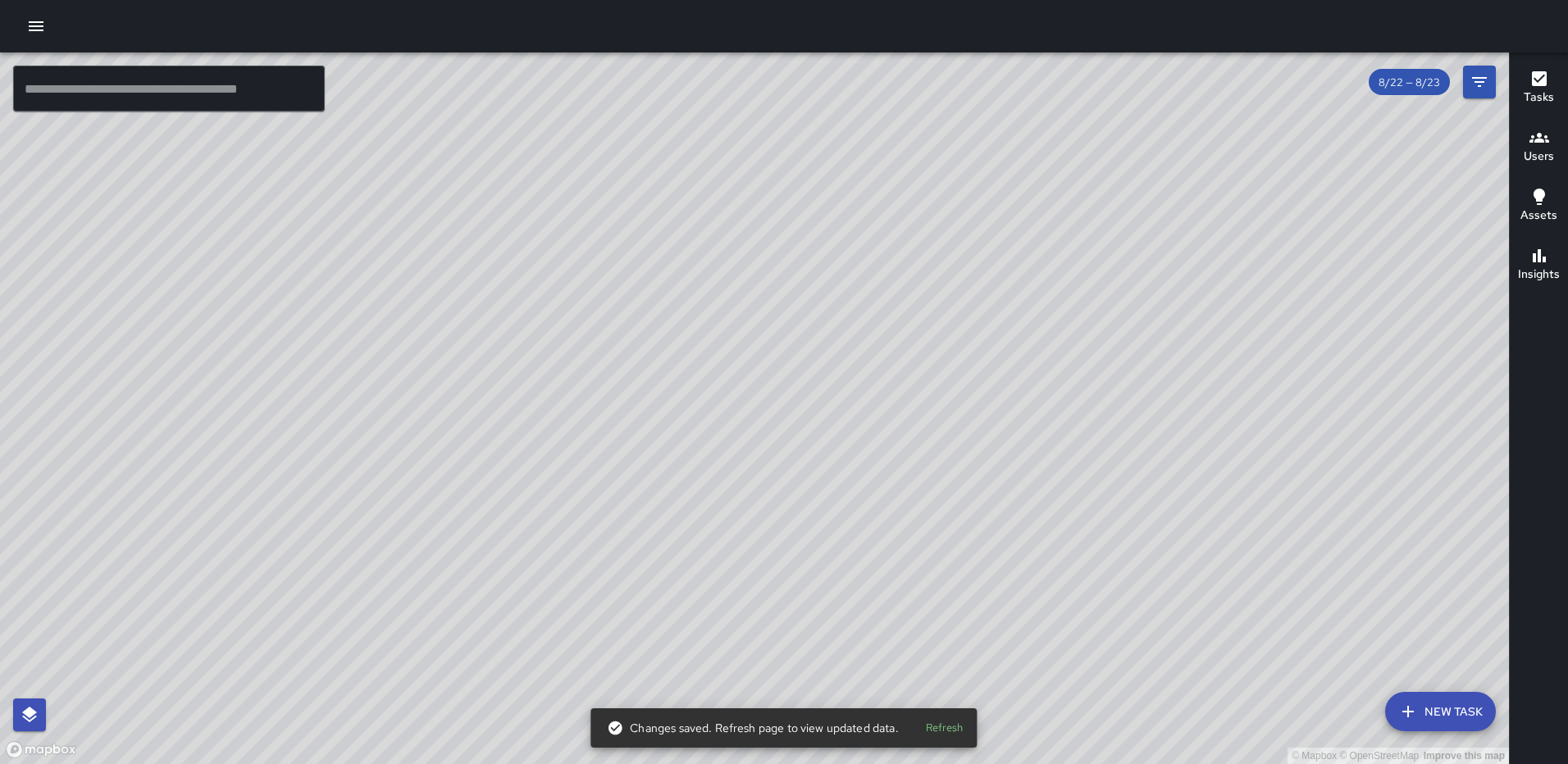
click at [632, 470] on div "© Mapbox © OpenStreetMap Improve this map RM Rodney Mcneil 35 N Street Northeas…" at bounding box center [754, 408] width 1509 height 712
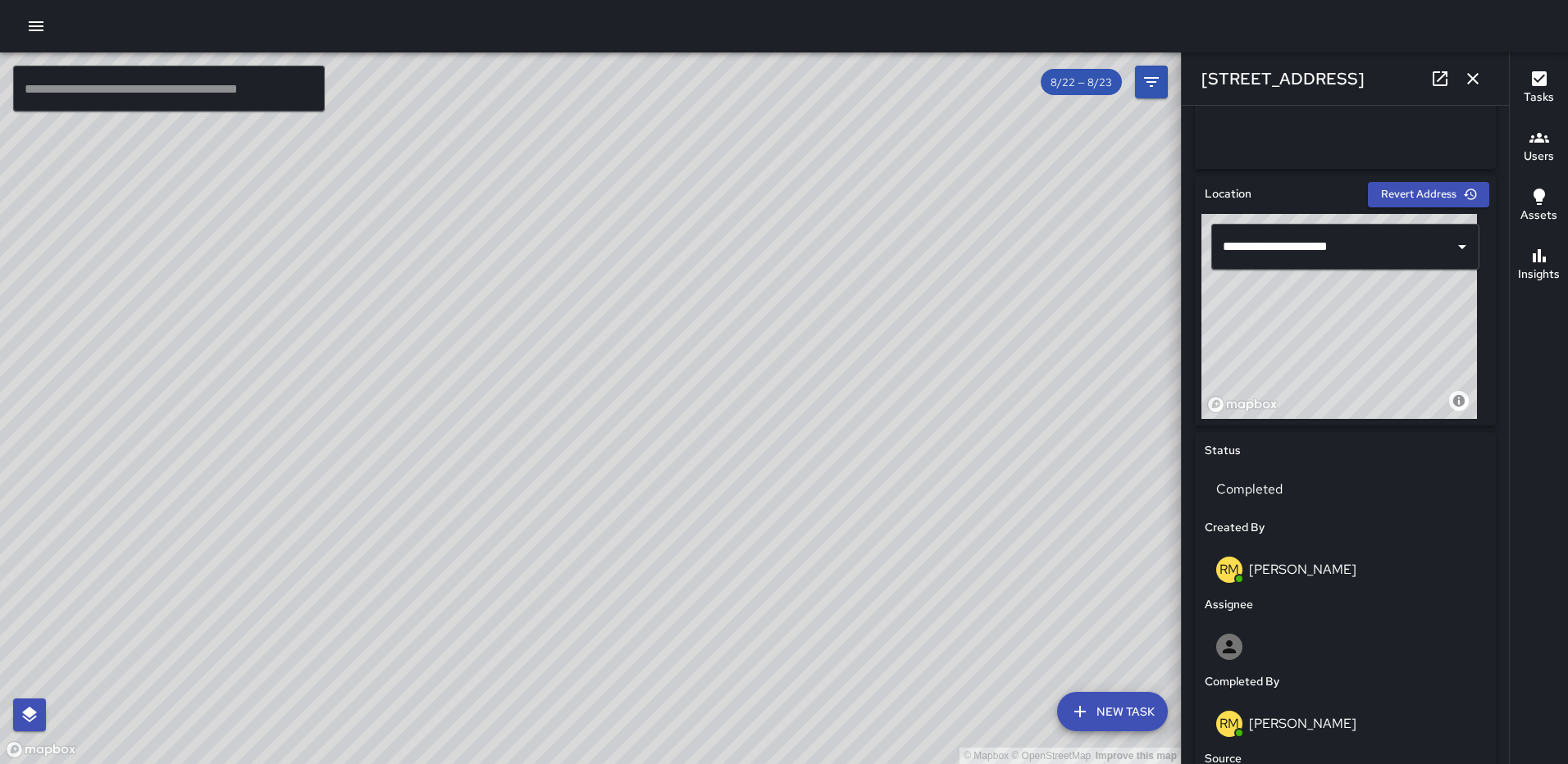
scroll to position [438, 0]
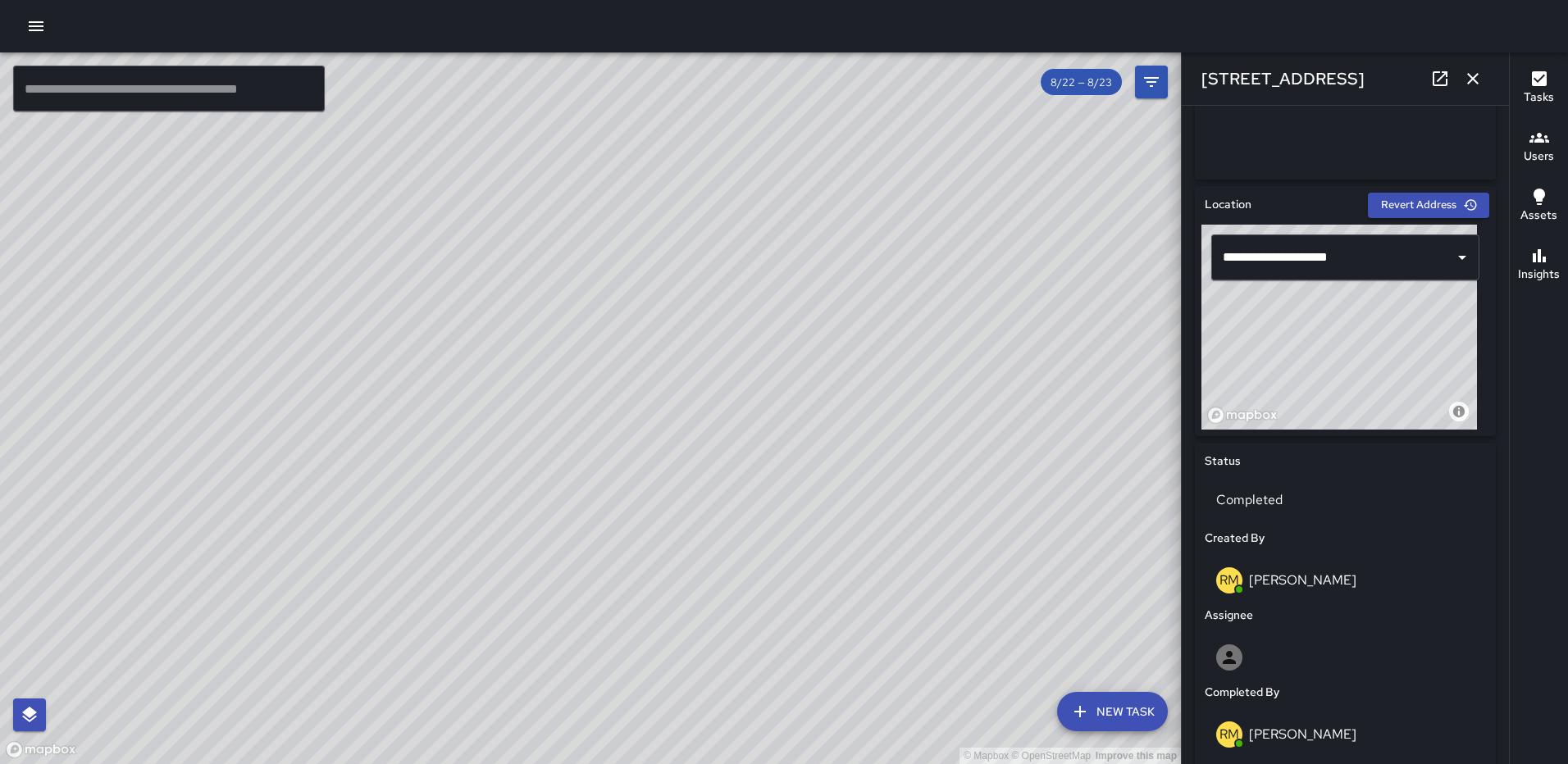
drag, startPoint x: 1347, startPoint y: 341, endPoint x: 1351, endPoint y: 371, distance: 30.3
click at [1351, 371] on div "© Mapbox © OpenStreetMap Improve this map" at bounding box center [1339, 327] width 276 height 205
type input "**********"
click at [1467, 81] on icon "button" at bounding box center [1472, 78] width 19 height 19
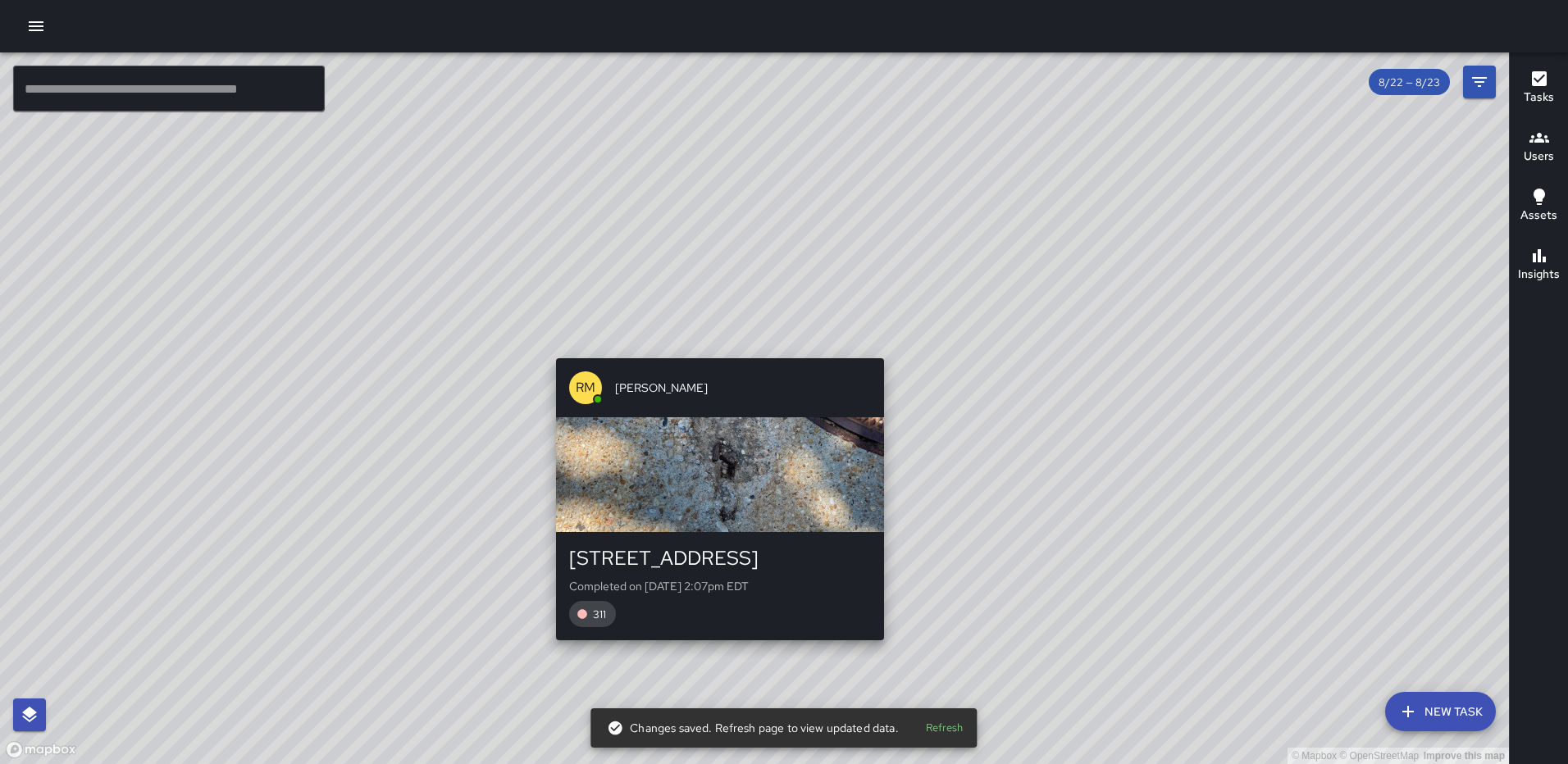
click at [887, 343] on div "© Mapbox © OpenStreetMap Improve this map RM Rodney Mcneil 40 N Street Northeas…" at bounding box center [754, 408] width 1509 height 712
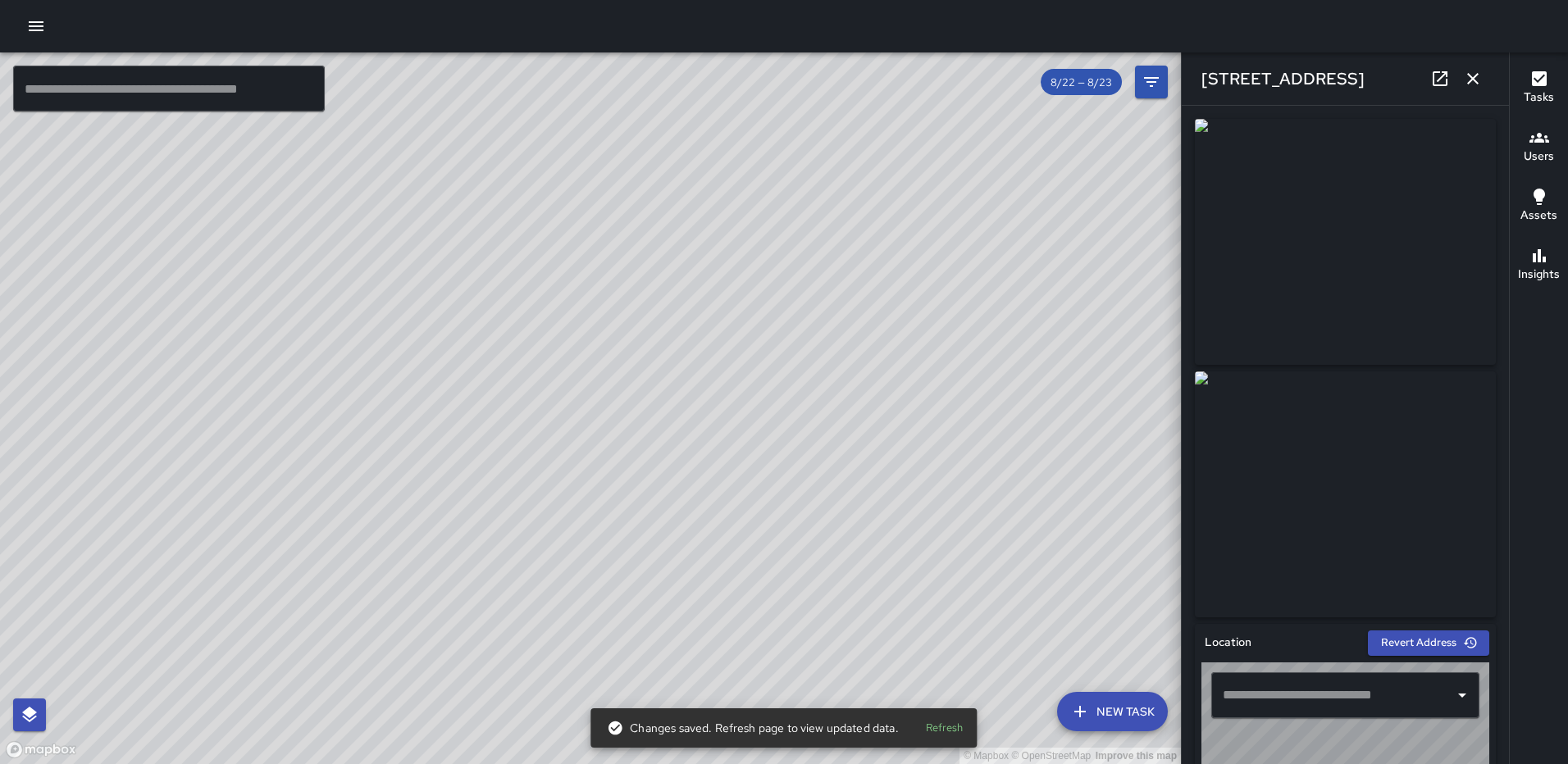
type input "**********"
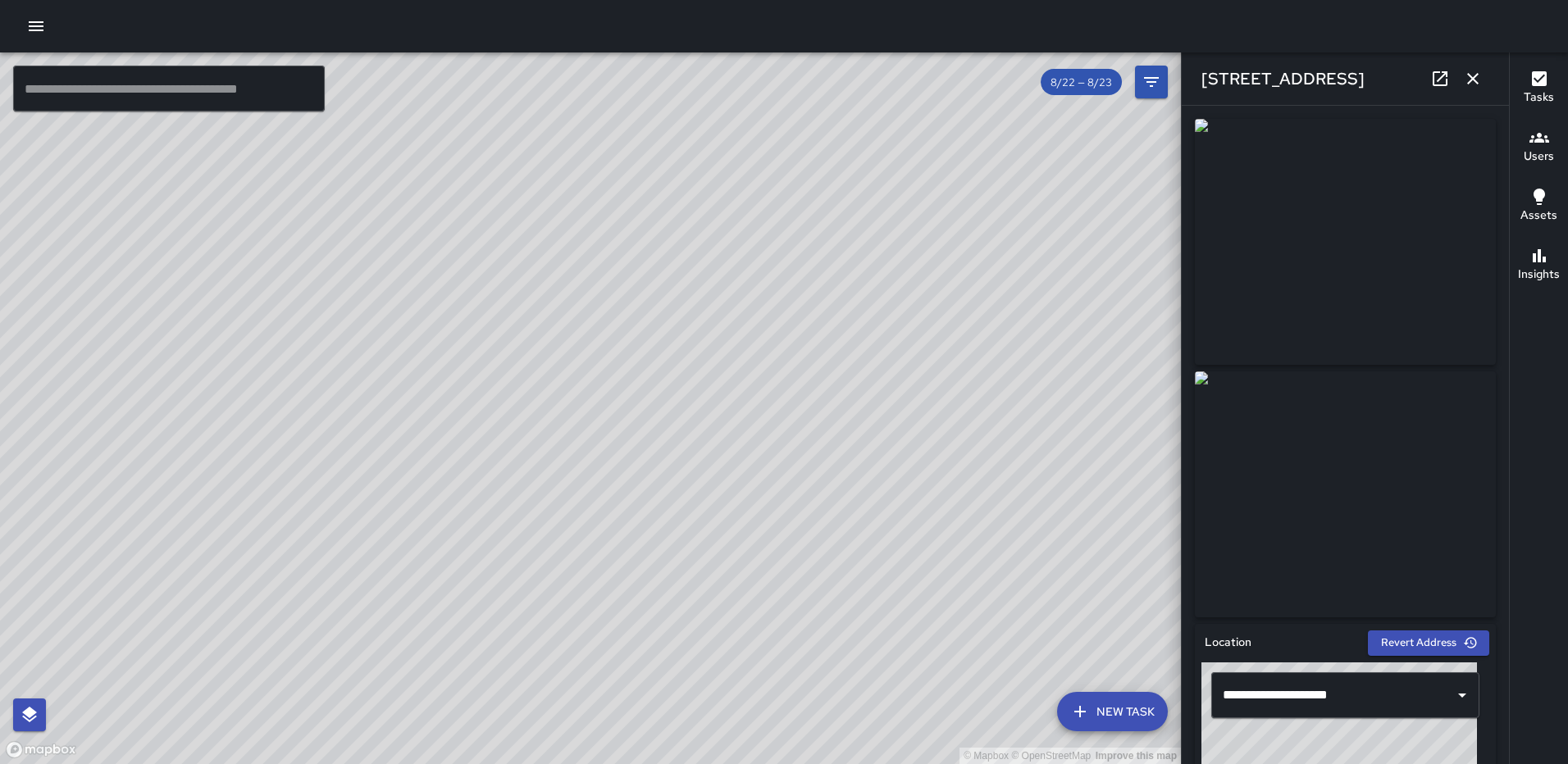
drag, startPoint x: 598, startPoint y: 372, endPoint x: 617, endPoint y: 345, distance: 33.0
click at [617, 345] on div "© Mapbox © OpenStreetMap Improve this map" at bounding box center [590, 408] width 1181 height 712
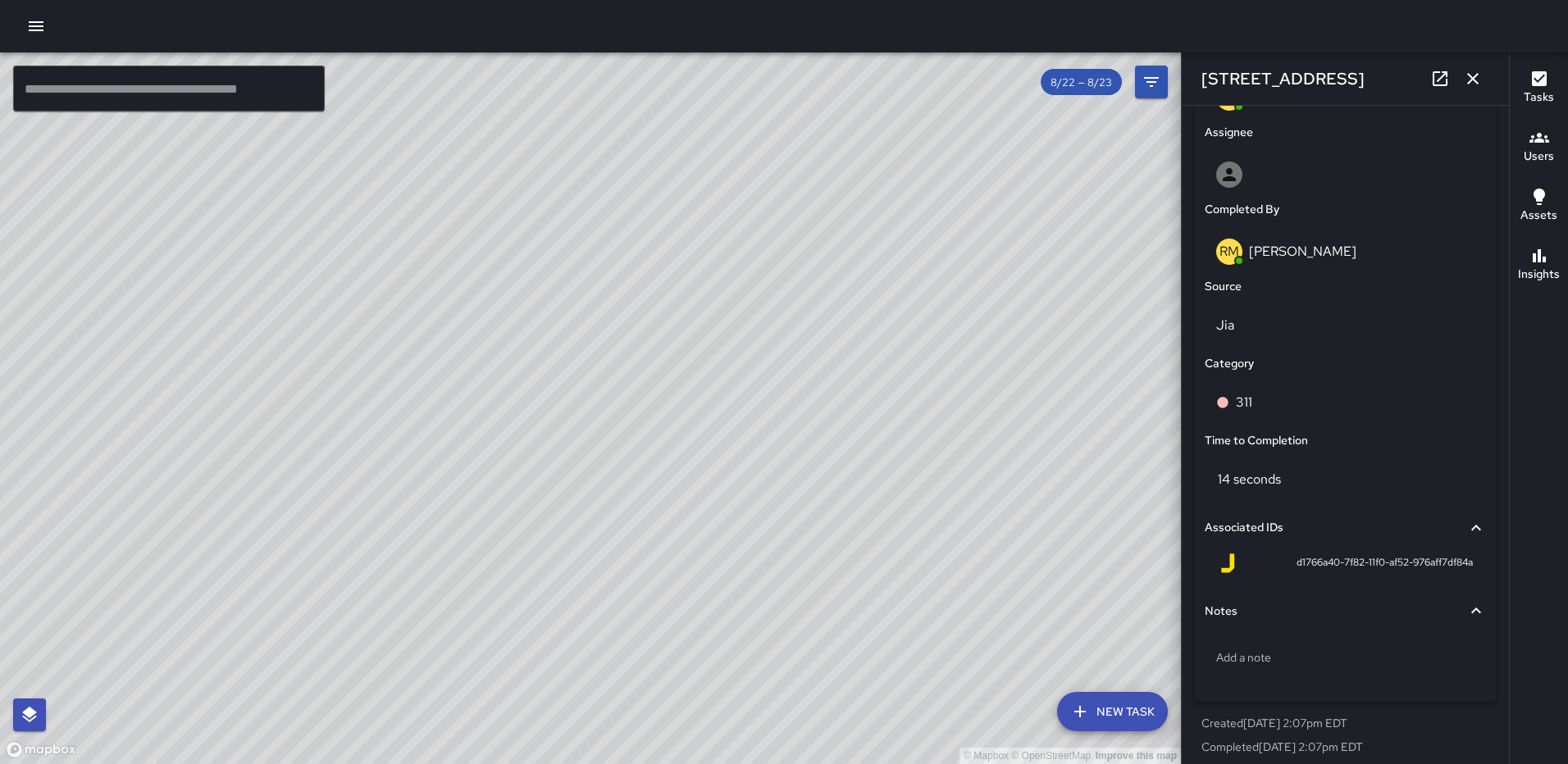
scroll to position [931, 0]
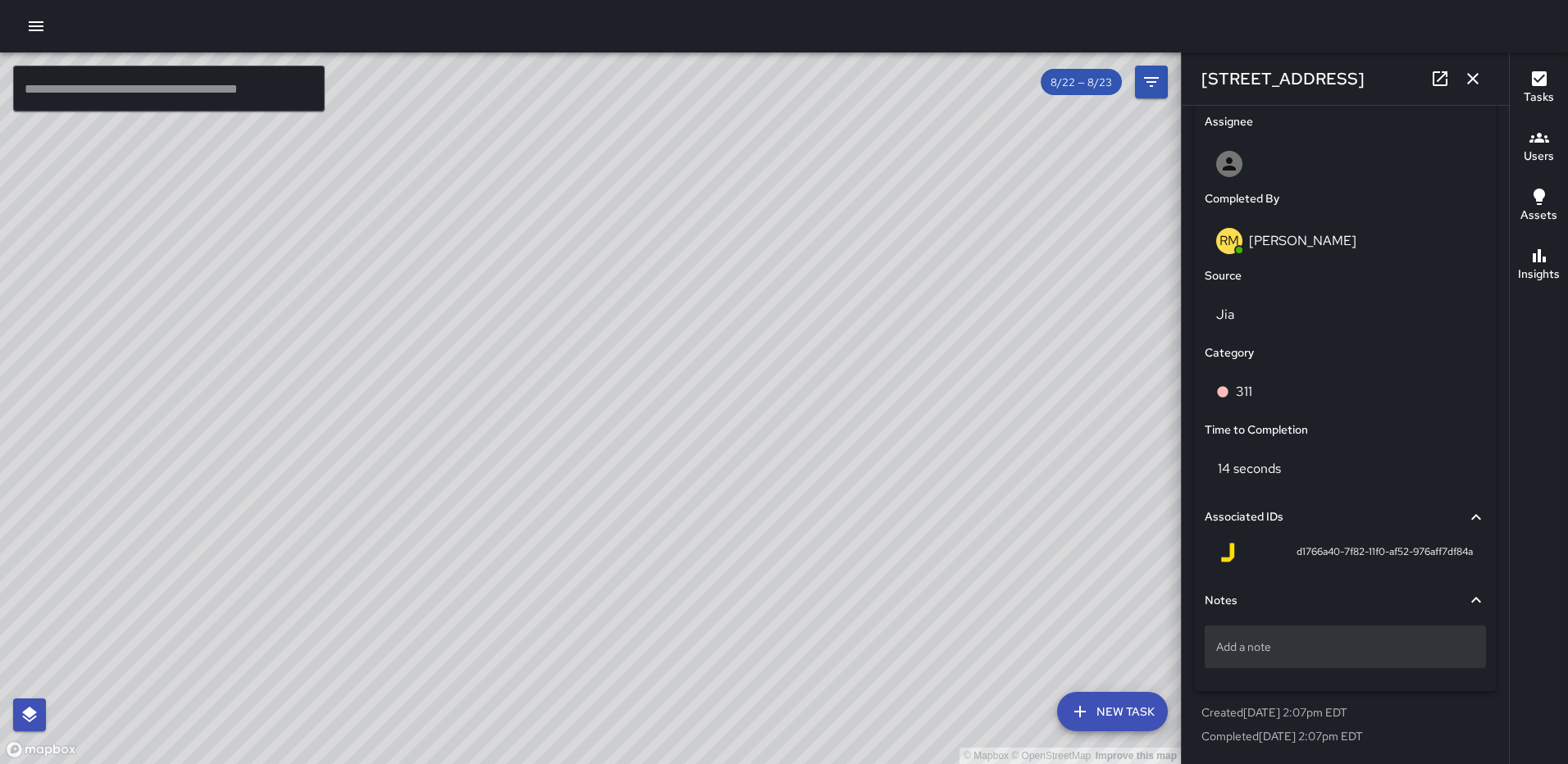
click at [1283, 651] on p "Add a note" at bounding box center [1346, 647] width 259 height 16
type textarea "**********"
click at [1298, 658] on div "311#25-005" at bounding box center [1345, 647] width 281 height 42
type textarea "**********"
click at [1478, 76] on icon "button" at bounding box center [1472, 78] width 19 height 19
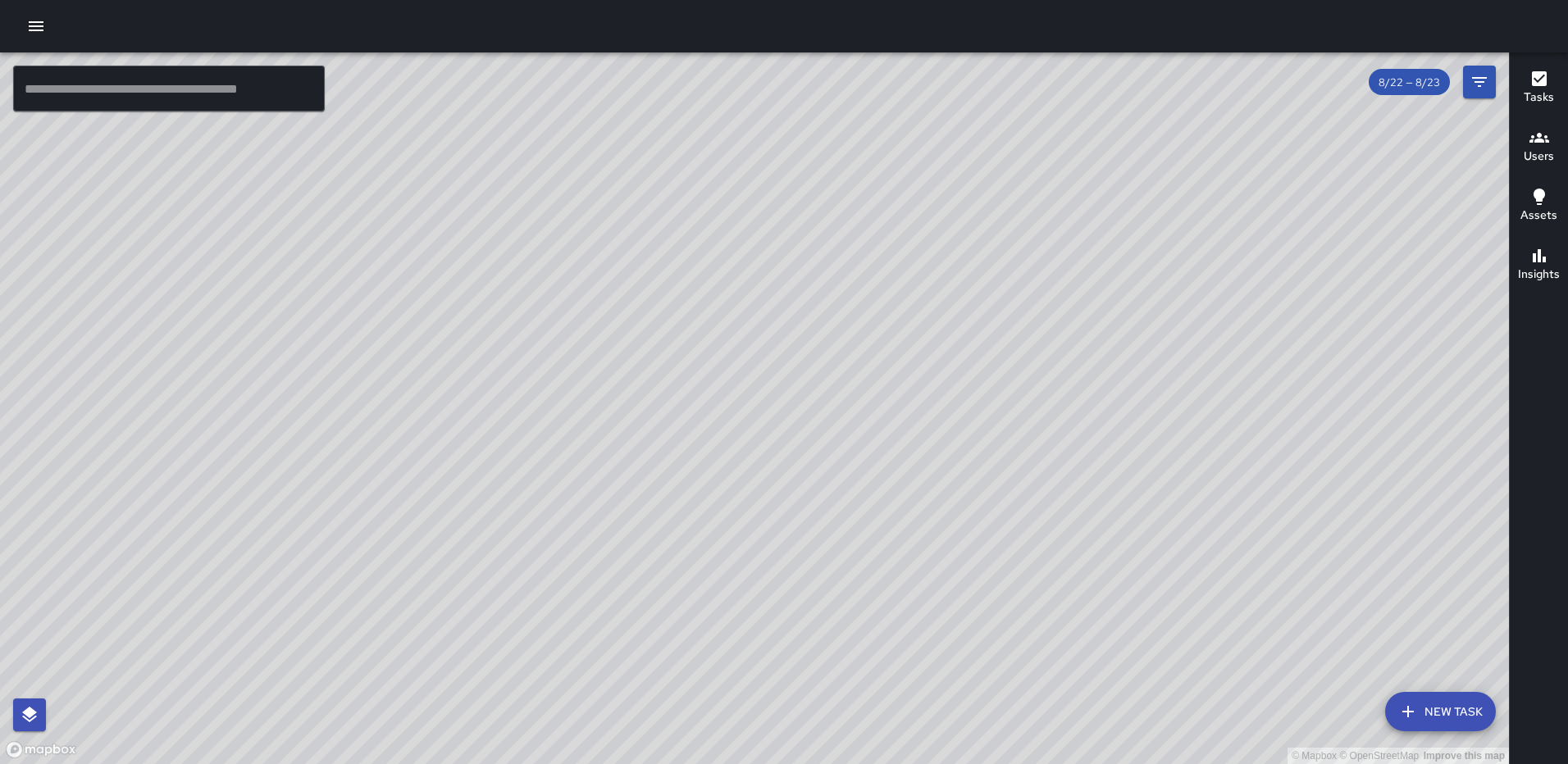
drag, startPoint x: 1325, startPoint y: 641, endPoint x: 1112, endPoint y: 581, distance: 221.3
click at [1101, 594] on div "© Mapbox © OpenStreetMap Improve this map" at bounding box center [754, 408] width 1509 height 712
drag, startPoint x: 1056, startPoint y: 710, endPoint x: 1086, endPoint y: 520, distance: 192.4
click at [1093, 514] on div "© Mapbox © OpenStreetMap Improve this map" at bounding box center [754, 408] width 1509 height 712
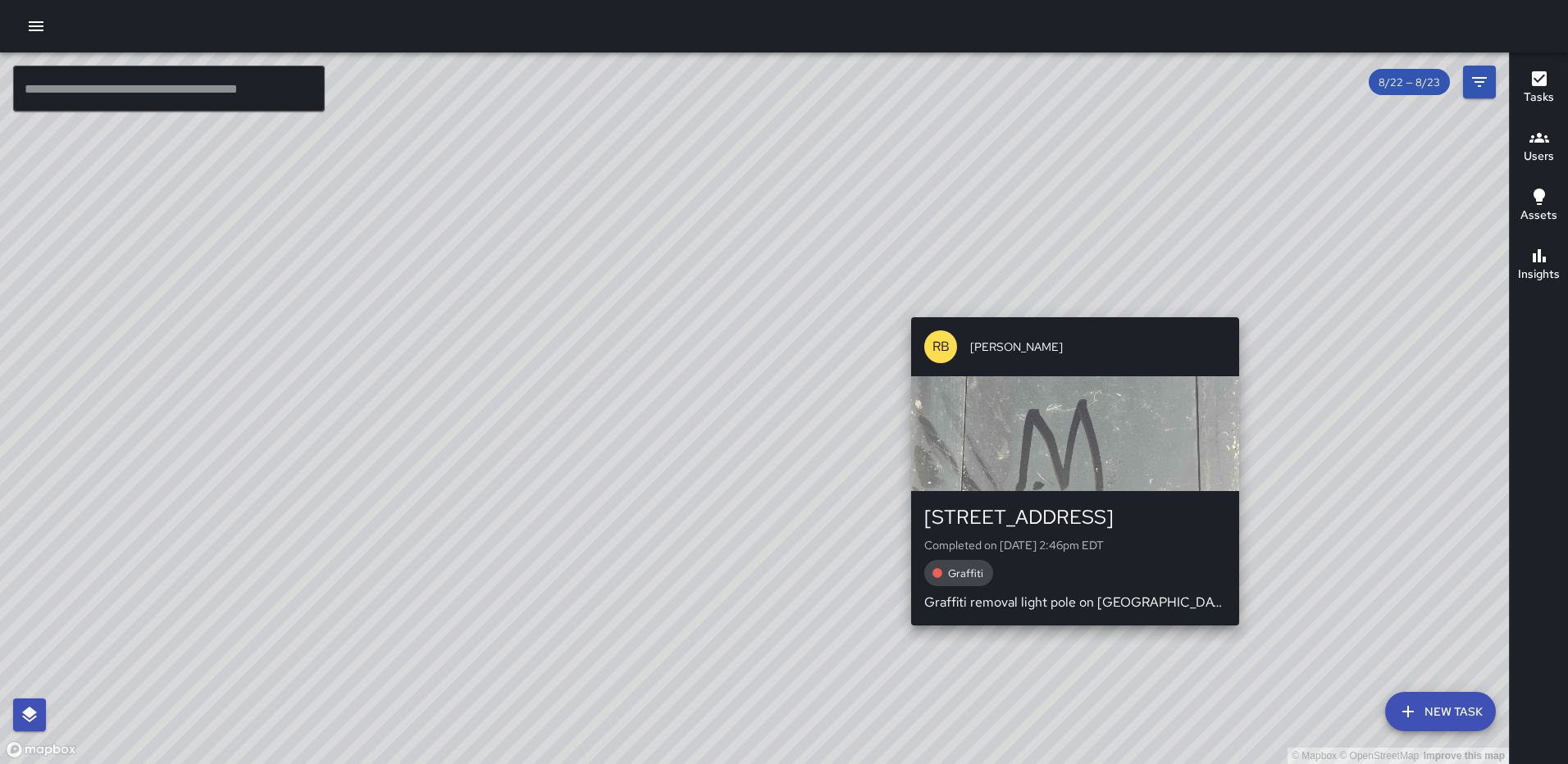
click at [1068, 636] on div "© Mapbox © OpenStreetMap Improve this map RB Romario Bramwell 10 G Street North…" at bounding box center [754, 408] width 1509 height 712
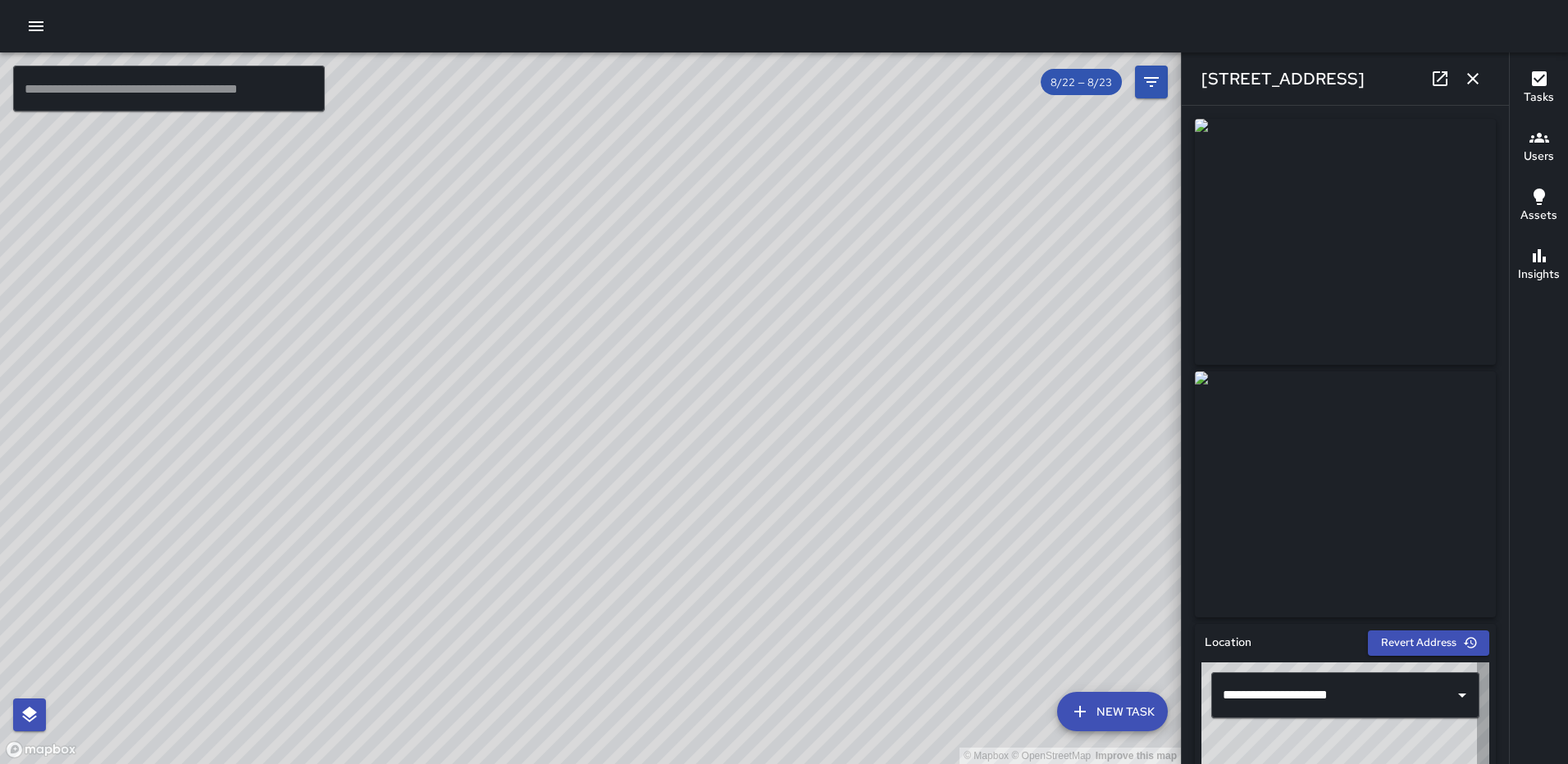
type input "**********"
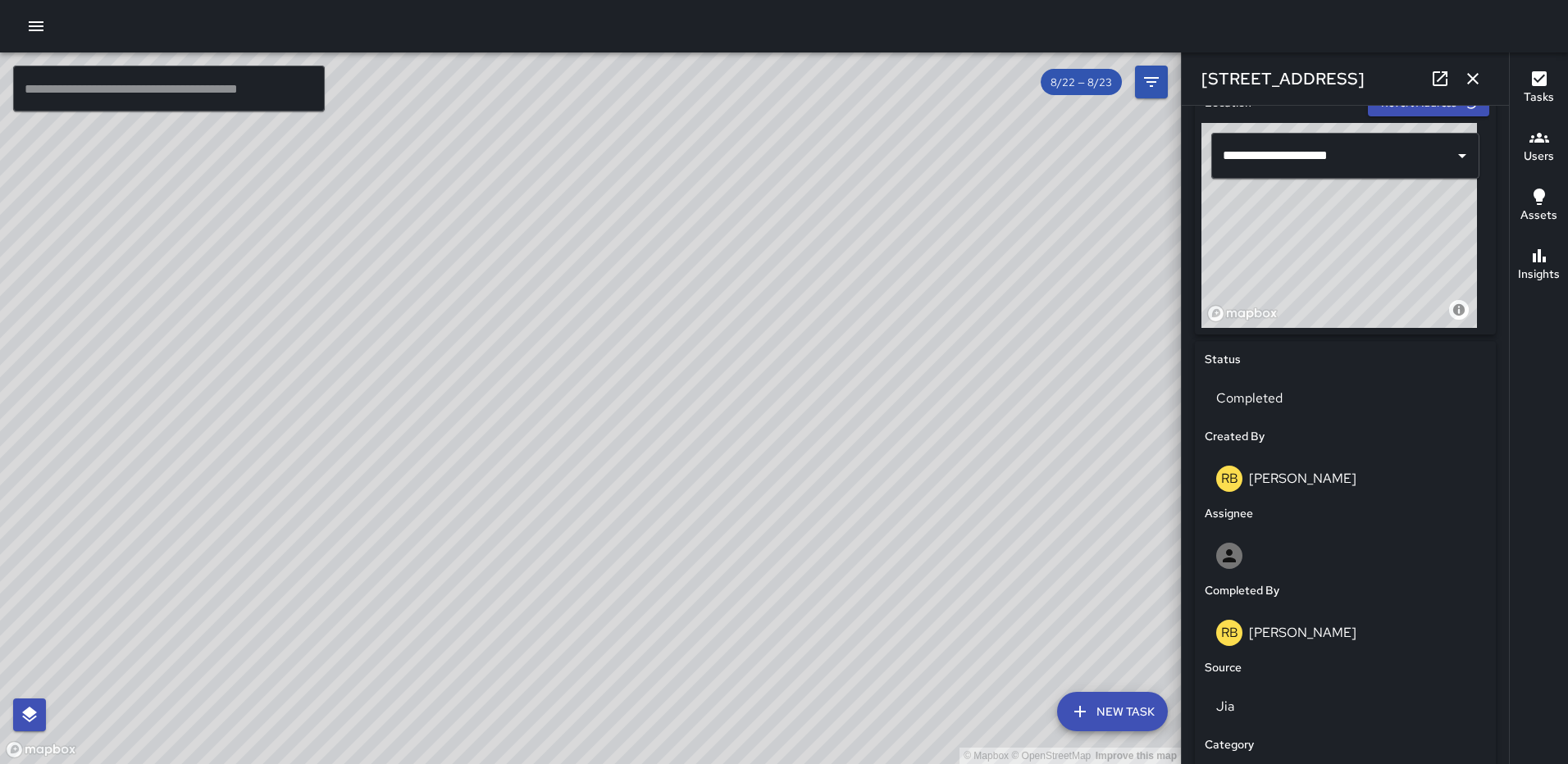
scroll to position [552, 0]
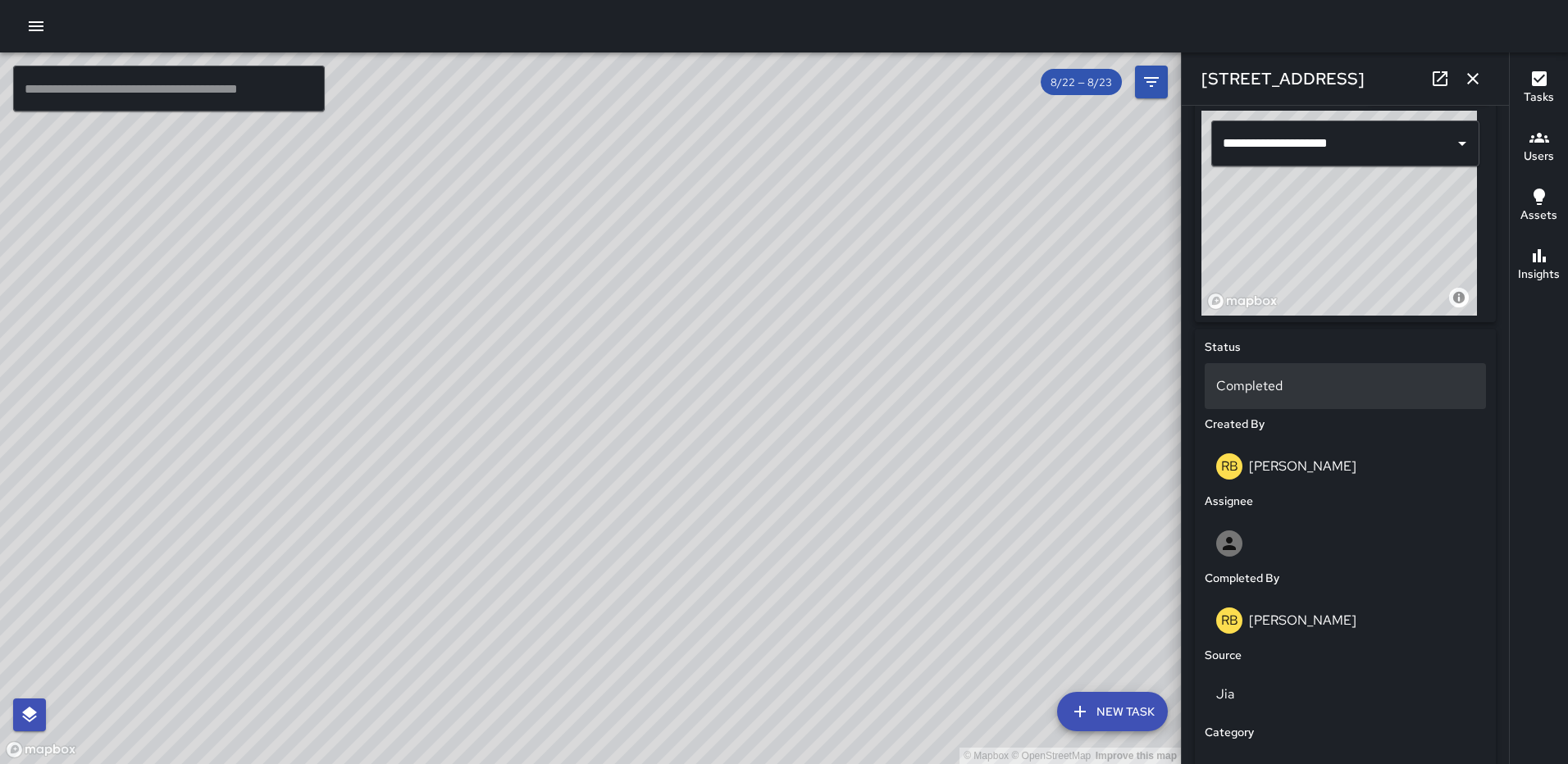
drag, startPoint x: 1379, startPoint y: 275, endPoint x: 1365, endPoint y: 392, distance: 117.8
click at [1365, 392] on div "**********" at bounding box center [1345, 609] width 301 height 1075
click at [1465, 74] on icon "button" at bounding box center [1472, 78] width 19 height 19
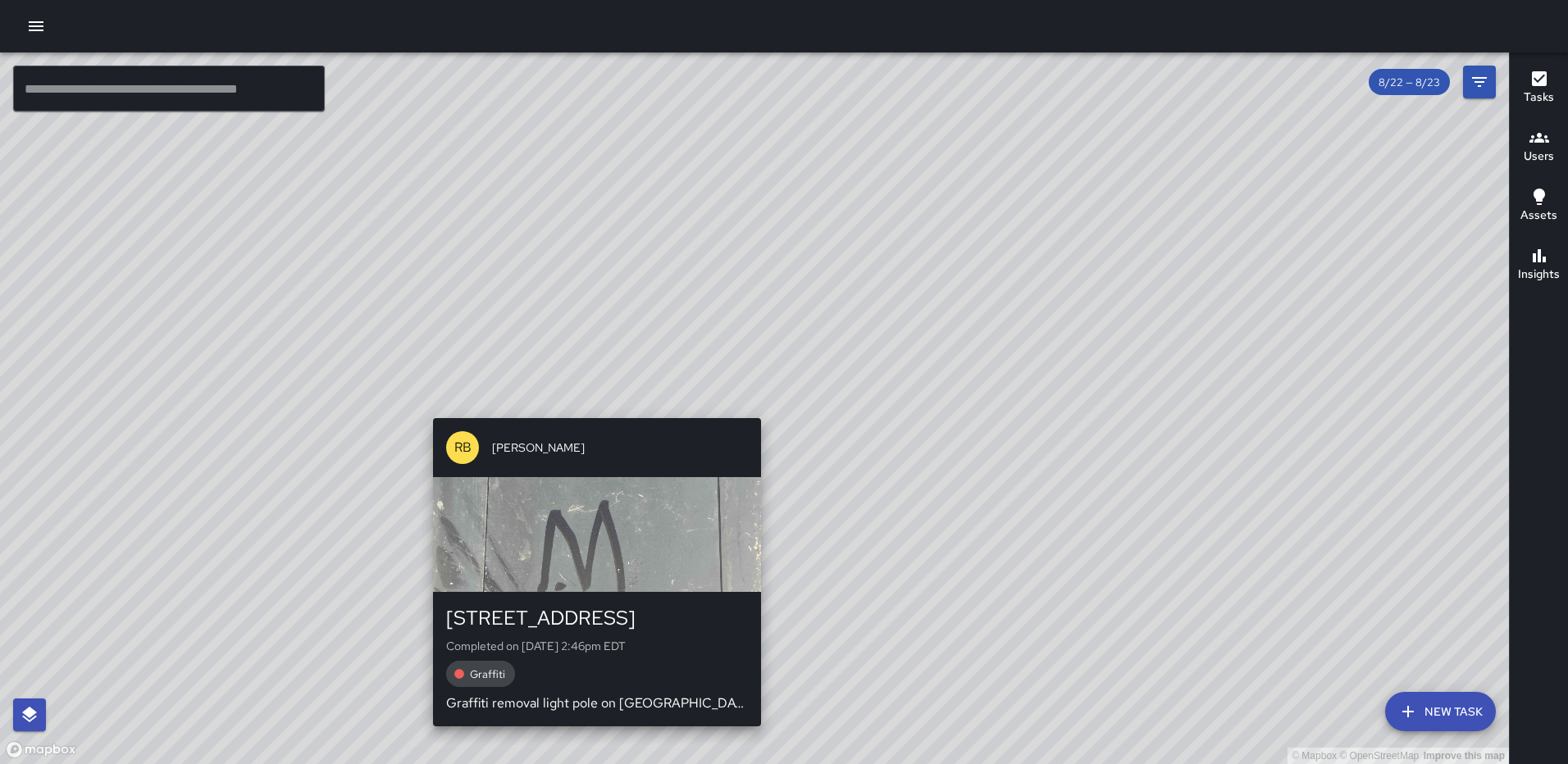
click at [754, 408] on div "© Mapbox © OpenStreetMap Improve this map RB Romario Bramwell 10 G Street North…" at bounding box center [754, 408] width 1509 height 712
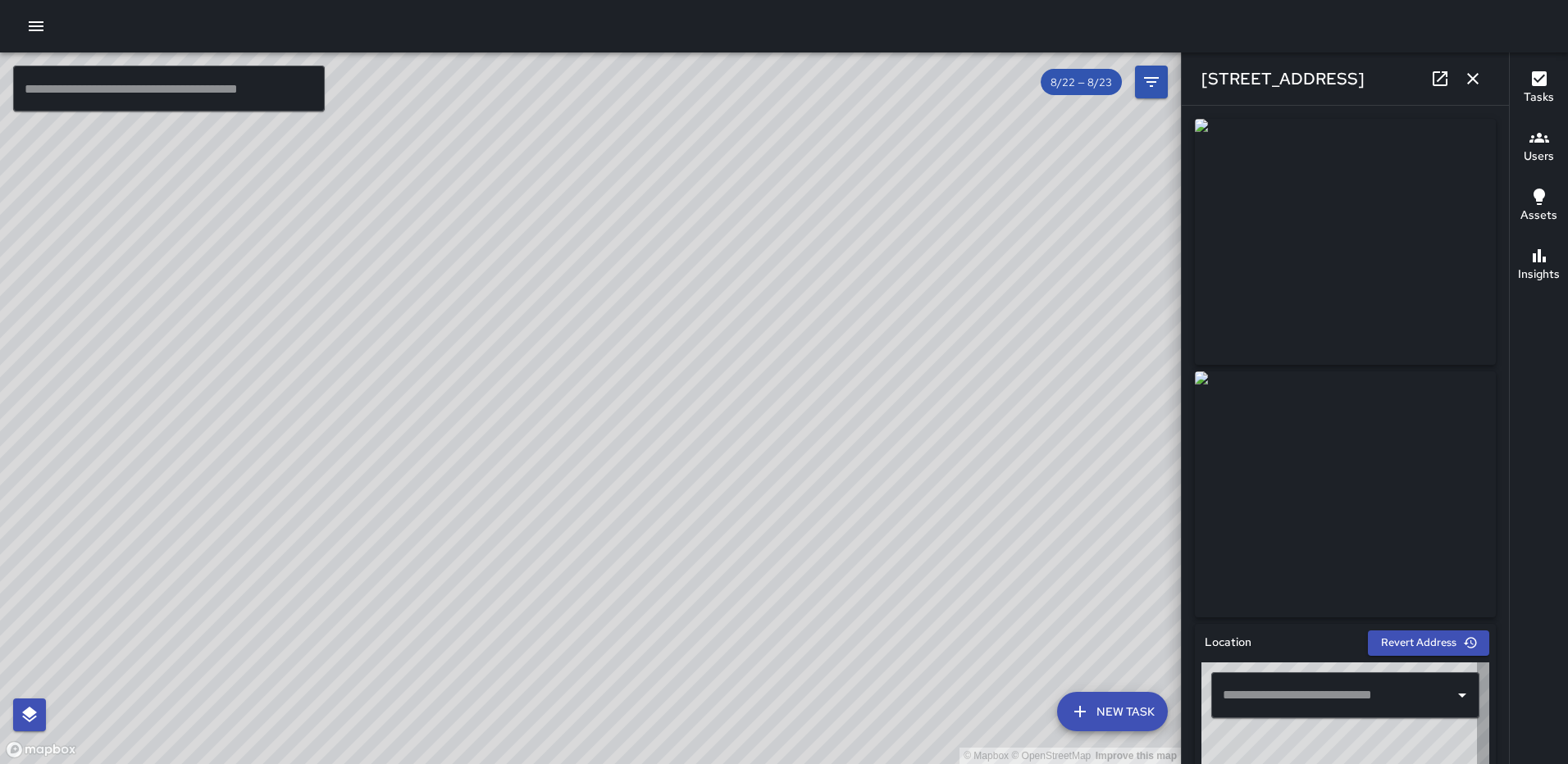
type input "**********"
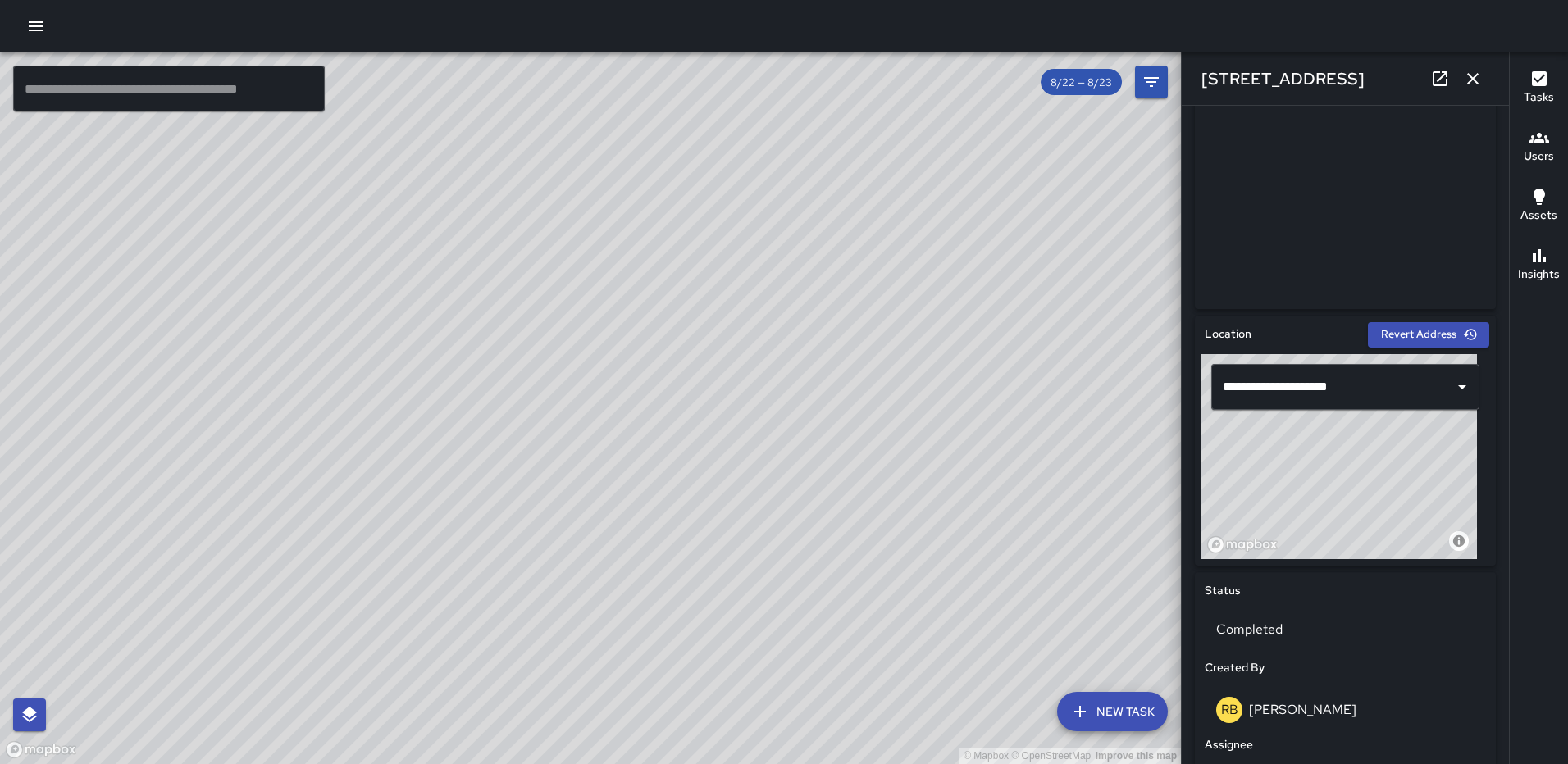
scroll to position [313, 0]
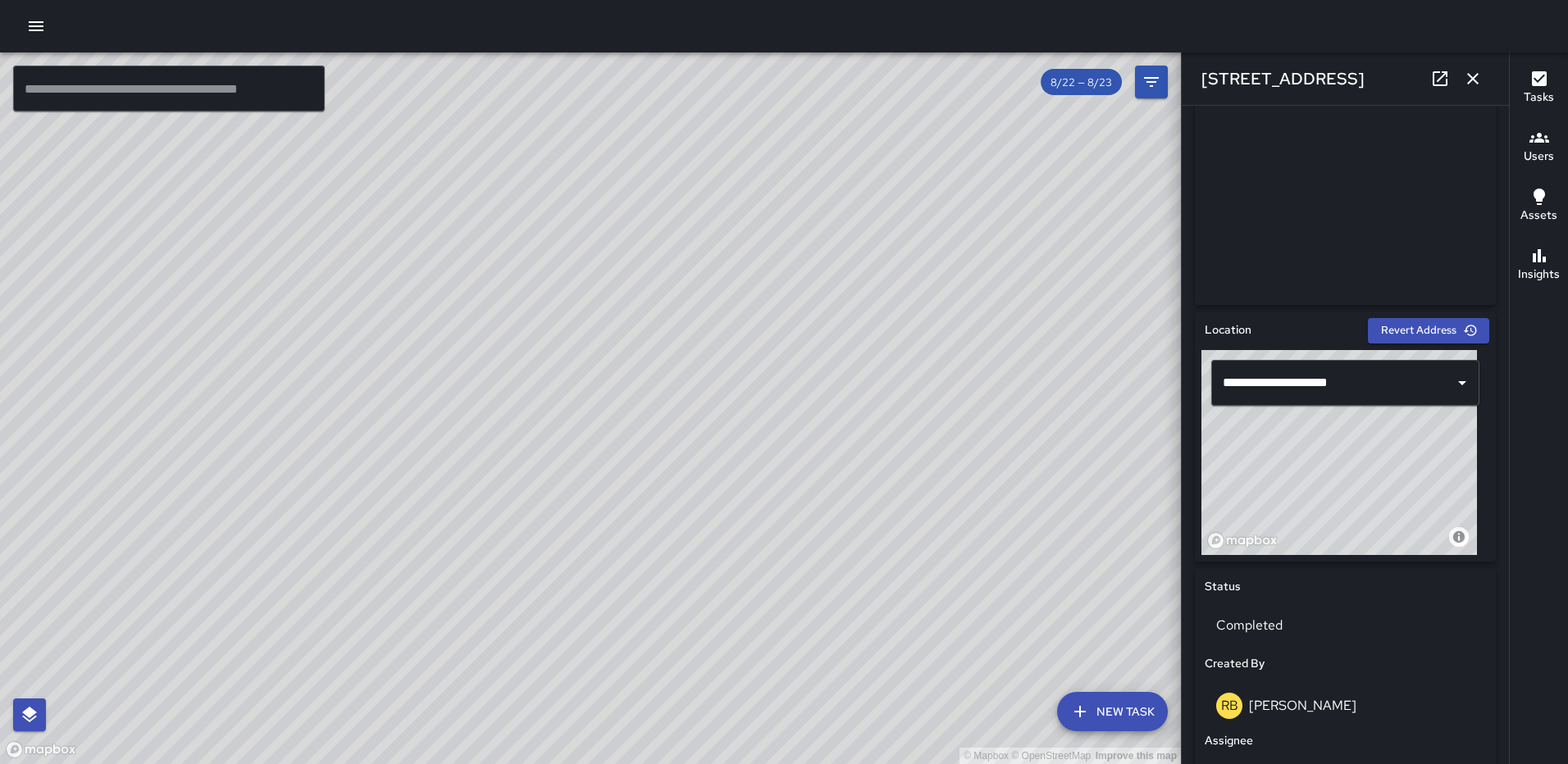
drag, startPoint x: 1338, startPoint y: 479, endPoint x: 1332, endPoint y: 508, distance: 29.6
click at [1332, 508] on div "© Mapbox © OpenStreetMap Improve this map" at bounding box center [1339, 452] width 276 height 205
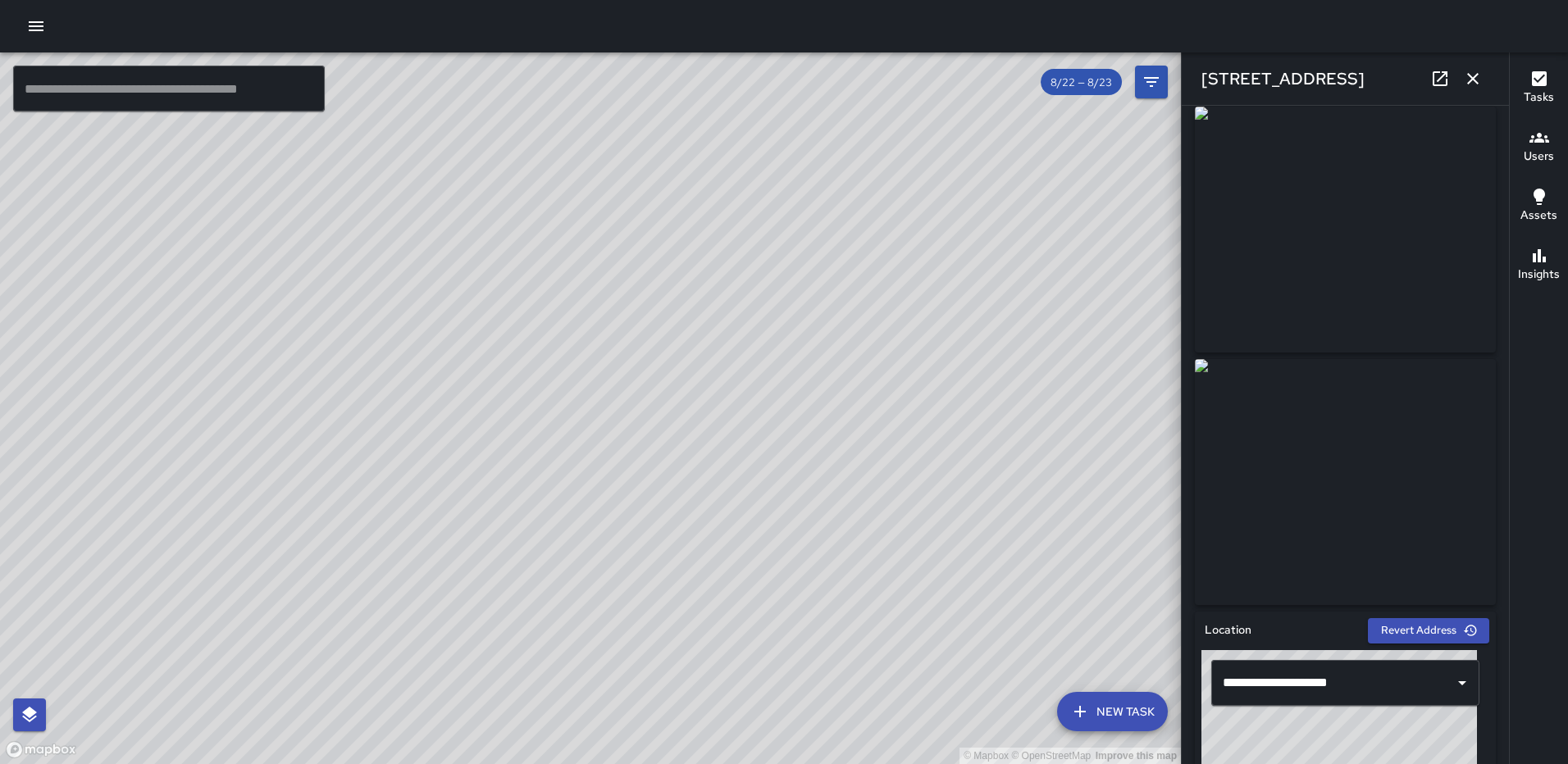
scroll to position [0, 0]
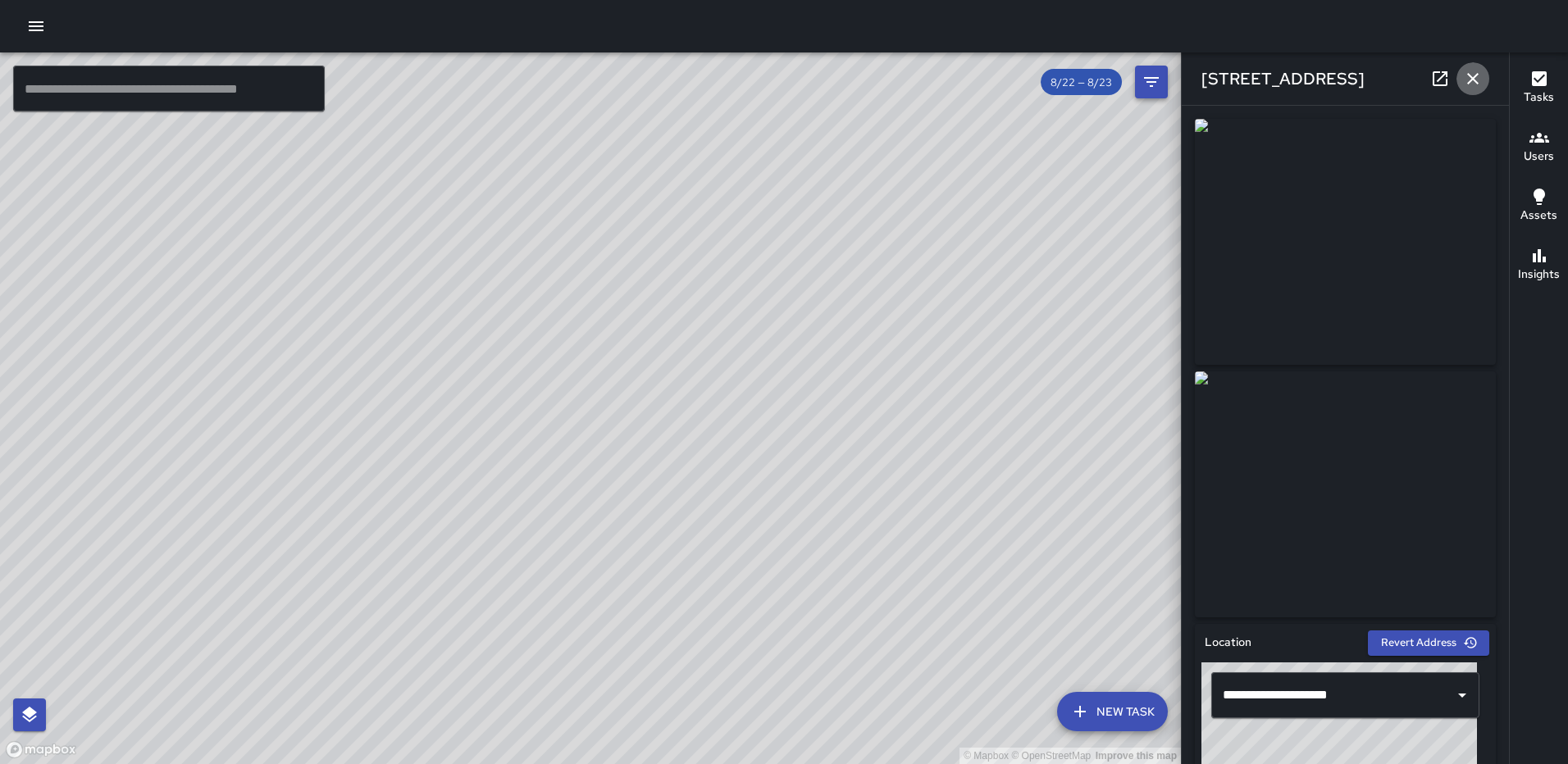
click at [1473, 71] on icon "button" at bounding box center [1472, 78] width 19 height 19
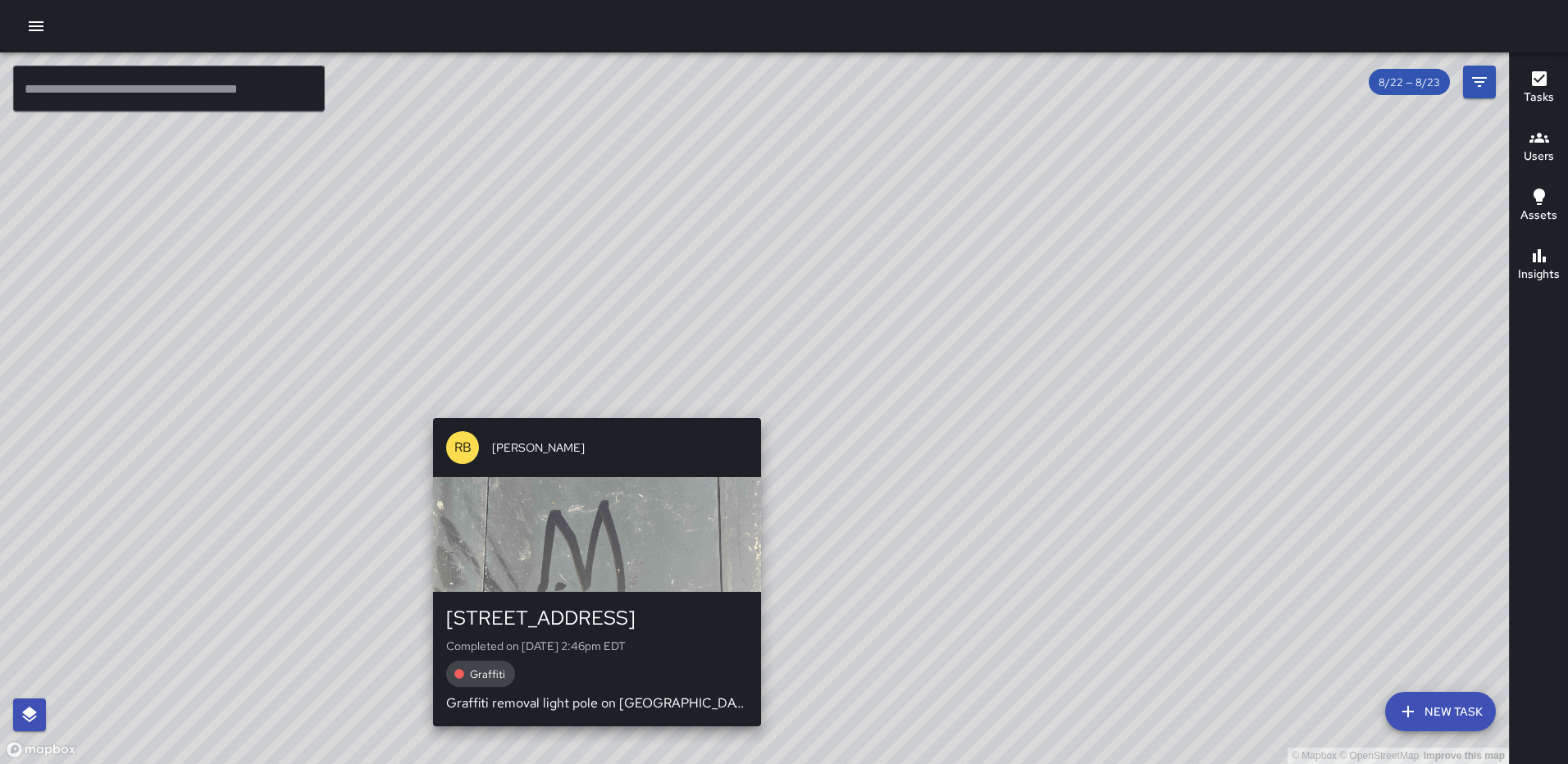
click at [755, 405] on div "© Mapbox © OpenStreetMap Improve this map RB Romario Bramwell 10 G Street North…" at bounding box center [754, 408] width 1509 height 712
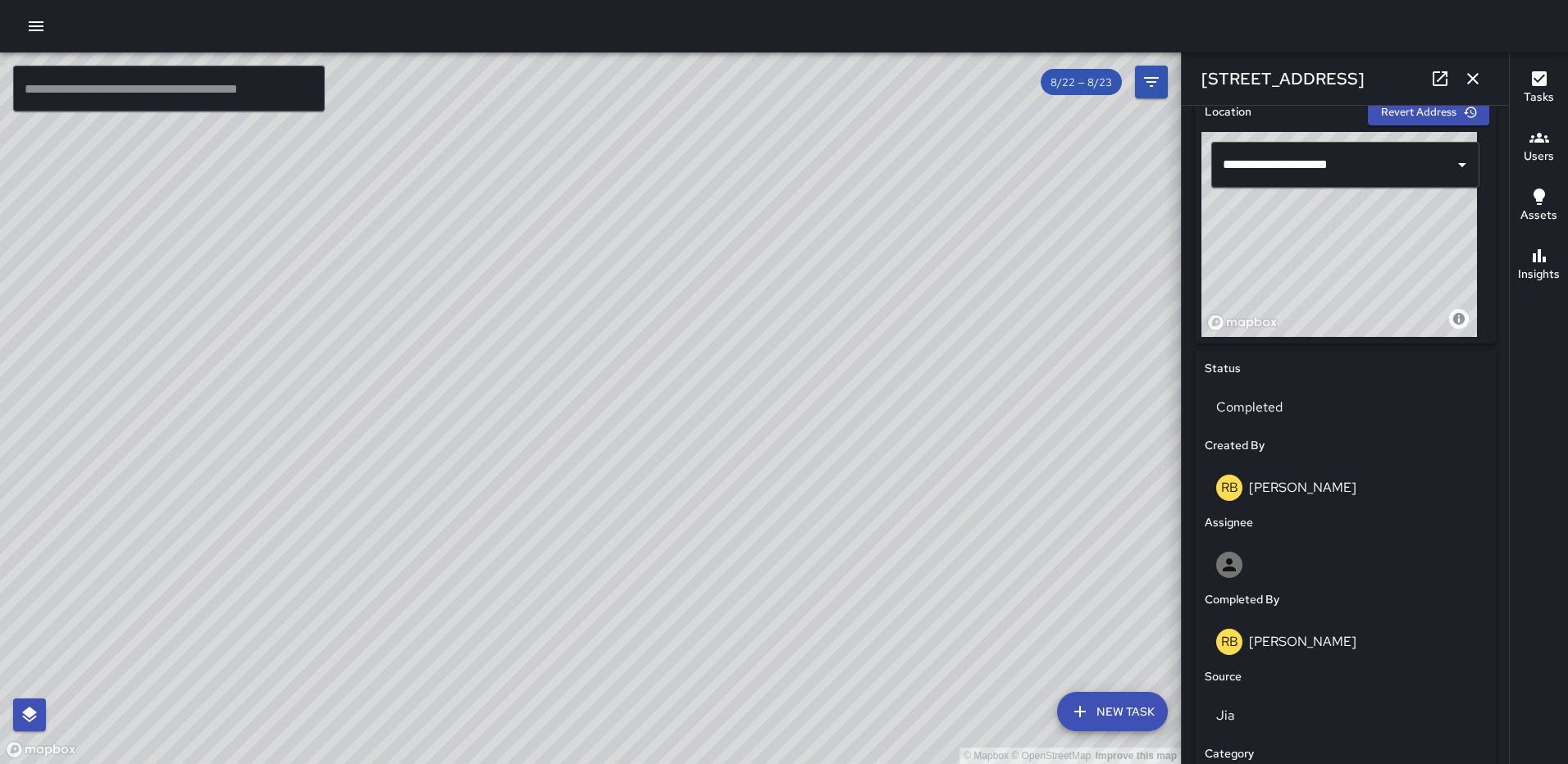
scroll to position [539, 0]
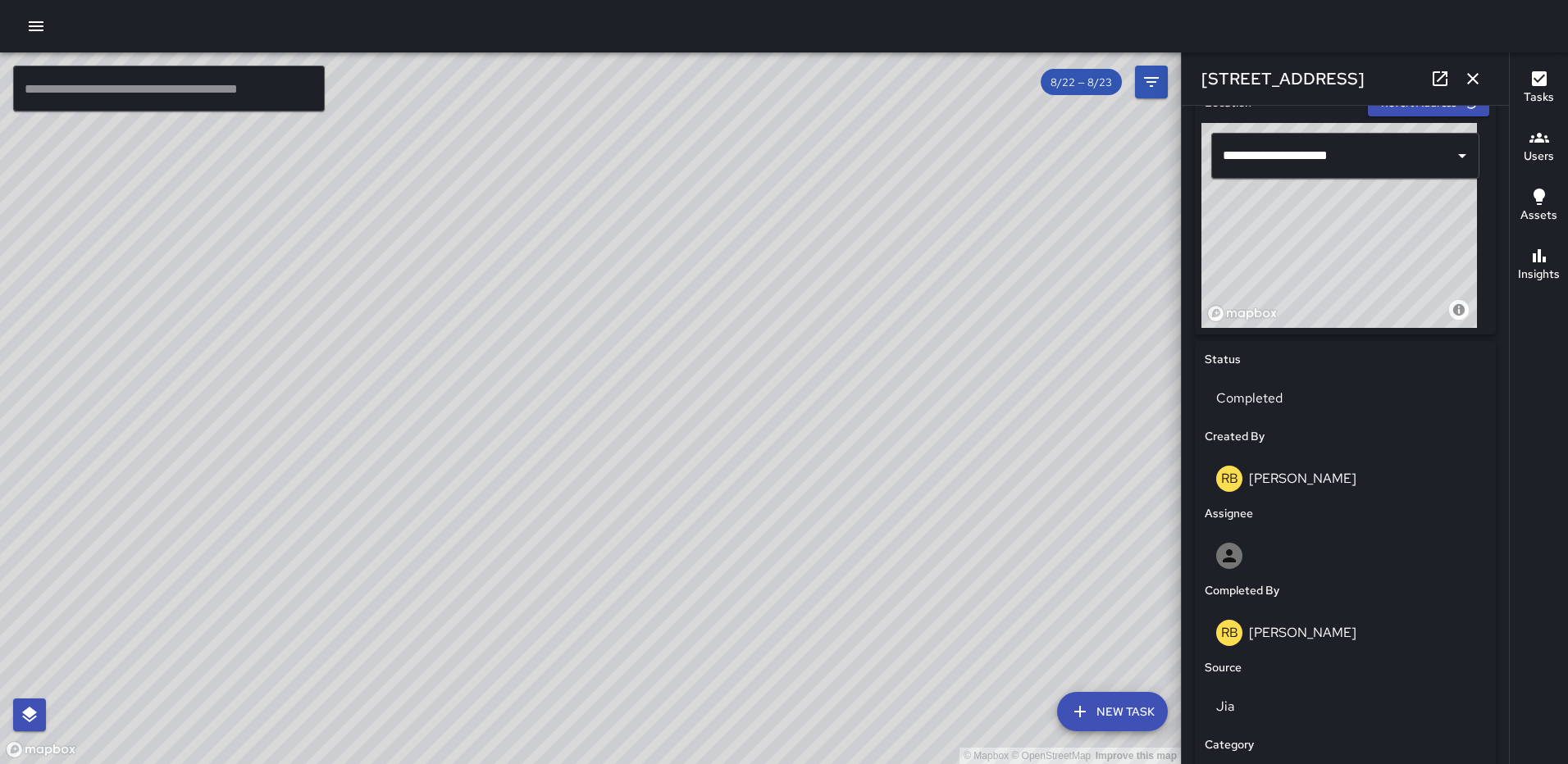
drag, startPoint x: 1325, startPoint y: 247, endPoint x: 1308, endPoint y: 276, distance: 33.6
click at [1308, 276] on div "© Mapbox © OpenStreetMap Improve this map" at bounding box center [1339, 226] width 276 height 205
drag, startPoint x: 1350, startPoint y: 253, endPoint x: 1363, endPoint y: 275, distance: 25.6
click at [1363, 275] on div "© Mapbox © OpenStreetMap Improve this map" at bounding box center [1339, 226] width 276 height 205
drag, startPoint x: 1344, startPoint y: 271, endPoint x: 1330, endPoint y: 247, distance: 27.8
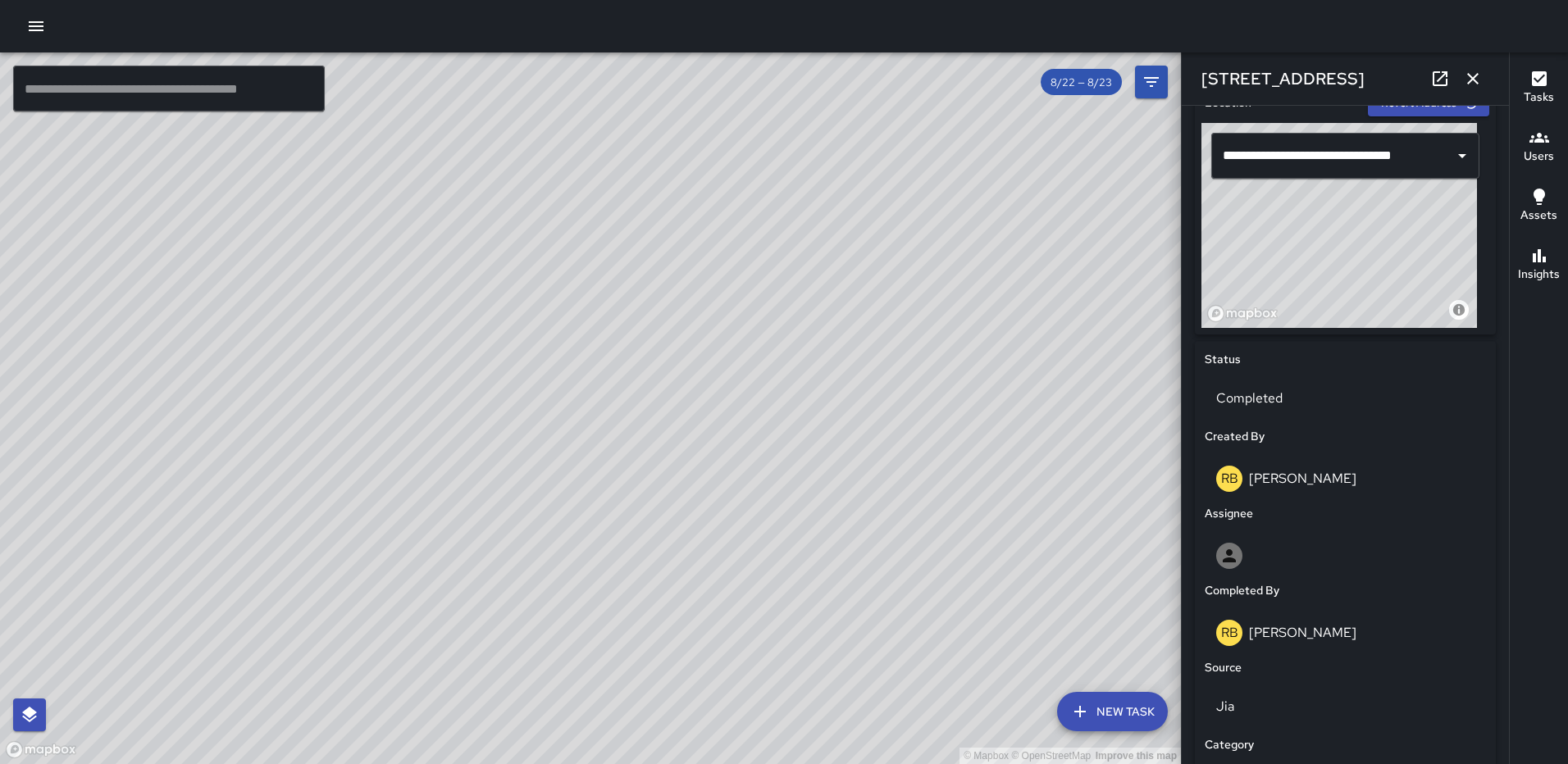
click at [1330, 247] on div "© Mapbox © OpenStreetMap Improve this map" at bounding box center [1339, 226] width 276 height 205
drag, startPoint x: 1330, startPoint y: 247, endPoint x: 1348, endPoint y: 254, distance: 19.3
click at [1348, 254] on div "© Mapbox © OpenStreetMap Improve this map" at bounding box center [1339, 226] width 276 height 205
drag, startPoint x: 1338, startPoint y: 254, endPoint x: 1359, endPoint y: 239, distance: 25.8
click at [1359, 239] on div "© Mapbox © OpenStreetMap Improve this map" at bounding box center [1339, 226] width 276 height 205
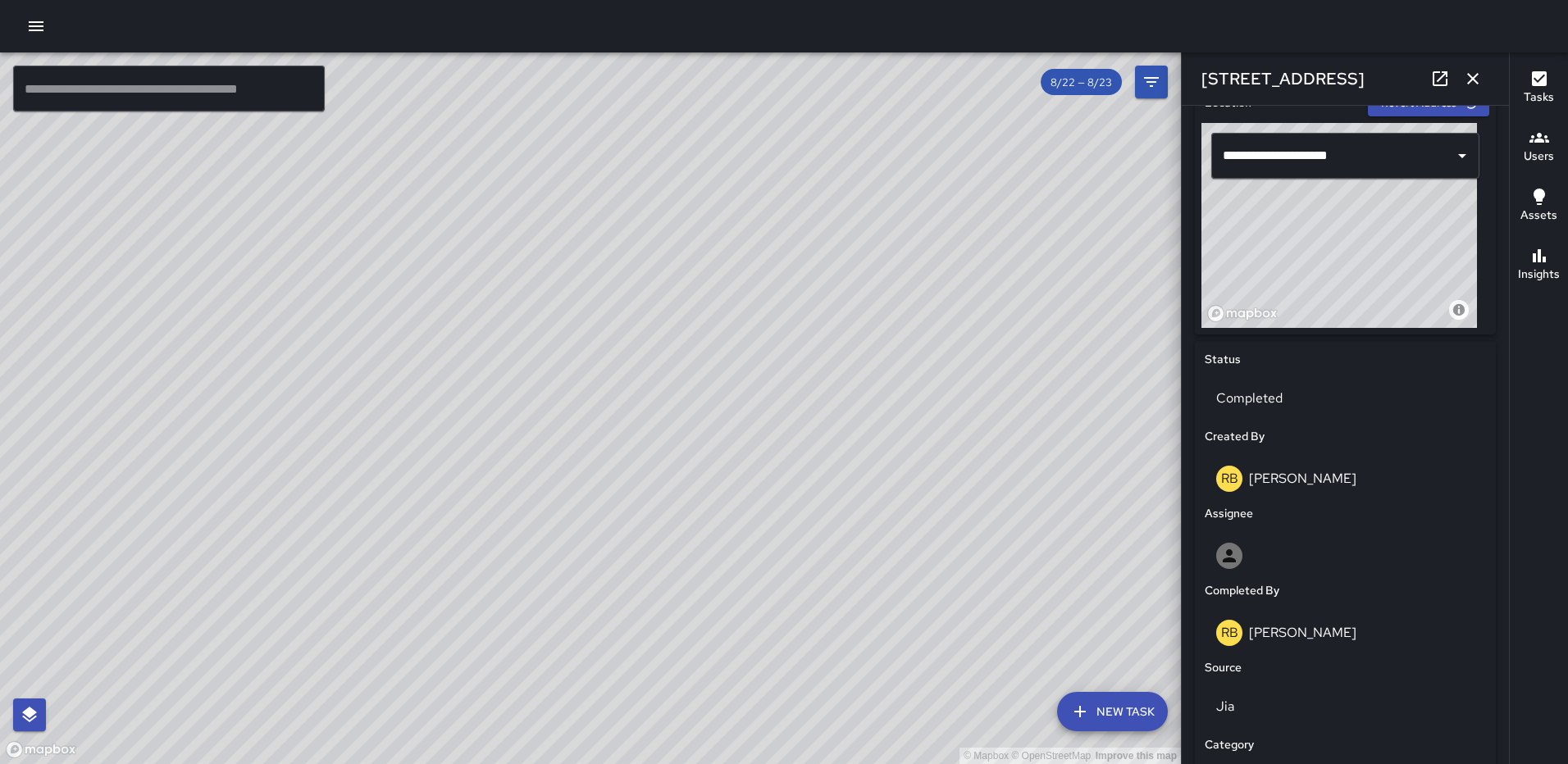
drag, startPoint x: 1326, startPoint y: 242, endPoint x: 1339, endPoint y: 251, distance: 15.8
click at [1339, 251] on div "© Mapbox © OpenStreetMap Improve this map" at bounding box center [1339, 226] width 276 height 205
drag, startPoint x: 1339, startPoint y: 250, endPoint x: 1375, endPoint y: 254, distance: 36.2
click at [1375, 254] on div "© Mapbox © OpenStreetMap Improve this map" at bounding box center [1339, 226] width 276 height 205
drag, startPoint x: 1373, startPoint y: 248, endPoint x: 1270, endPoint y: 243, distance: 103.1
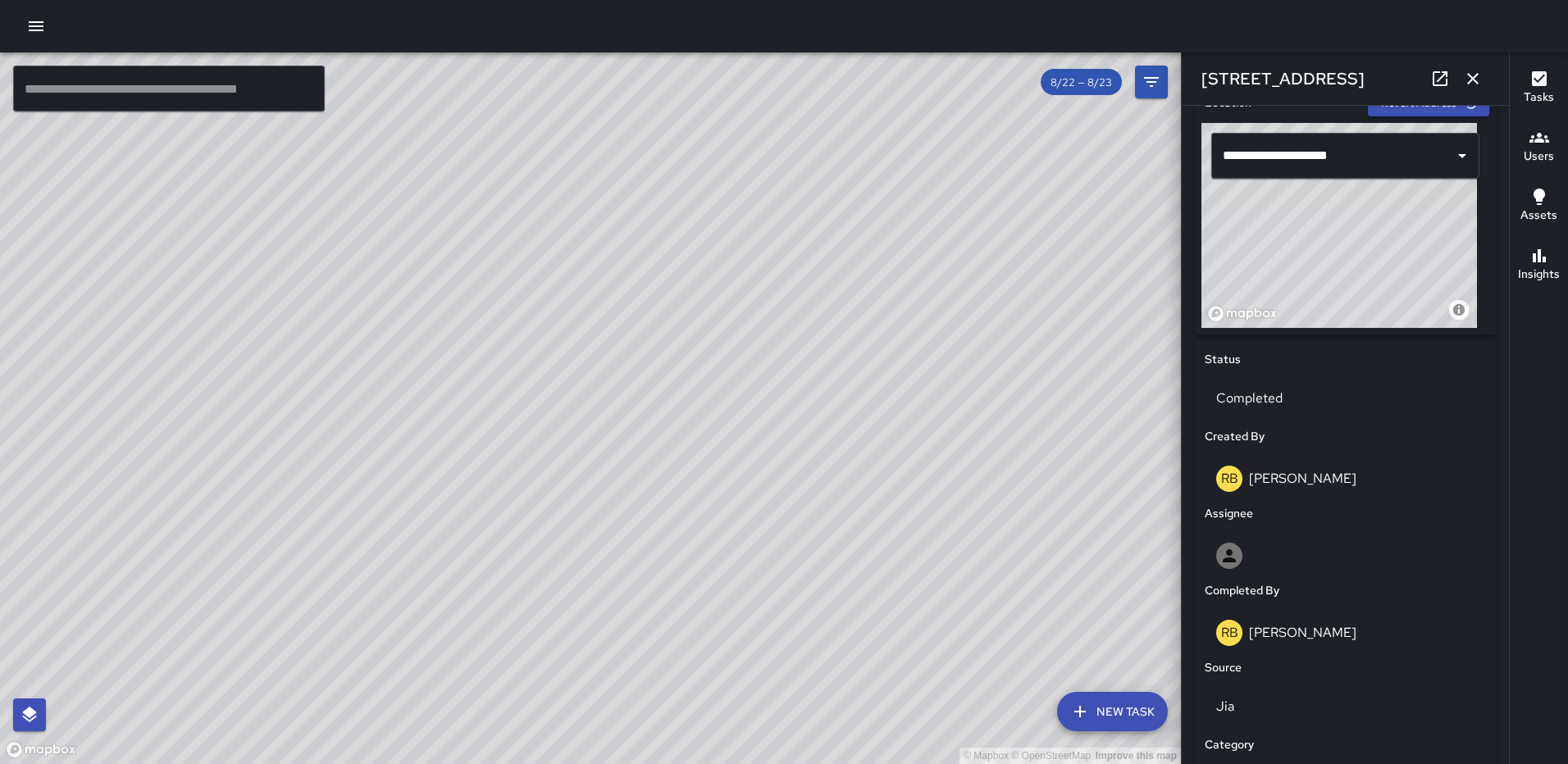
click at [1270, 243] on div "© Mapbox © OpenStreetMap Improve this map" at bounding box center [1339, 226] width 276 height 205
type input "**********"
click at [1472, 73] on icon "button" at bounding box center [1472, 78] width 19 height 19
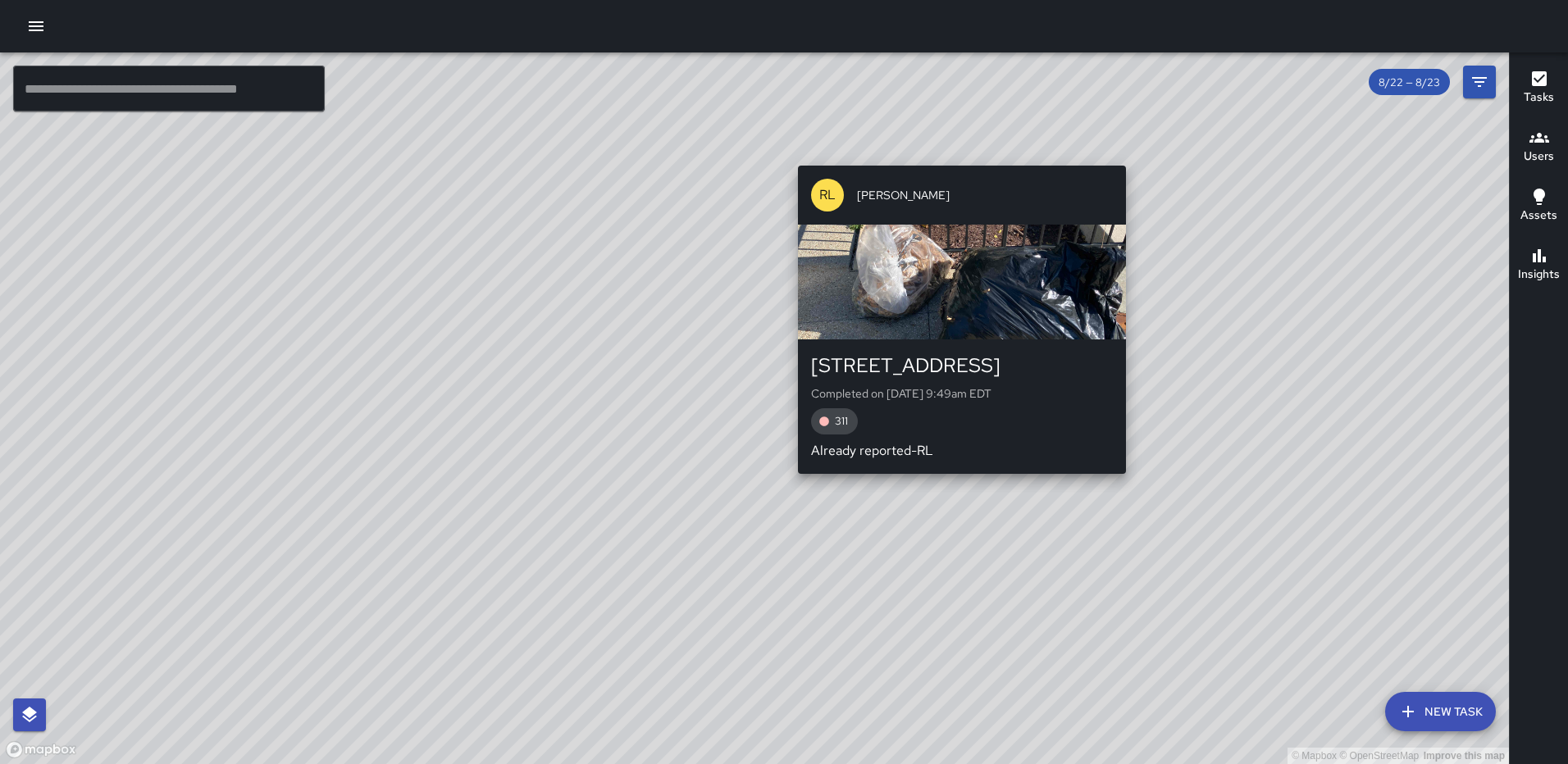
click at [957, 154] on div "© Mapbox © OpenStreetMap Improve this map RL Ruben Lechuga 400 M Street Northea…" at bounding box center [754, 408] width 1509 height 712
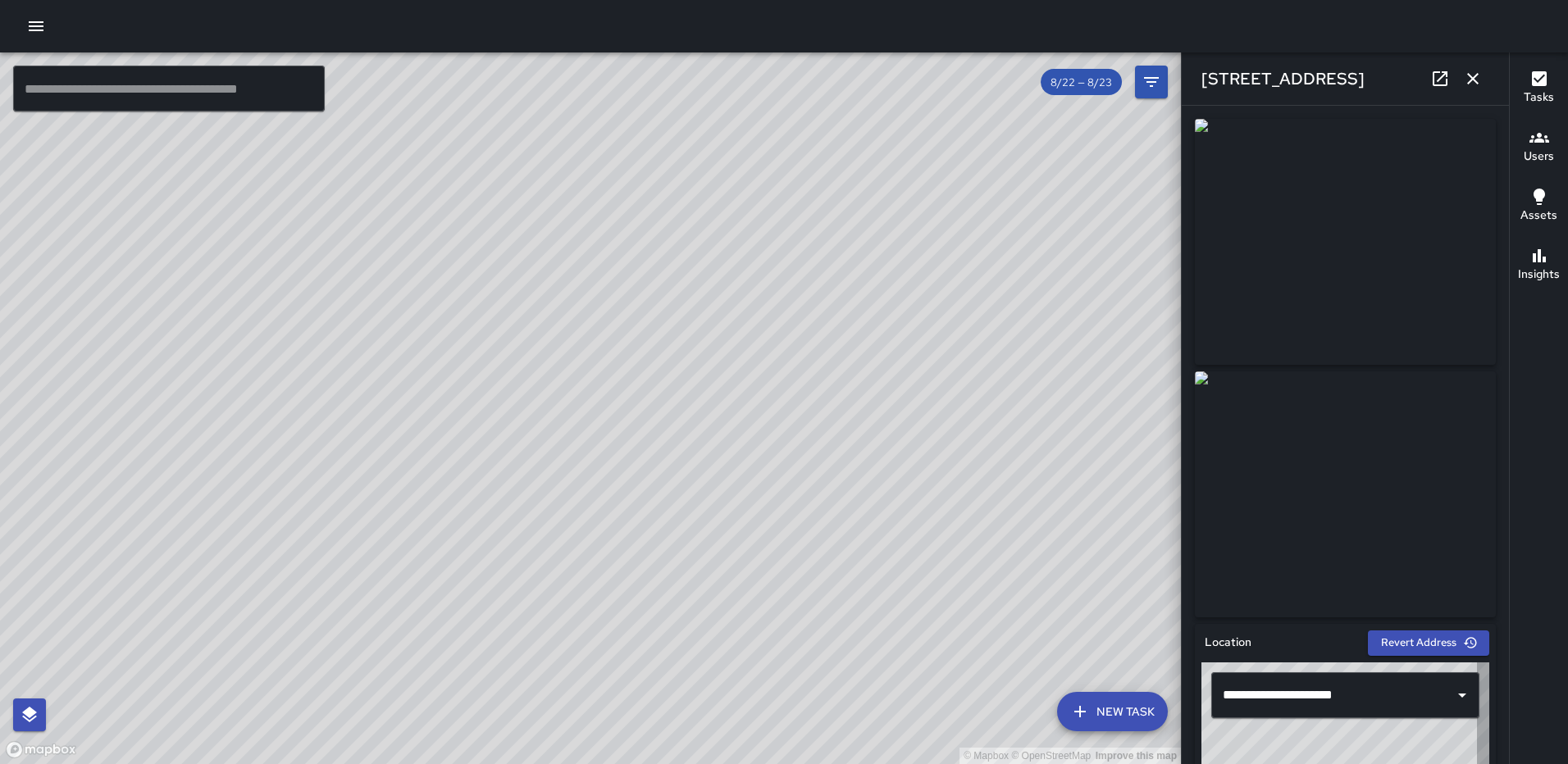
type input "**********"
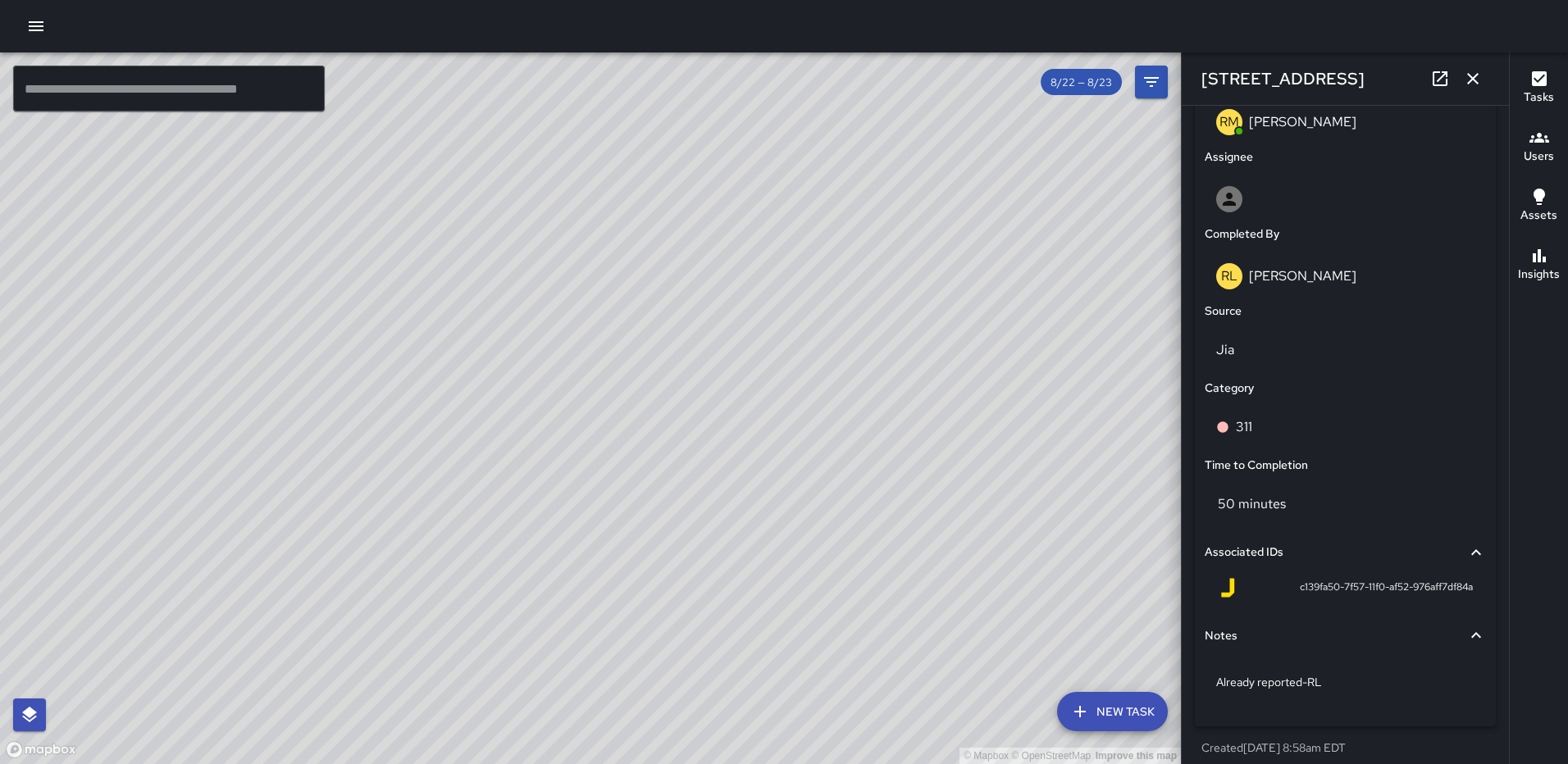
scroll to position [931, 0]
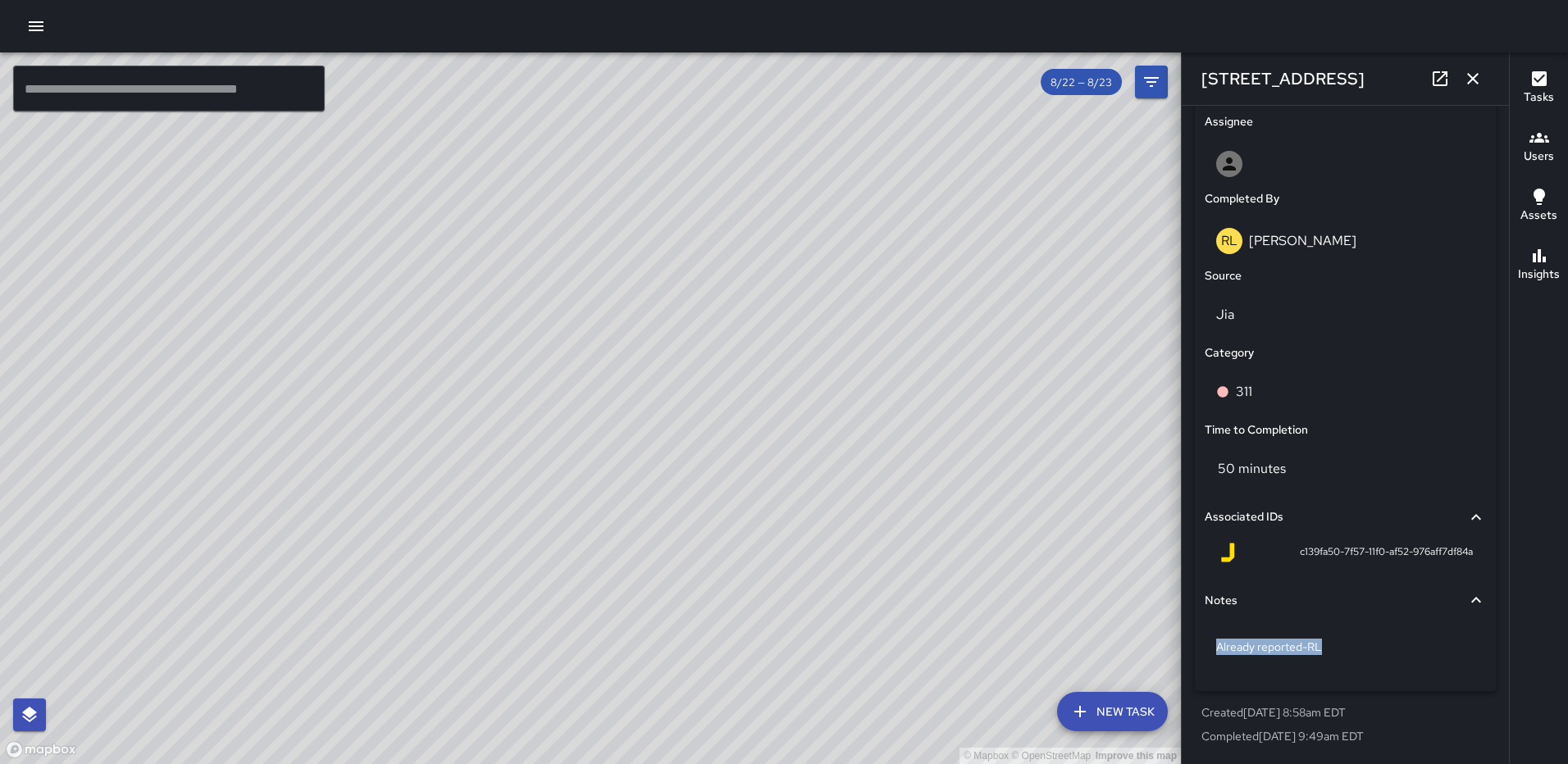
drag, startPoint x: 1349, startPoint y: 634, endPoint x: 1188, endPoint y: 635, distance: 161.0
click at [1188, 635] on div "**********" at bounding box center [1346, 221] width 314 height 1072
drag, startPoint x: 1188, startPoint y: 635, endPoint x: 1331, endPoint y: 644, distance: 143.3
click at [1331, 644] on p "Already reported-RL" at bounding box center [1346, 647] width 259 height 16
type textarea "**********"
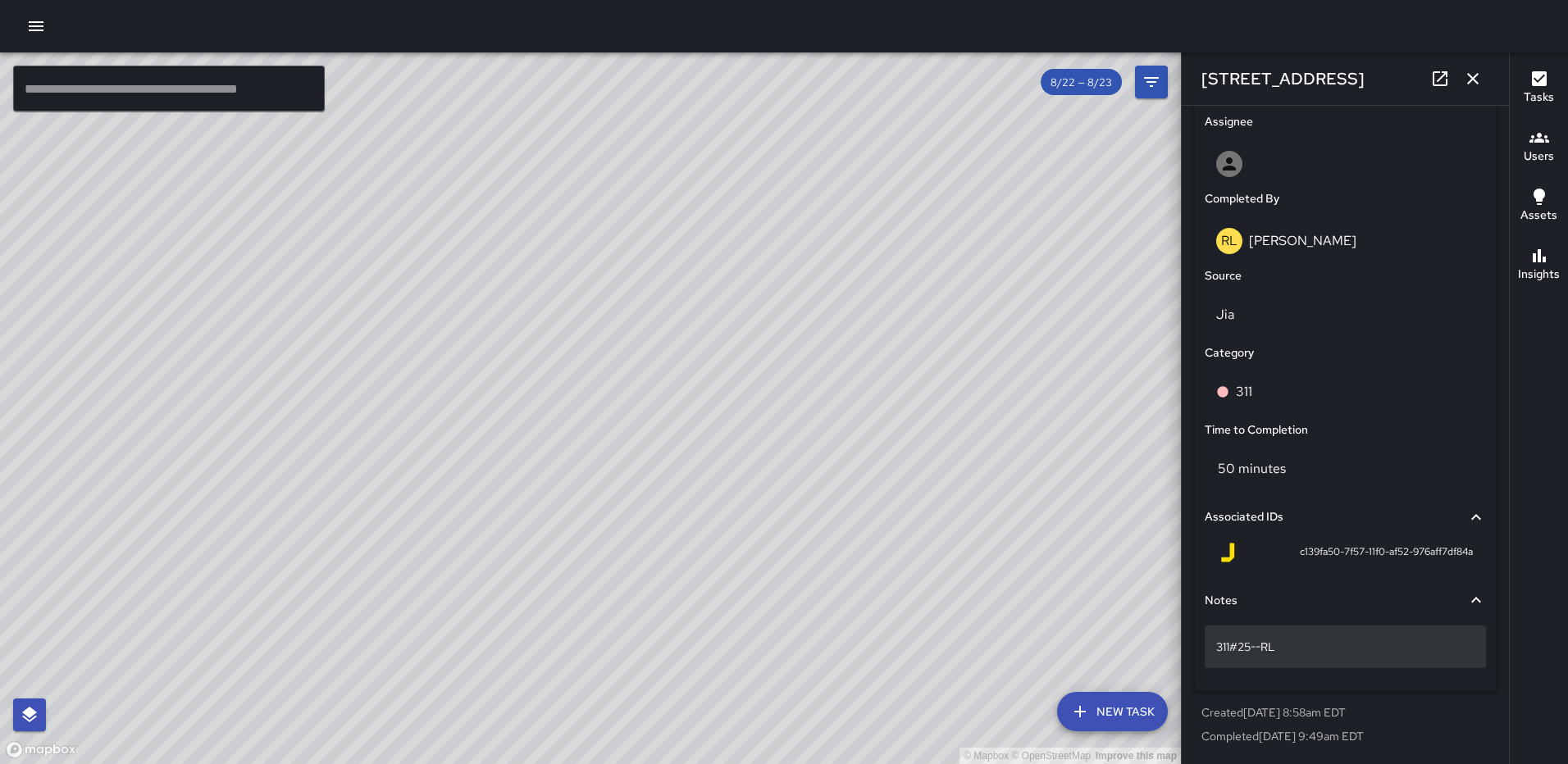
click at [1248, 645] on p "311#25--RL" at bounding box center [1346, 647] width 259 height 16
click at [1259, 641] on textarea "**********" at bounding box center [1339, 647] width 246 height 16
type textarea "**********"
click at [1472, 72] on icon "button" at bounding box center [1472, 78] width 19 height 19
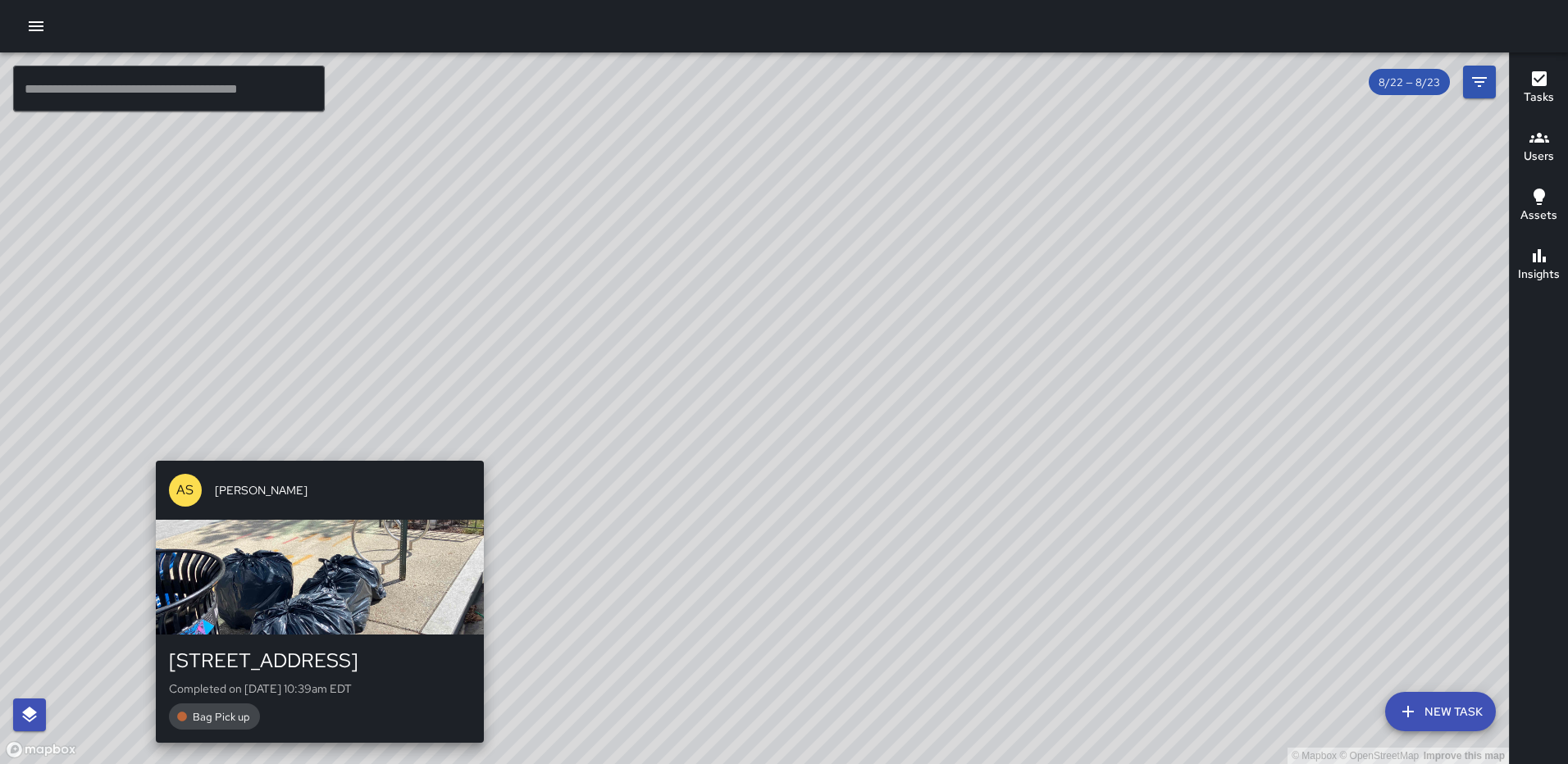
click at [477, 451] on div "© Mapbox © OpenStreetMap Improve this map AS Andre Smith 1179 3rd Street Northe…" at bounding box center [754, 408] width 1509 height 712
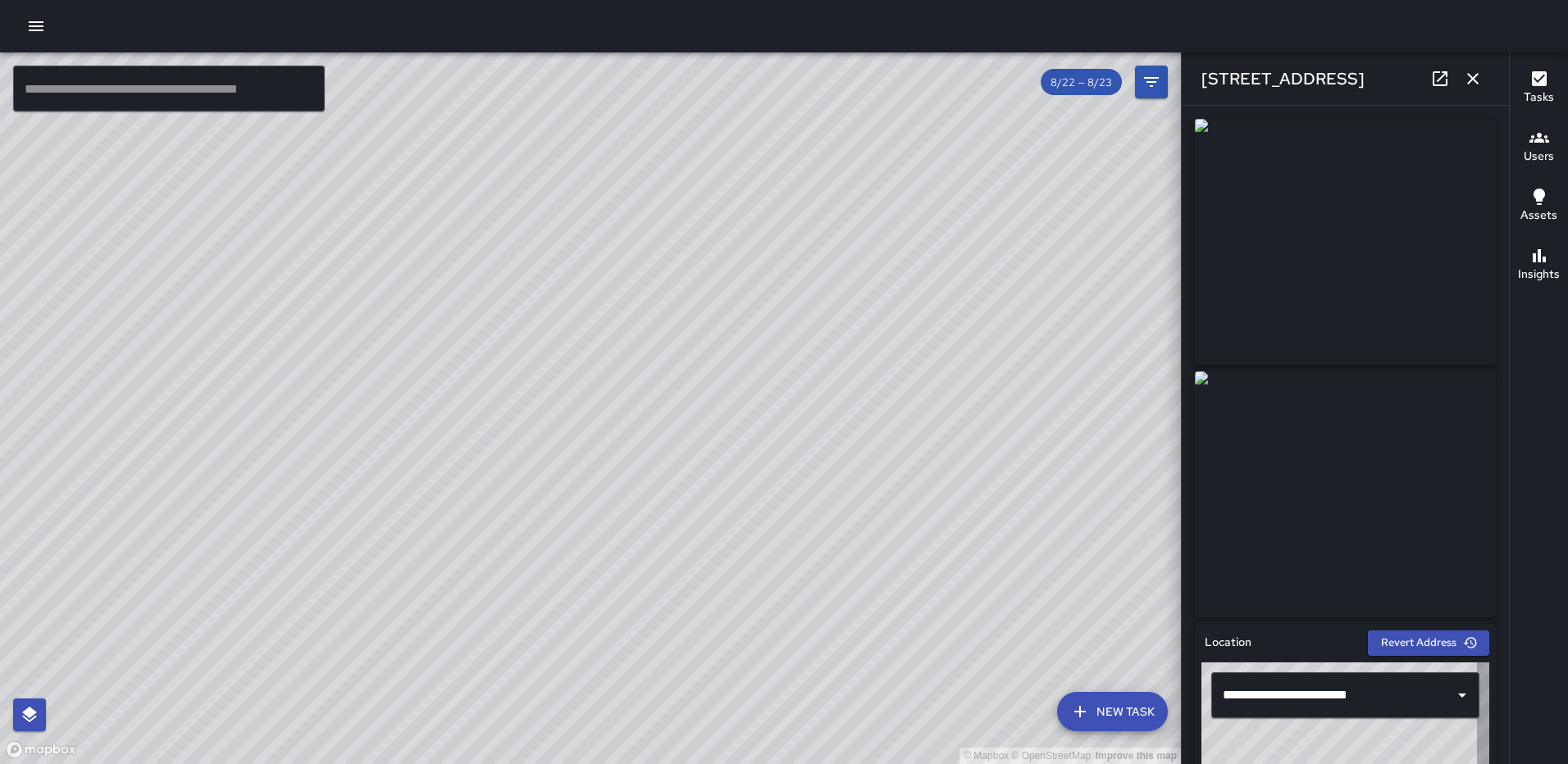
type input "**********"
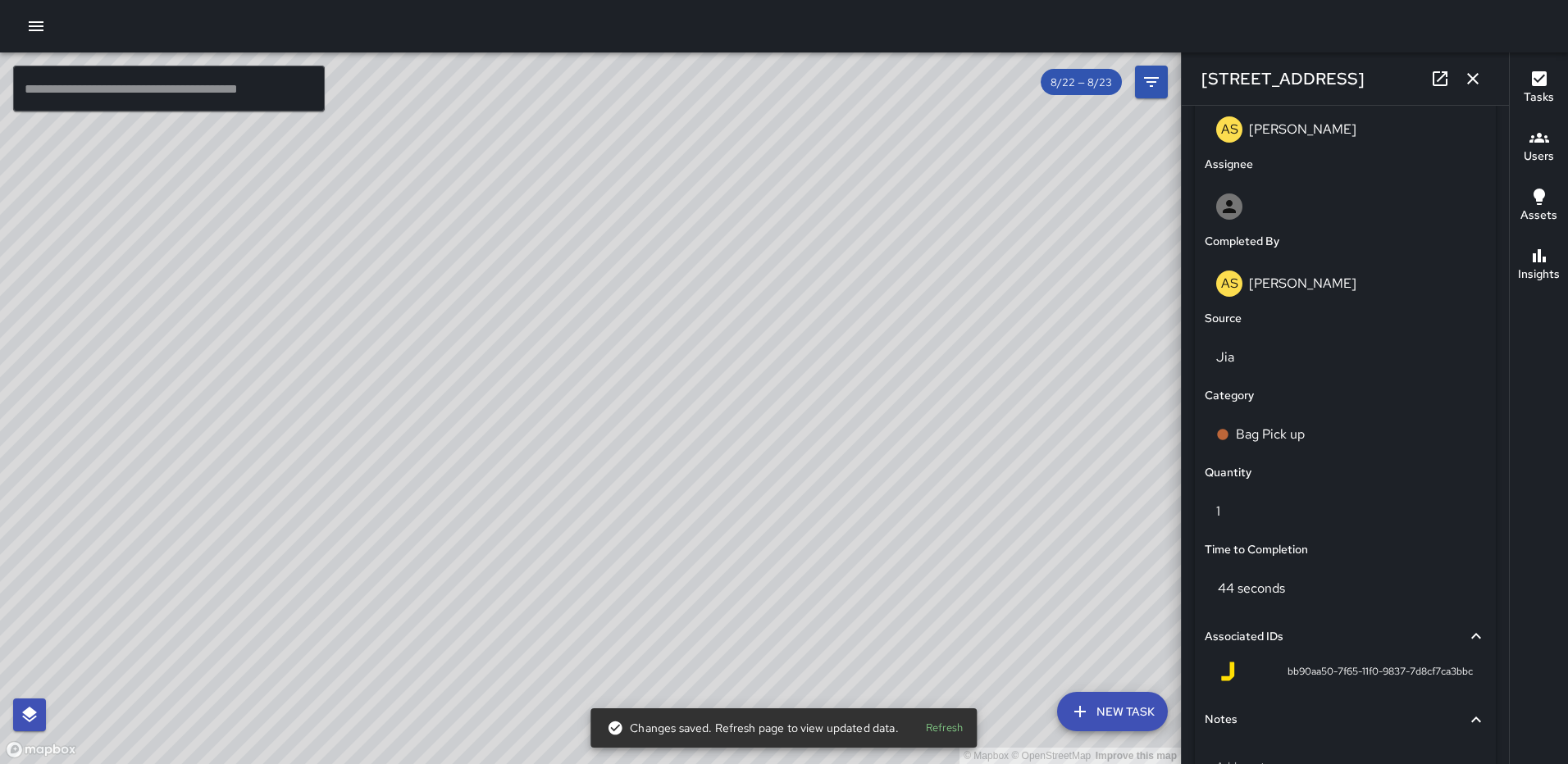
scroll to position [985, 0]
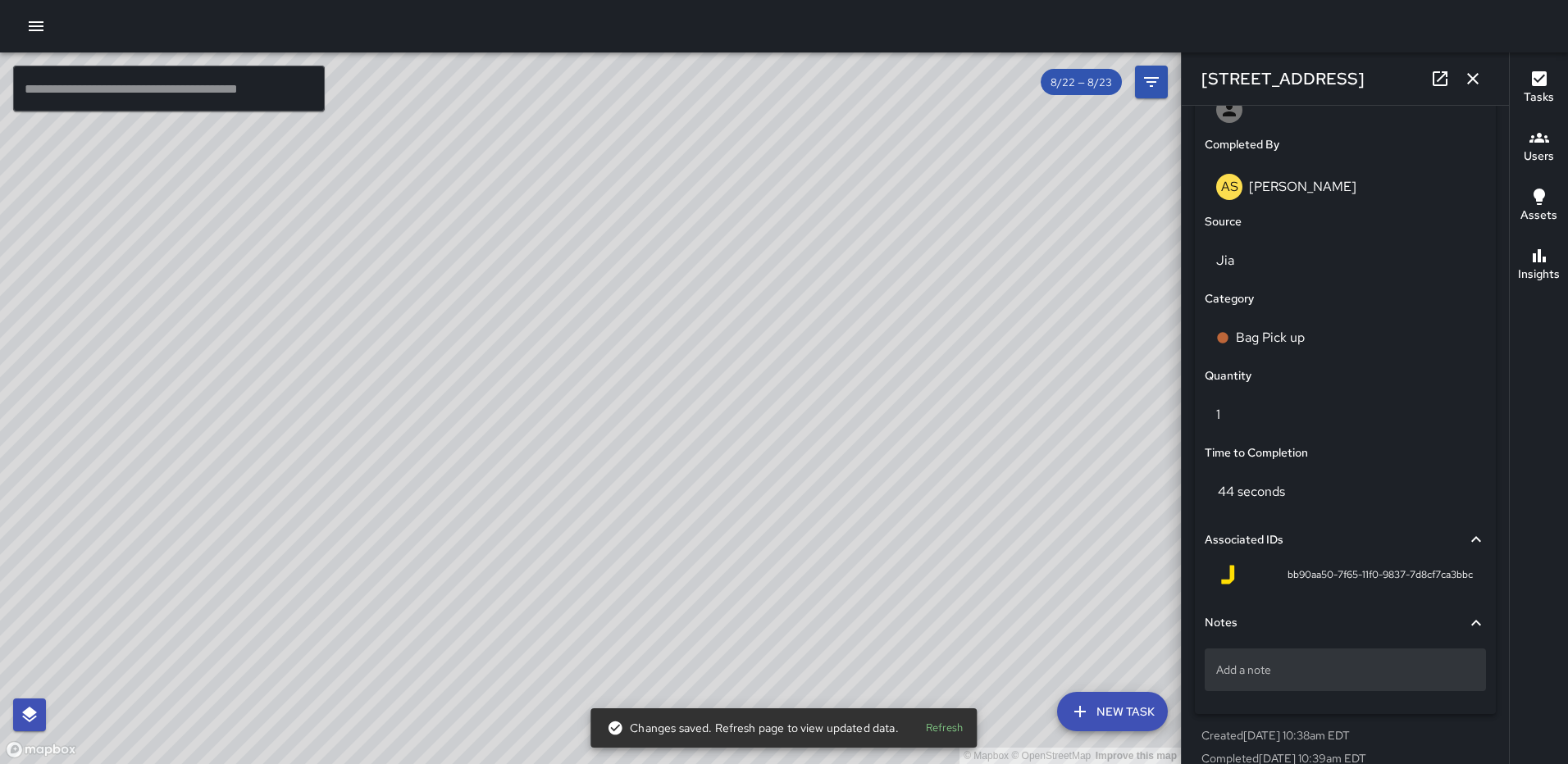
click at [1280, 663] on p "Add a note" at bounding box center [1346, 669] width 259 height 16
type textarea "*****"
click at [1479, 83] on icon "button" at bounding box center [1472, 78] width 19 height 19
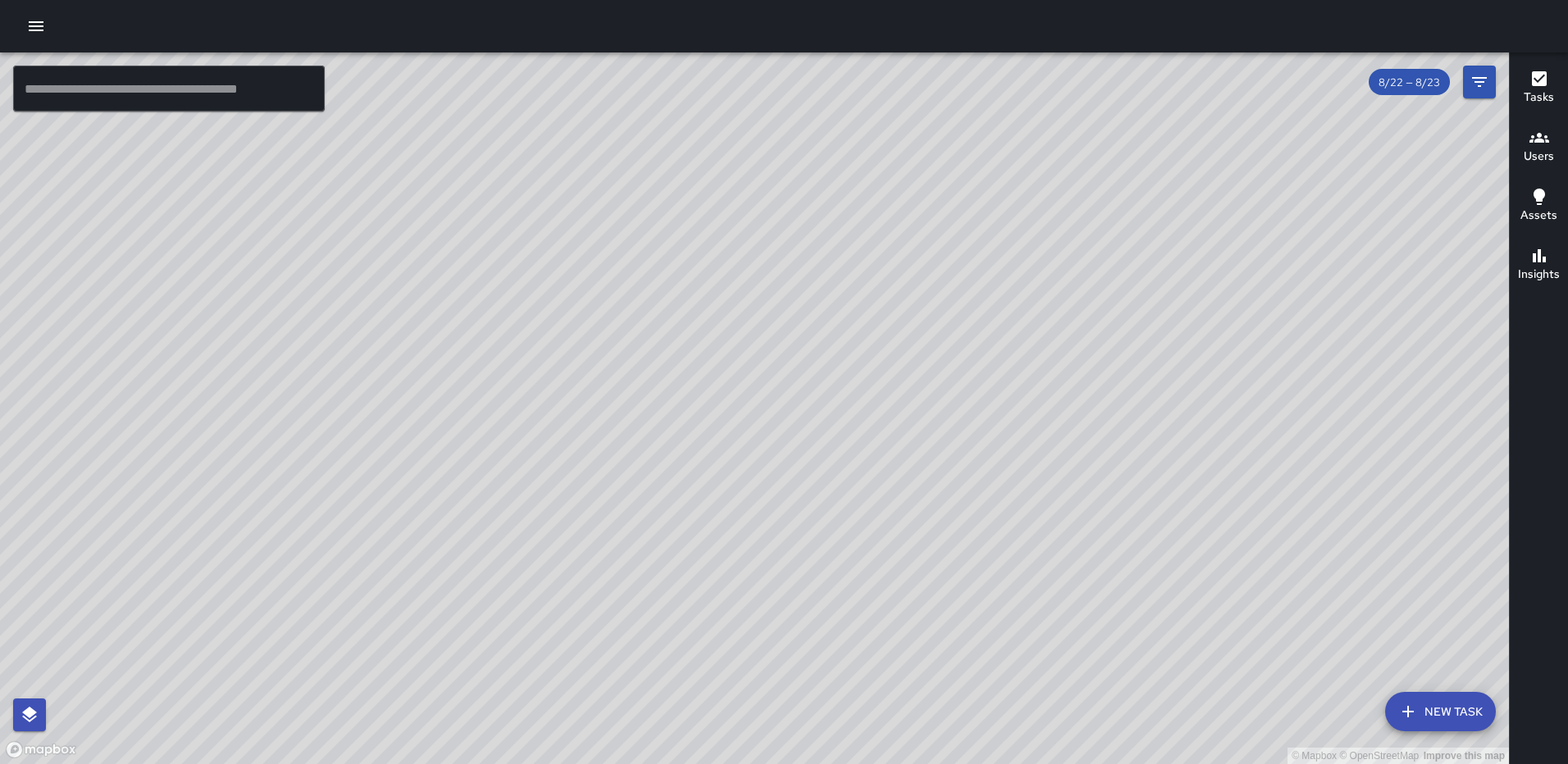
click at [789, 150] on div "© Mapbox © OpenStreetMap Improve this map AS Andre Smith 1225 3rd Street Northe…" at bounding box center [754, 408] width 1509 height 712
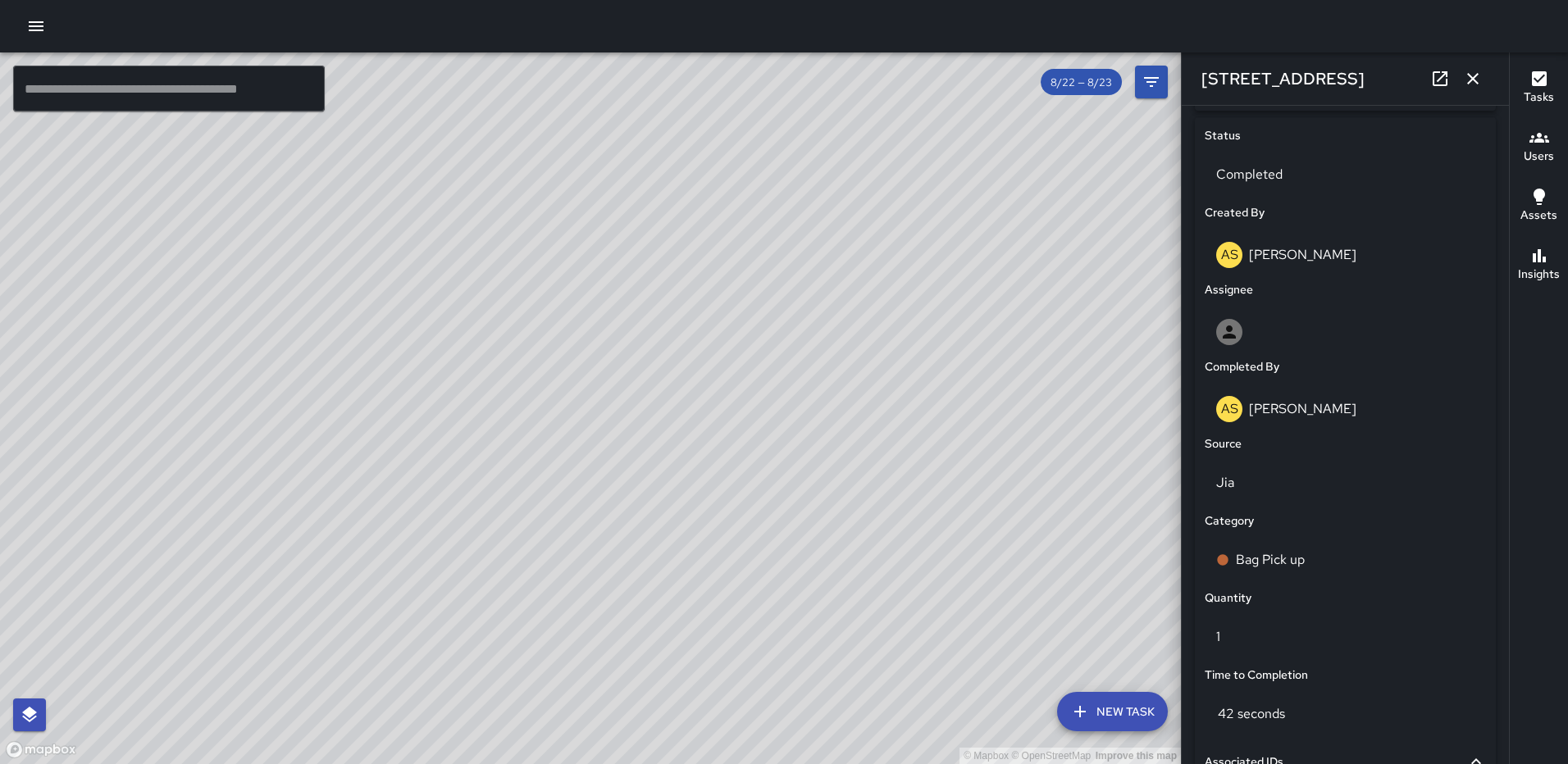
scroll to position [1007, 0]
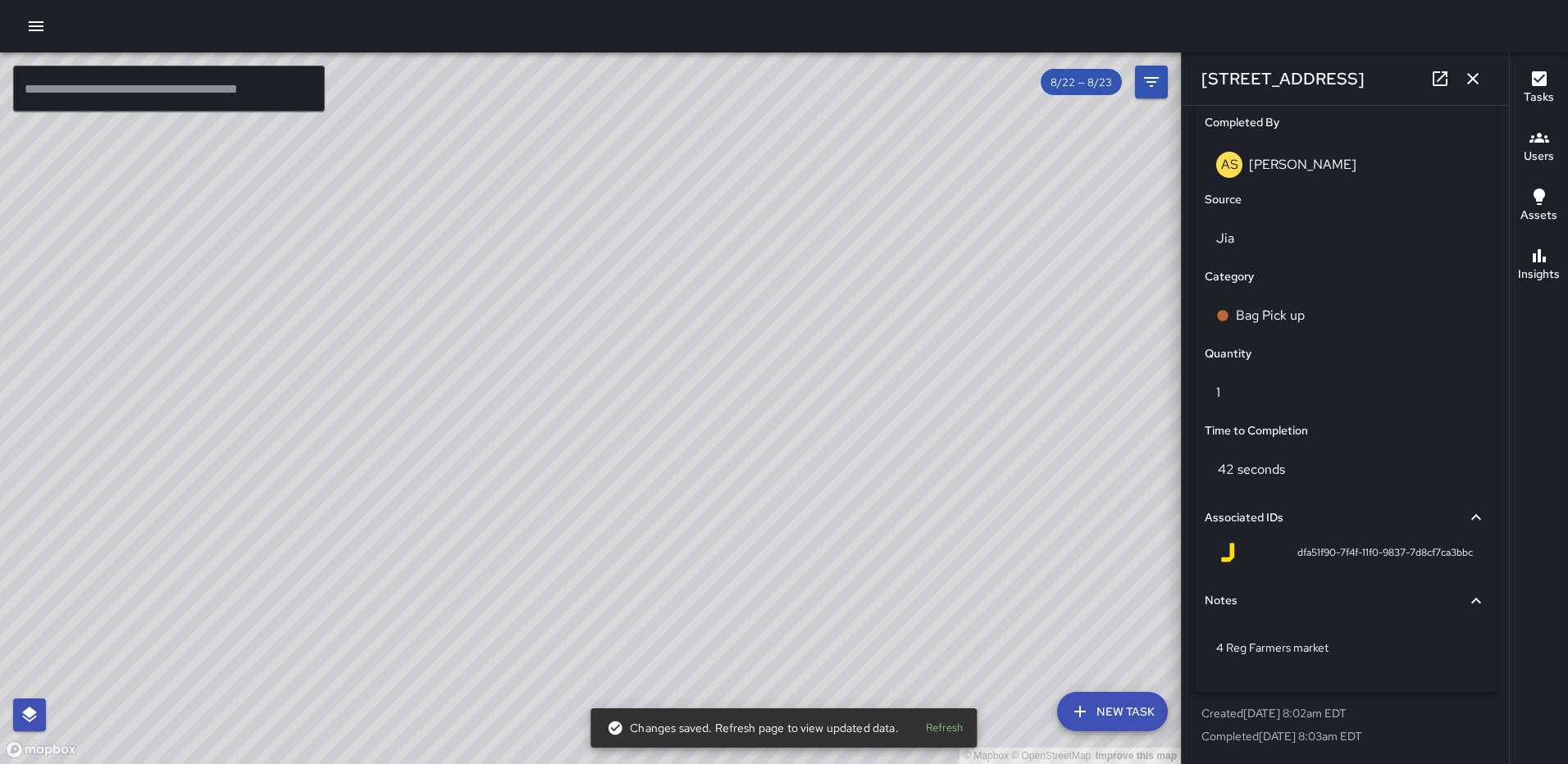
click at [1475, 69] on icon "button" at bounding box center [1472, 78] width 19 height 19
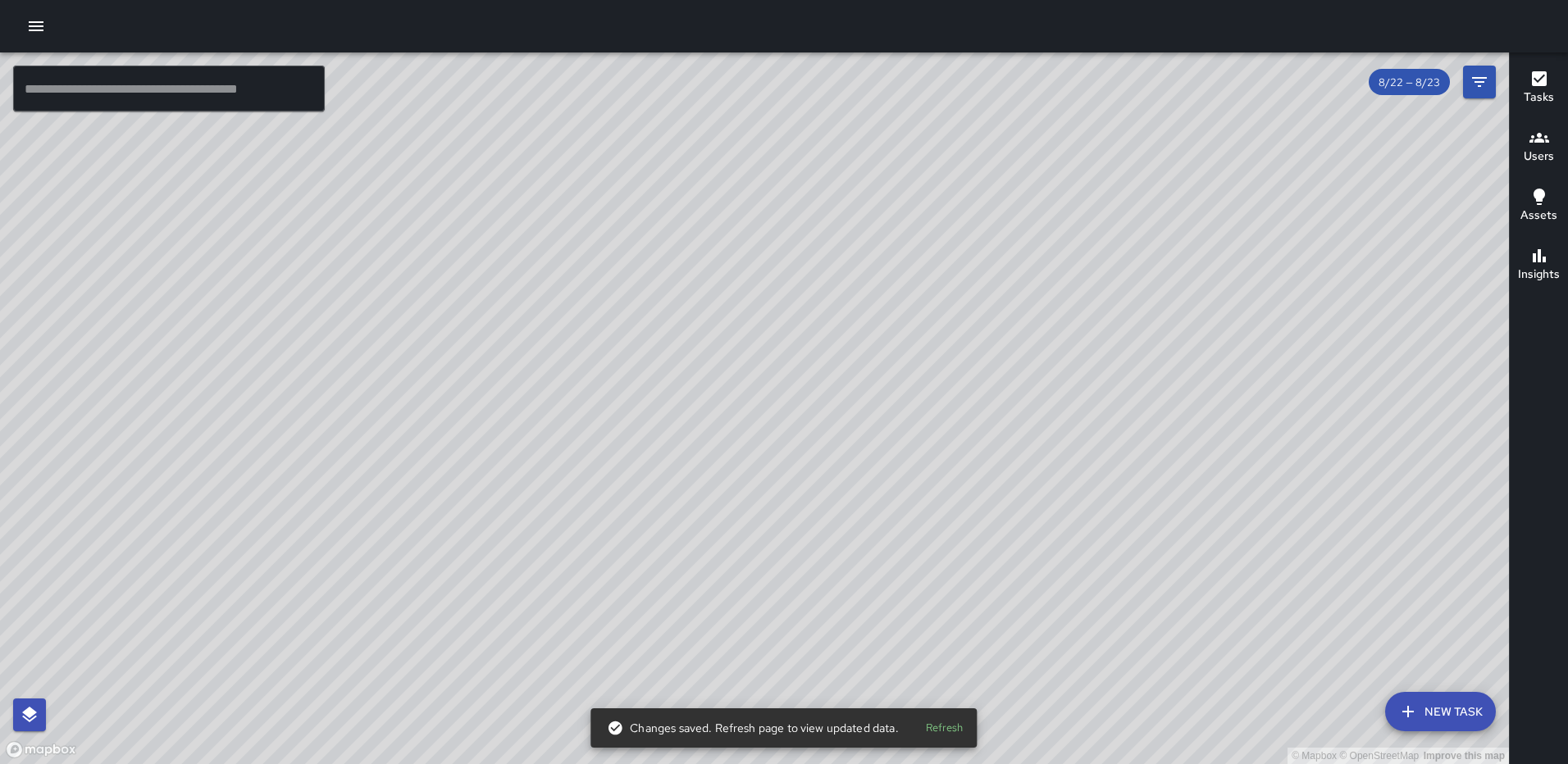
drag, startPoint x: 300, startPoint y: 478, endPoint x: 898, endPoint y: 265, distance: 634.8
click at [899, 269] on div "© Mapbox © OpenStreetMap Improve this map" at bounding box center [754, 408] width 1509 height 712
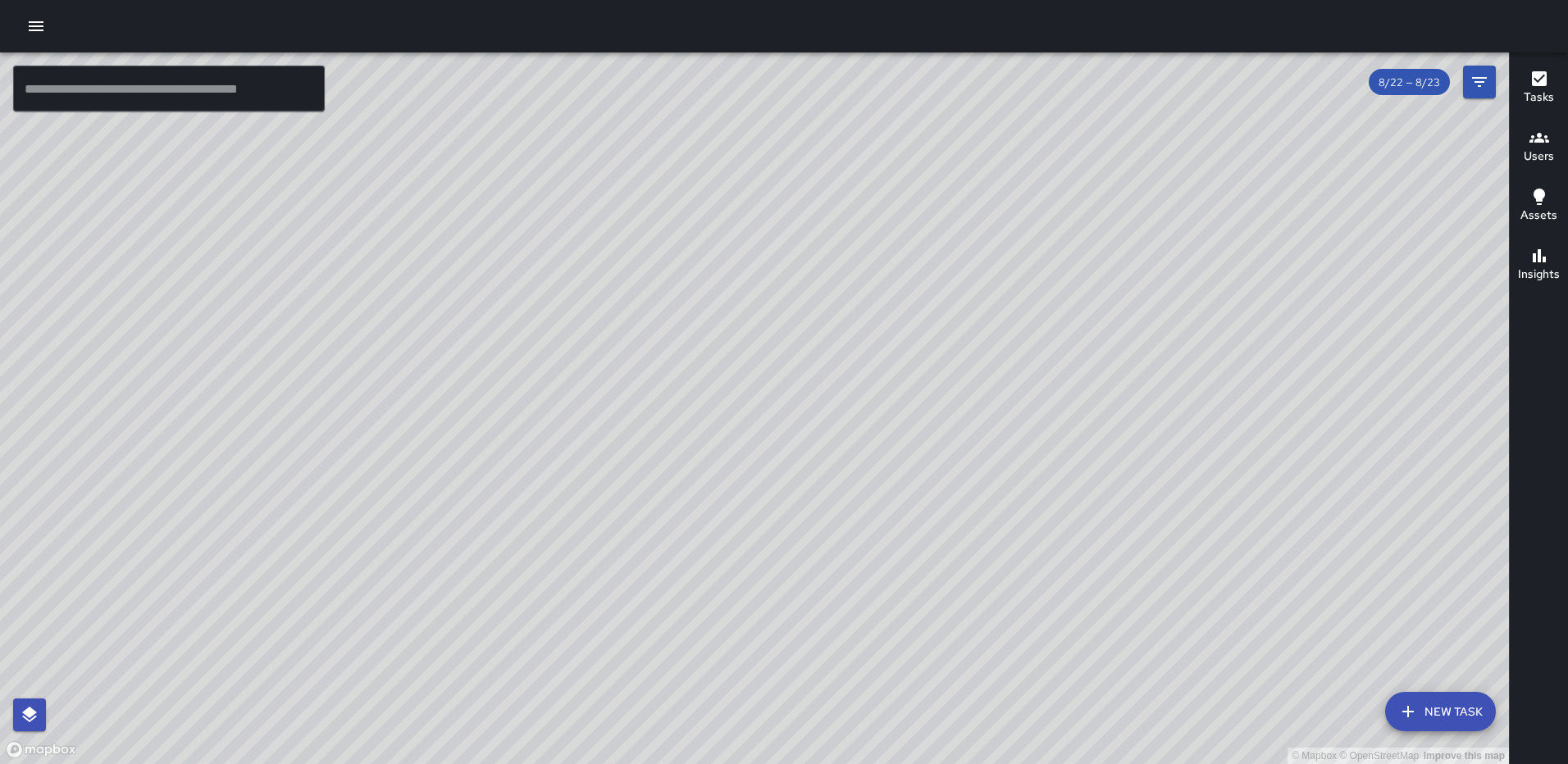
drag, startPoint x: 855, startPoint y: 449, endPoint x: 729, endPoint y: 482, distance: 130.2
click at [729, 482] on div "© Mapbox © OpenStreetMap Improve this map" at bounding box center [754, 408] width 1509 height 712
